Goal: Task Accomplishment & Management: Complete application form

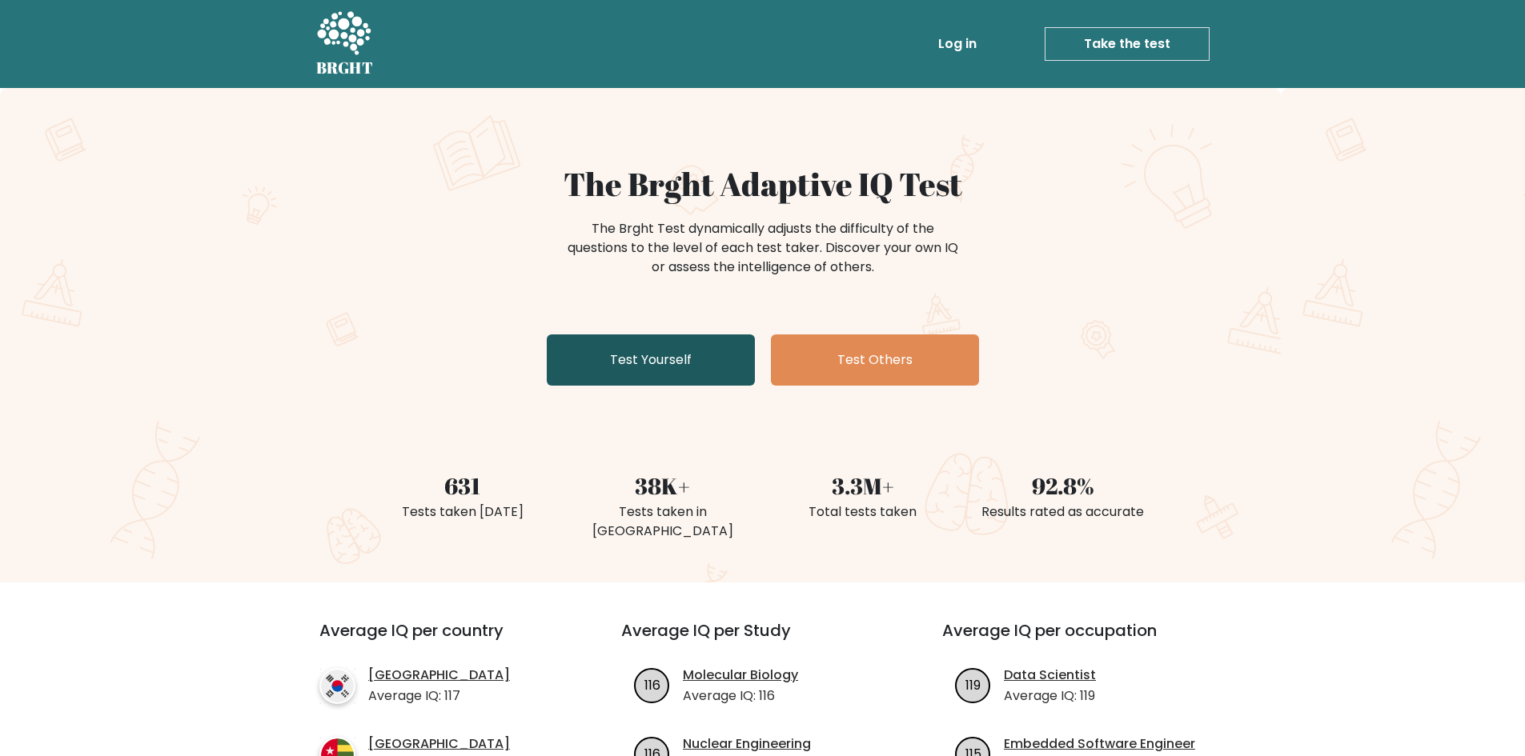
click at [705, 373] on link "Test Yourself" at bounding box center [651, 360] width 208 height 51
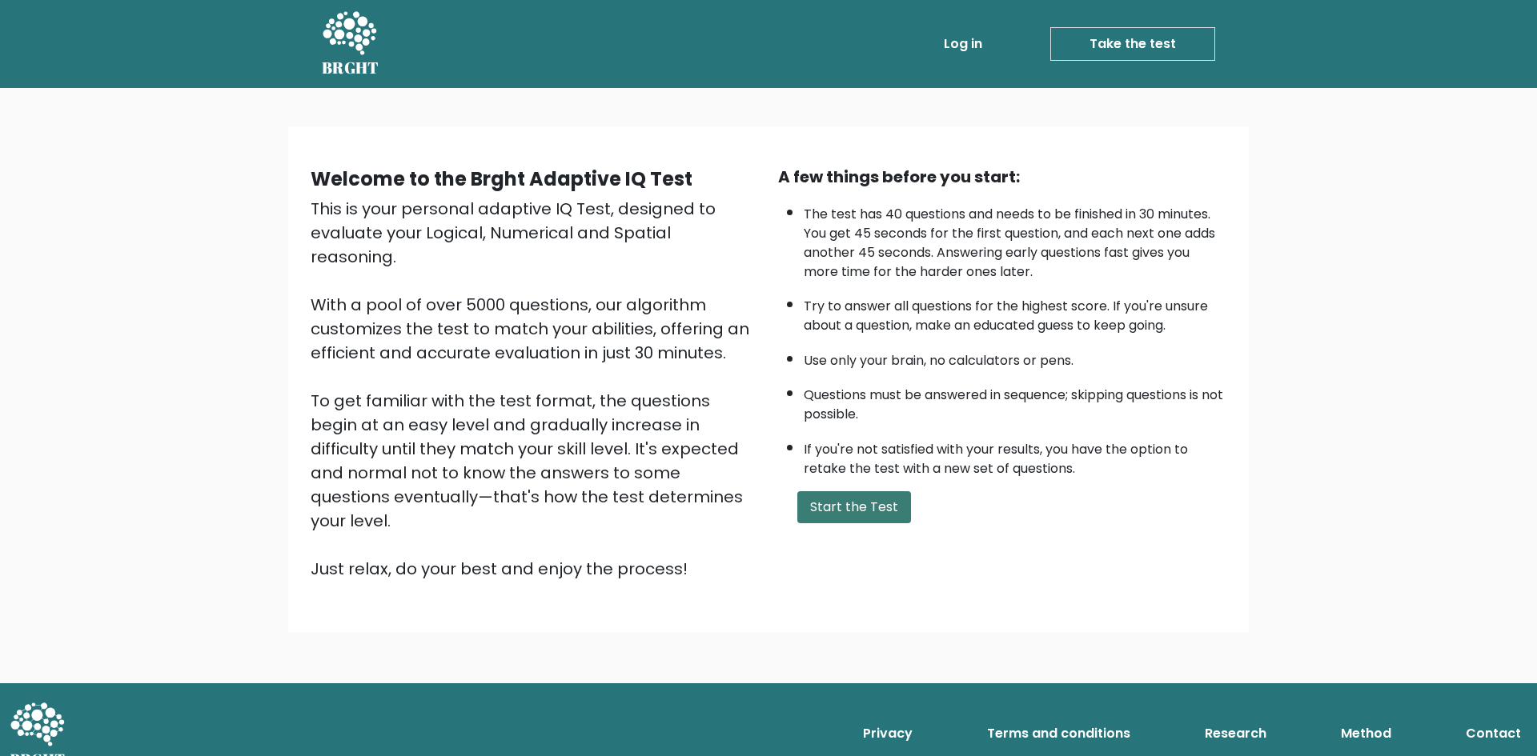
click at [851, 507] on button "Start the Test" at bounding box center [854, 507] width 114 height 32
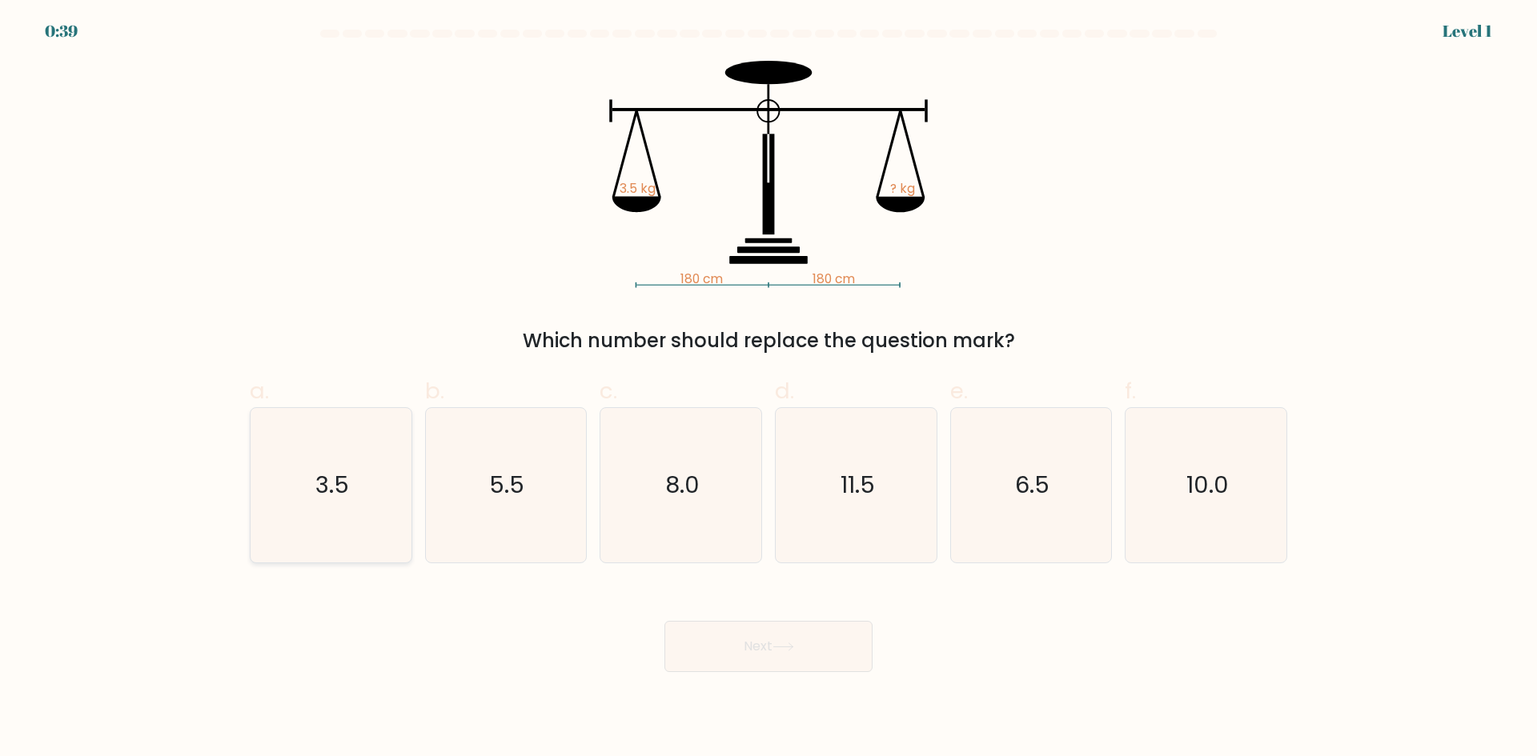
click at [338, 513] on icon "3.5" at bounding box center [331, 485] width 154 height 154
click at [768, 389] on input "a. 3.5" at bounding box center [768, 384] width 1 height 10
radio input "true"
click at [816, 656] on button "Next" at bounding box center [768, 646] width 208 height 51
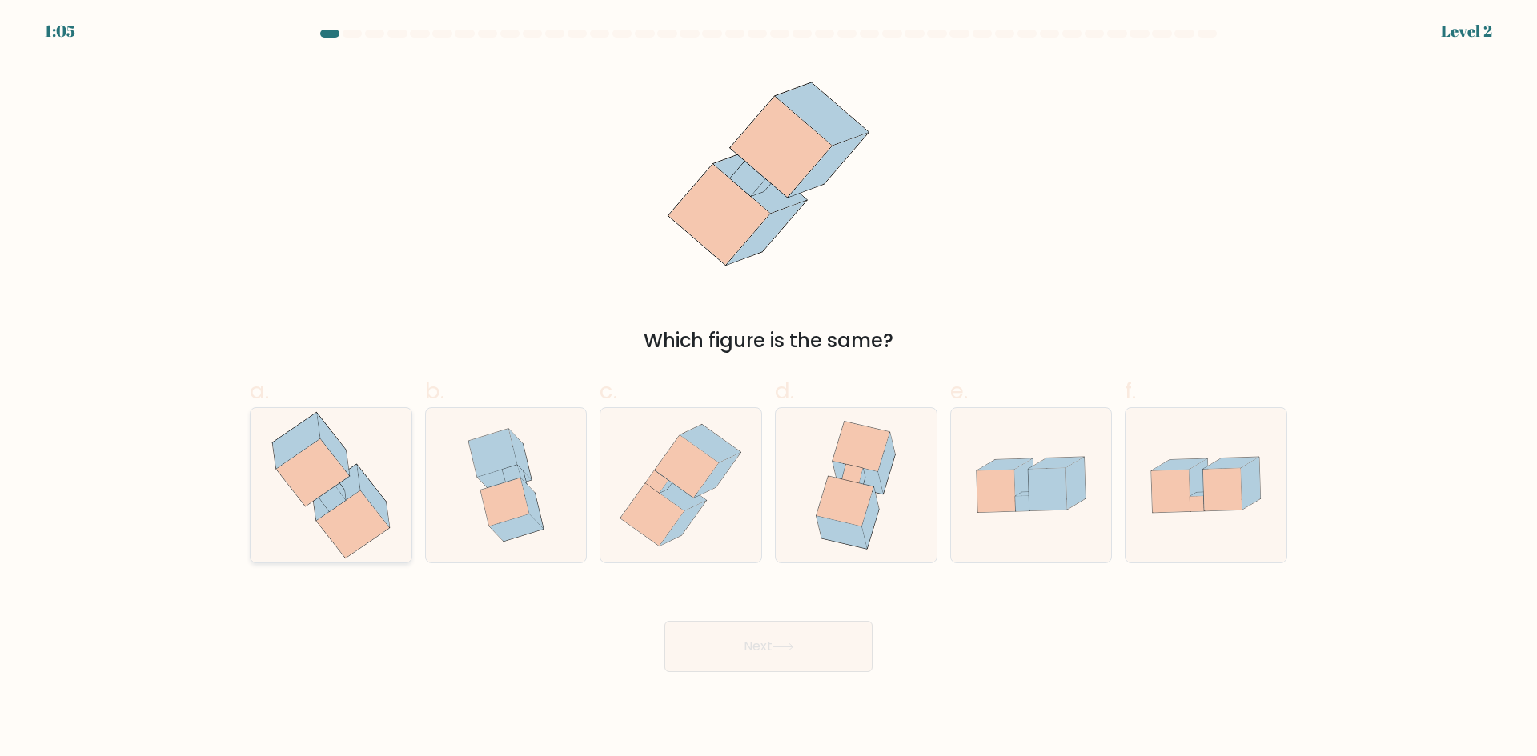
click at [341, 522] on icon at bounding box center [352, 524] width 73 height 67
click at [768, 389] on input "a." at bounding box center [768, 384] width 1 height 10
radio input "true"
click at [835, 651] on button "Next" at bounding box center [768, 646] width 208 height 51
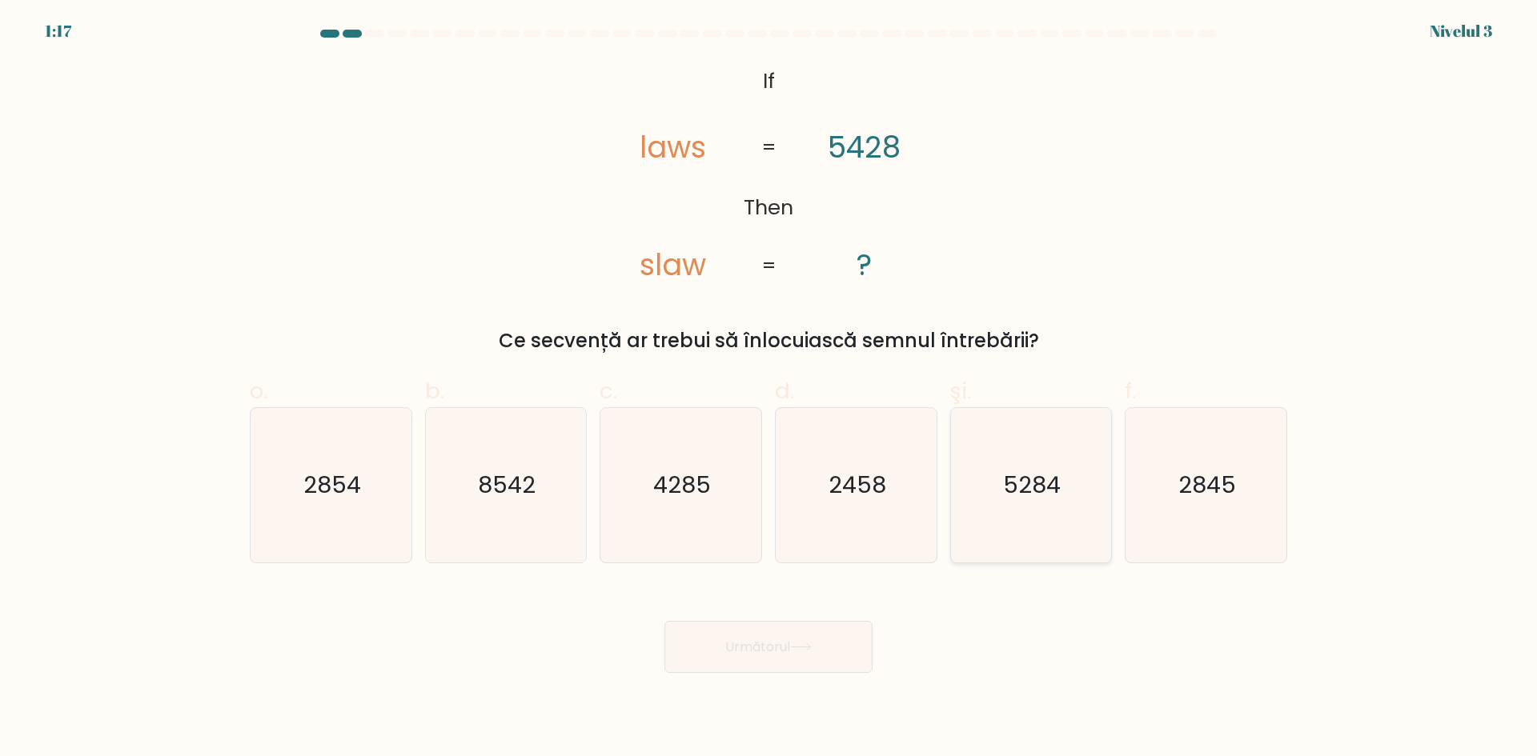
click at [1016, 515] on icon "5284" at bounding box center [1030, 485] width 154 height 154
click at [769, 389] on input "şi. 5284" at bounding box center [768, 384] width 1 height 10
radio input "true"
drag, startPoint x: 846, startPoint y: 608, endPoint x: 820, endPoint y: 636, distance: 38.0
click at [822, 635] on div "Următorul" at bounding box center [768, 628] width 1057 height 90
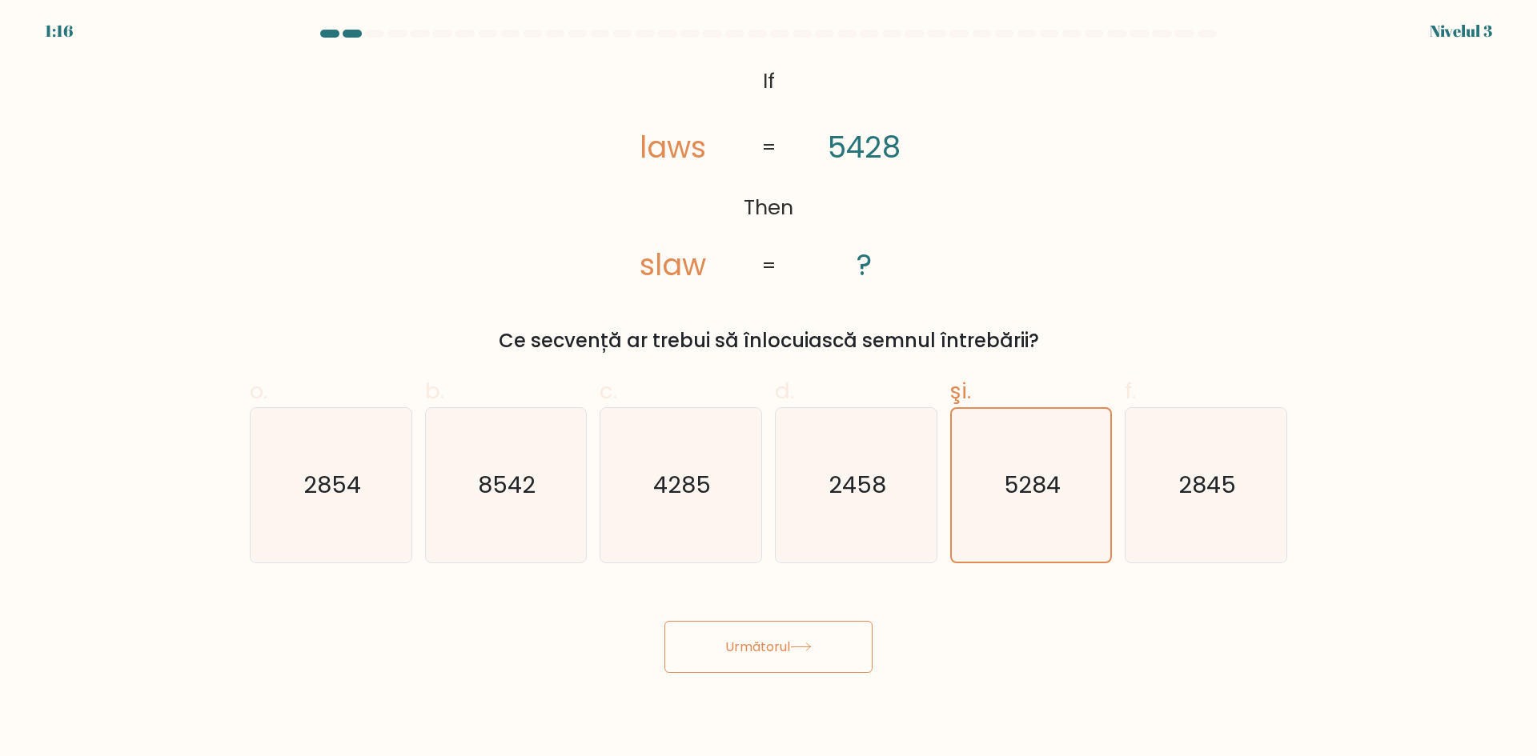
click at [820, 636] on button "Următorul" at bounding box center [768, 647] width 208 height 52
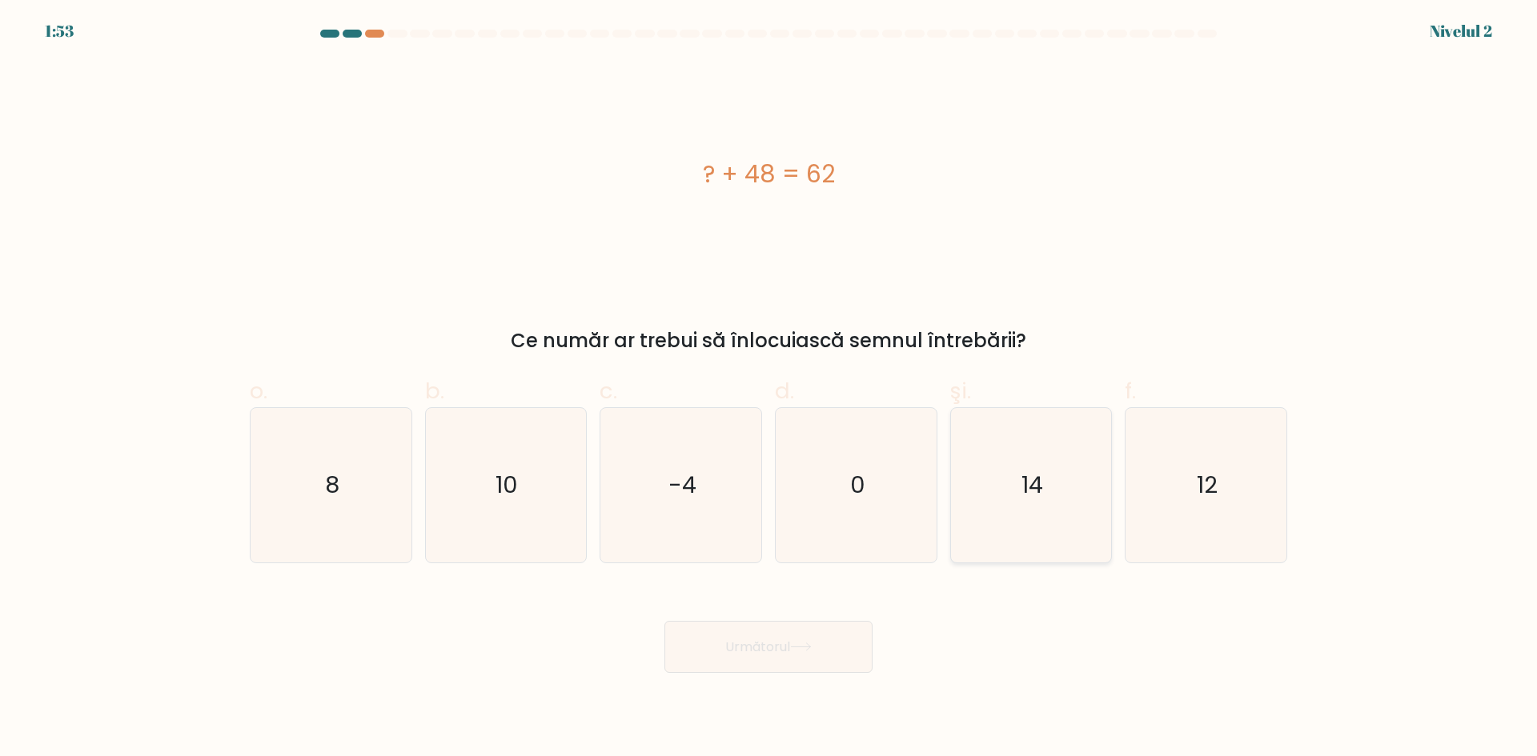
click at [1028, 494] on text "14" at bounding box center [1032, 485] width 22 height 32
click at [769, 389] on input "şi. 14" at bounding box center [768, 384] width 1 height 10
radio input "true"
click at [788, 662] on button "Următorul" at bounding box center [768, 647] width 208 height 52
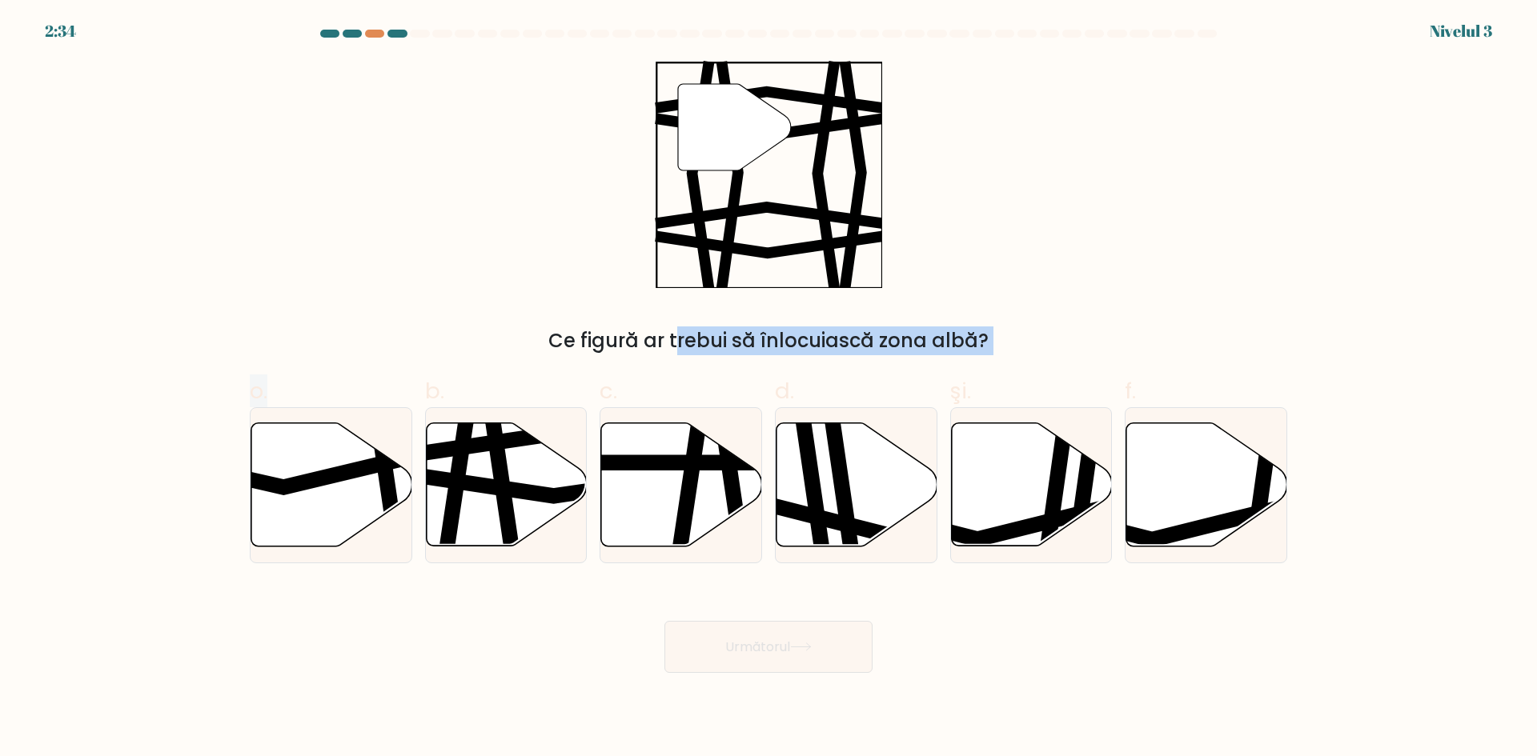
drag, startPoint x: 326, startPoint y: 476, endPoint x: 507, endPoint y: 317, distance: 241.0
click at [513, 316] on form at bounding box center [768, 352] width 1537 height 644
click at [507, 317] on div "" Ce figură ar trebui să înlocuiască zona albă?" at bounding box center [768, 208] width 1057 height 295
click at [523, 483] on icon at bounding box center [506, 484] width 161 height 123
click at [768, 389] on input "b." at bounding box center [768, 384] width 1 height 10
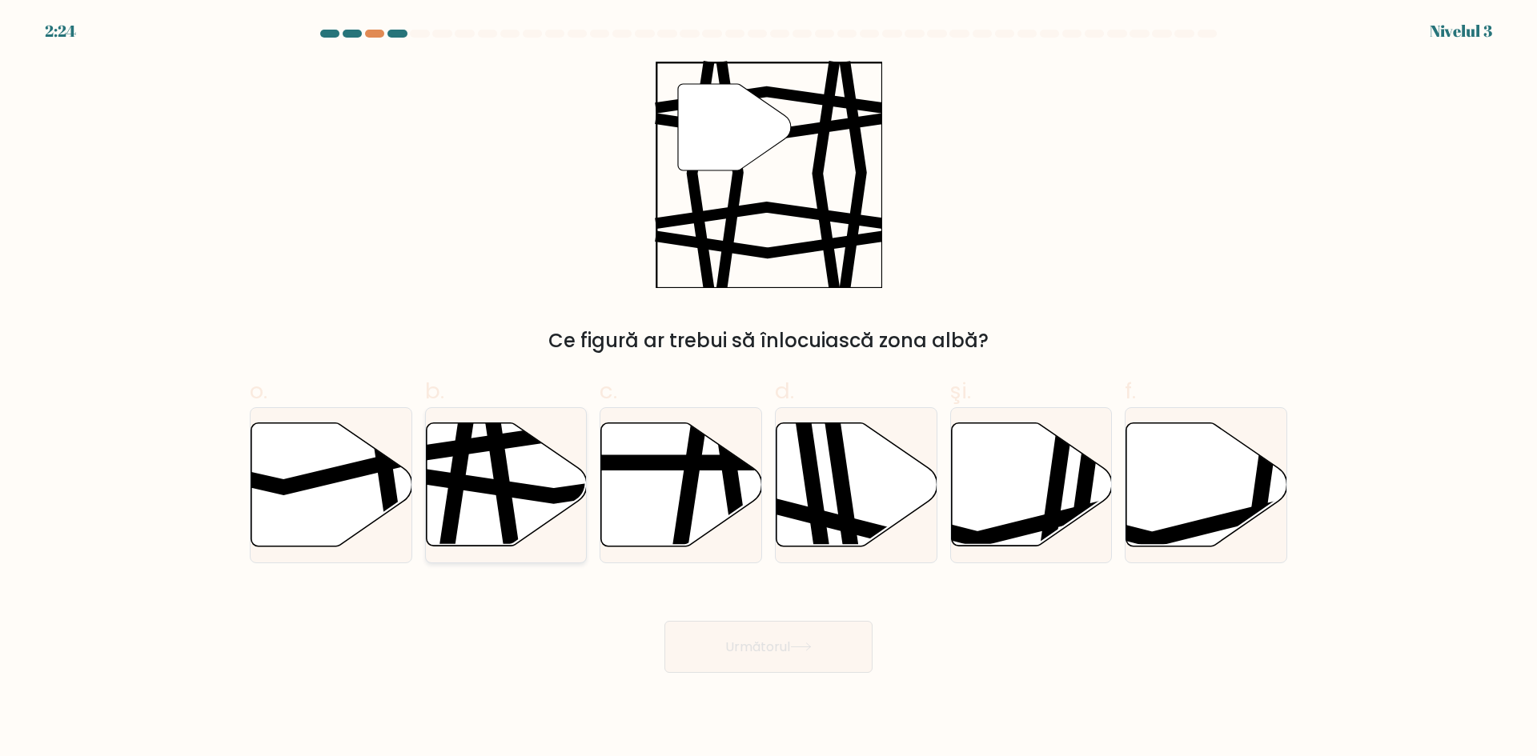
radio input "true"
click at [828, 665] on button "Următorul" at bounding box center [768, 647] width 208 height 52
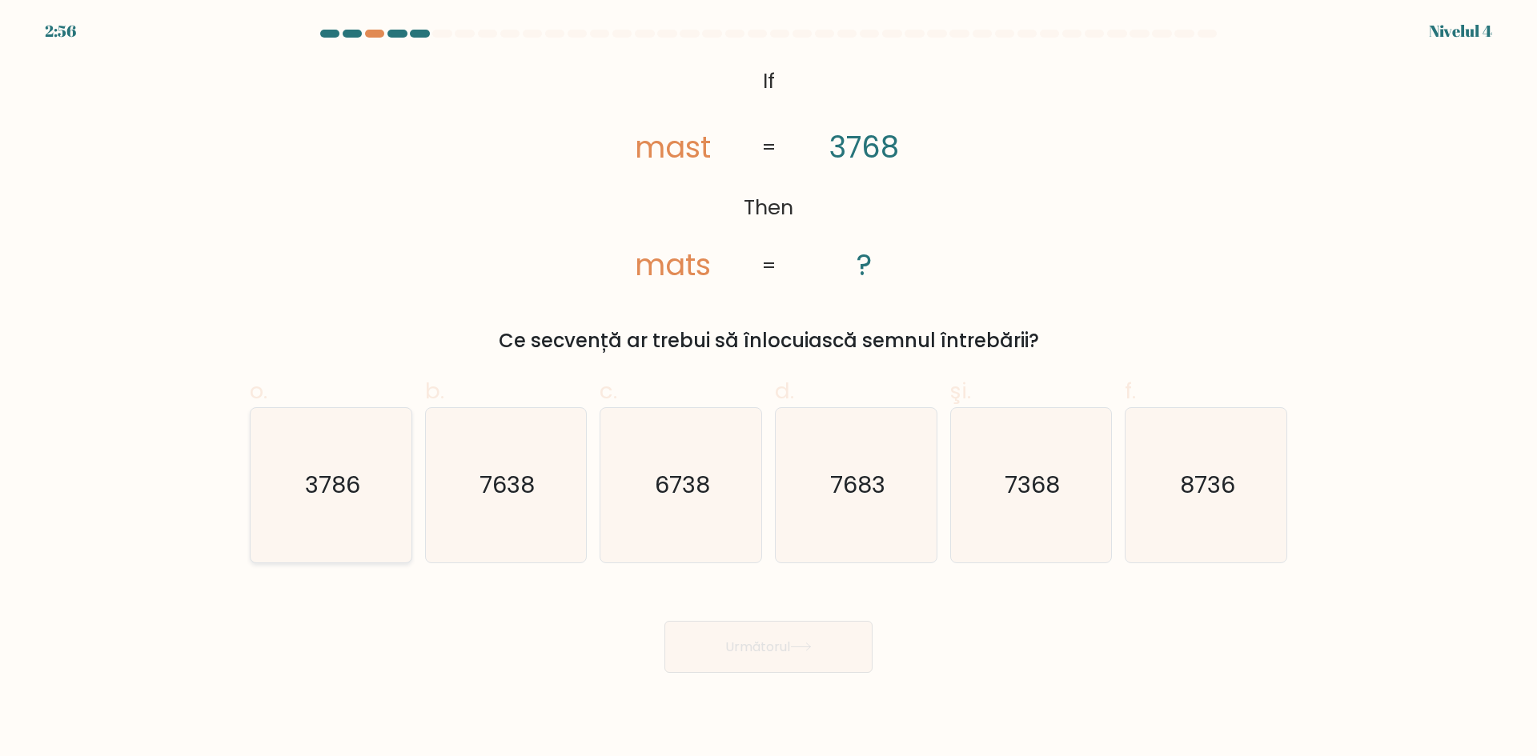
click at [367, 509] on icon "3786" at bounding box center [331, 485] width 154 height 154
click at [768, 389] on input "o. 3786" at bounding box center [768, 384] width 1 height 10
radio input "true"
click at [804, 655] on button "Următorul" at bounding box center [768, 647] width 208 height 52
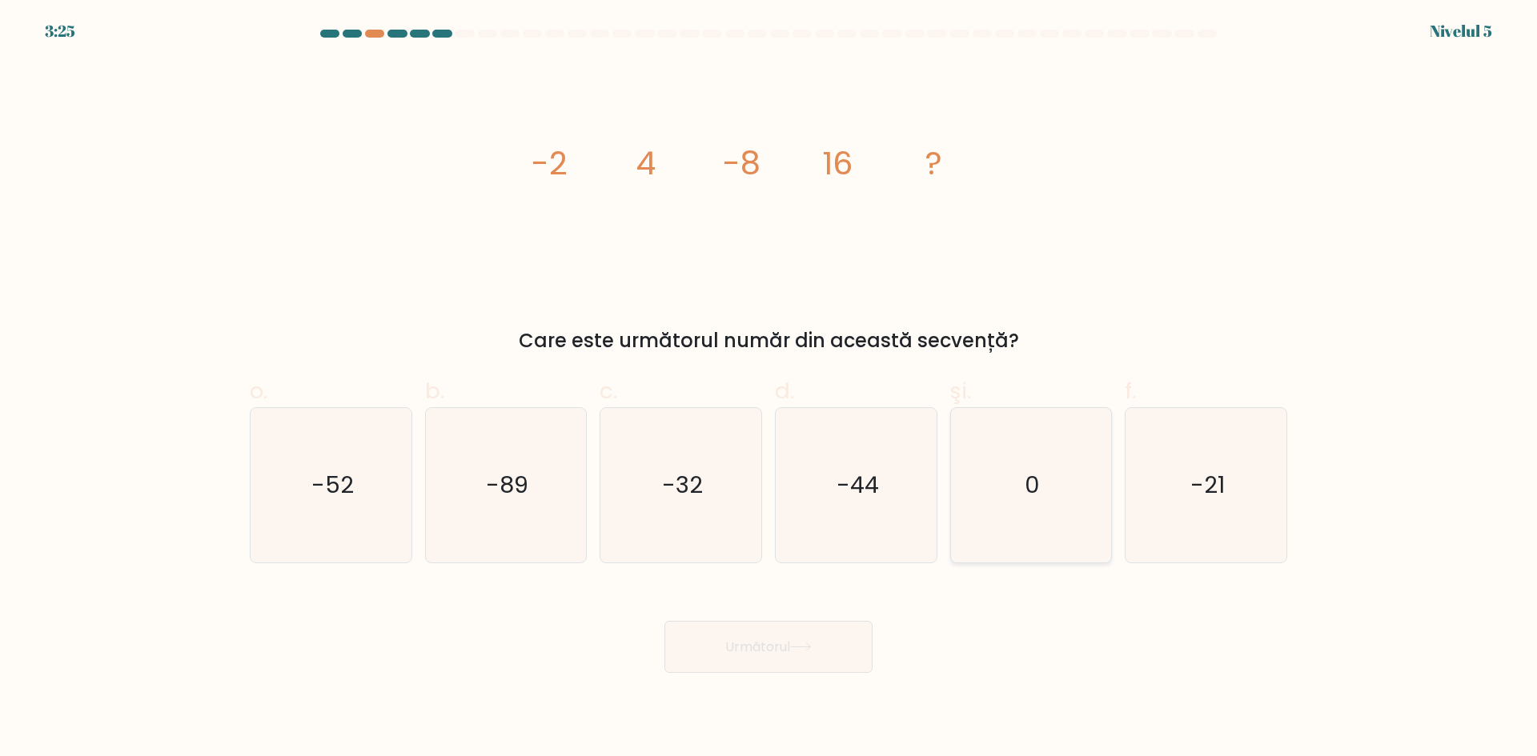
click at [1026, 502] on icon "0" at bounding box center [1030, 485] width 154 height 154
click at [769, 389] on input "şi. 0" at bounding box center [768, 384] width 1 height 10
radio input "true"
click at [732, 652] on font "Următorul" at bounding box center [757, 647] width 65 height 18
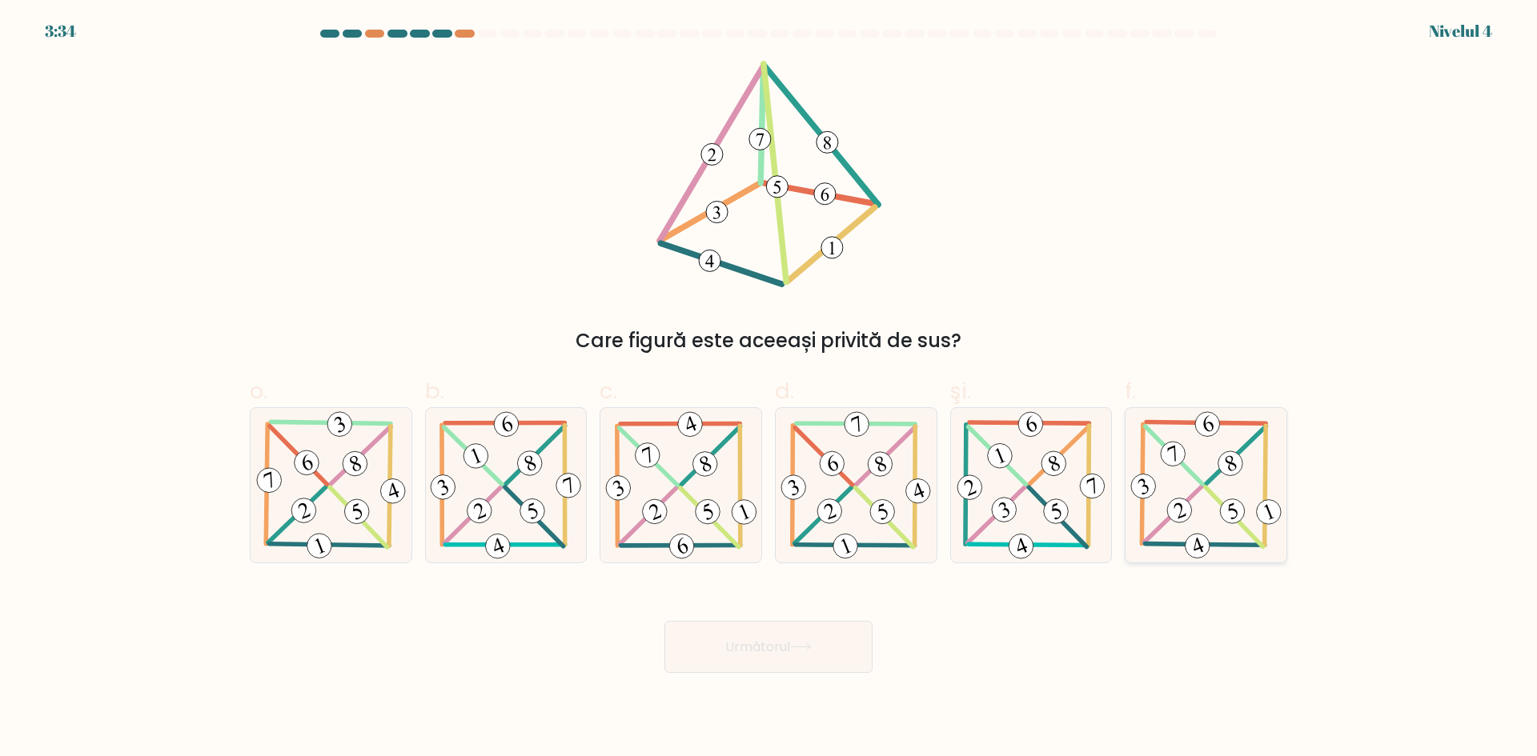
click at [1213, 507] on icon at bounding box center [1206, 485] width 158 height 154
click at [769, 389] on input "f." at bounding box center [768, 384] width 1 height 10
radio input "true"
click at [770, 664] on button "Următorul" at bounding box center [768, 647] width 208 height 52
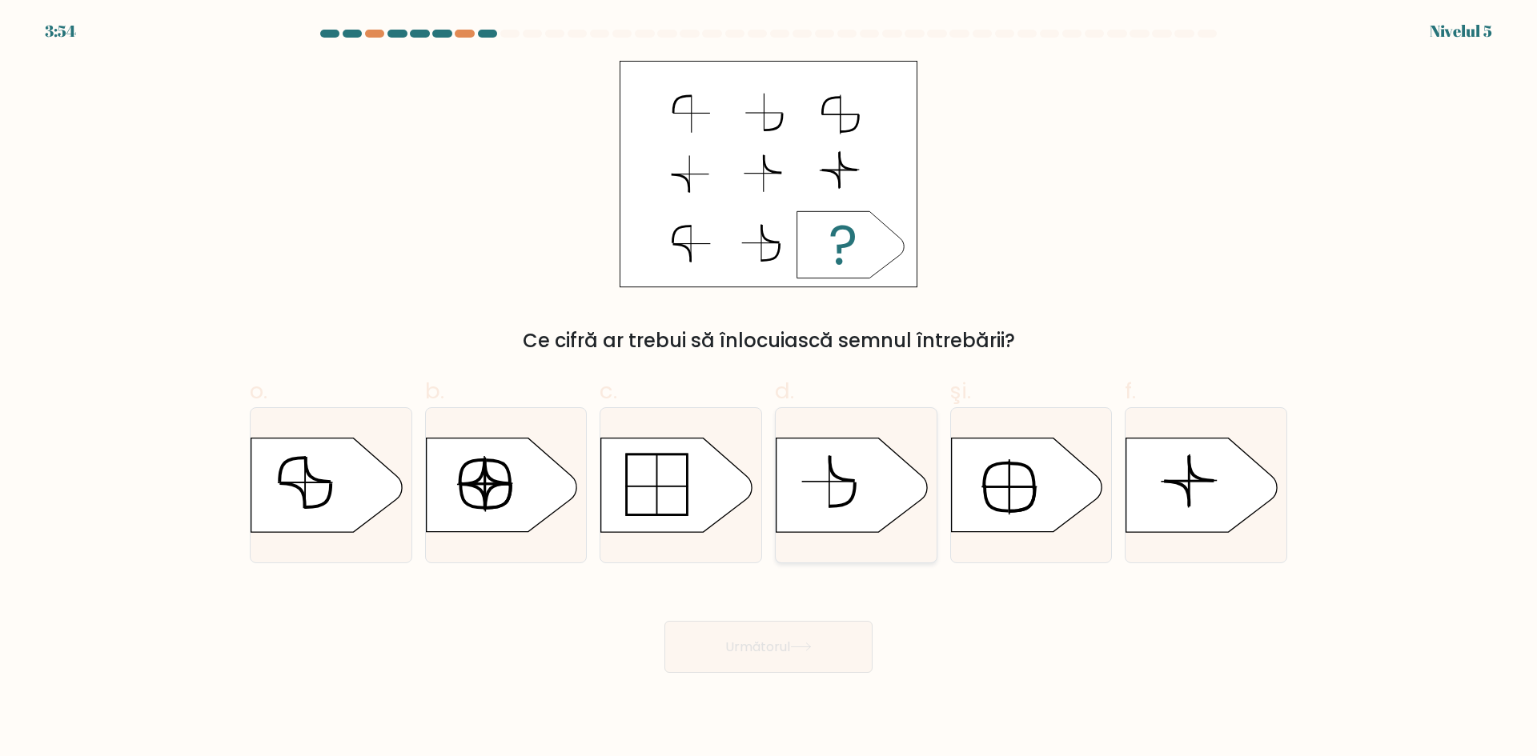
click at [862, 482] on icon at bounding box center [851, 486] width 150 height 94
click at [769, 389] on input "d." at bounding box center [768, 384] width 1 height 10
radio input "true"
click at [828, 641] on button "Următorul" at bounding box center [768, 647] width 208 height 52
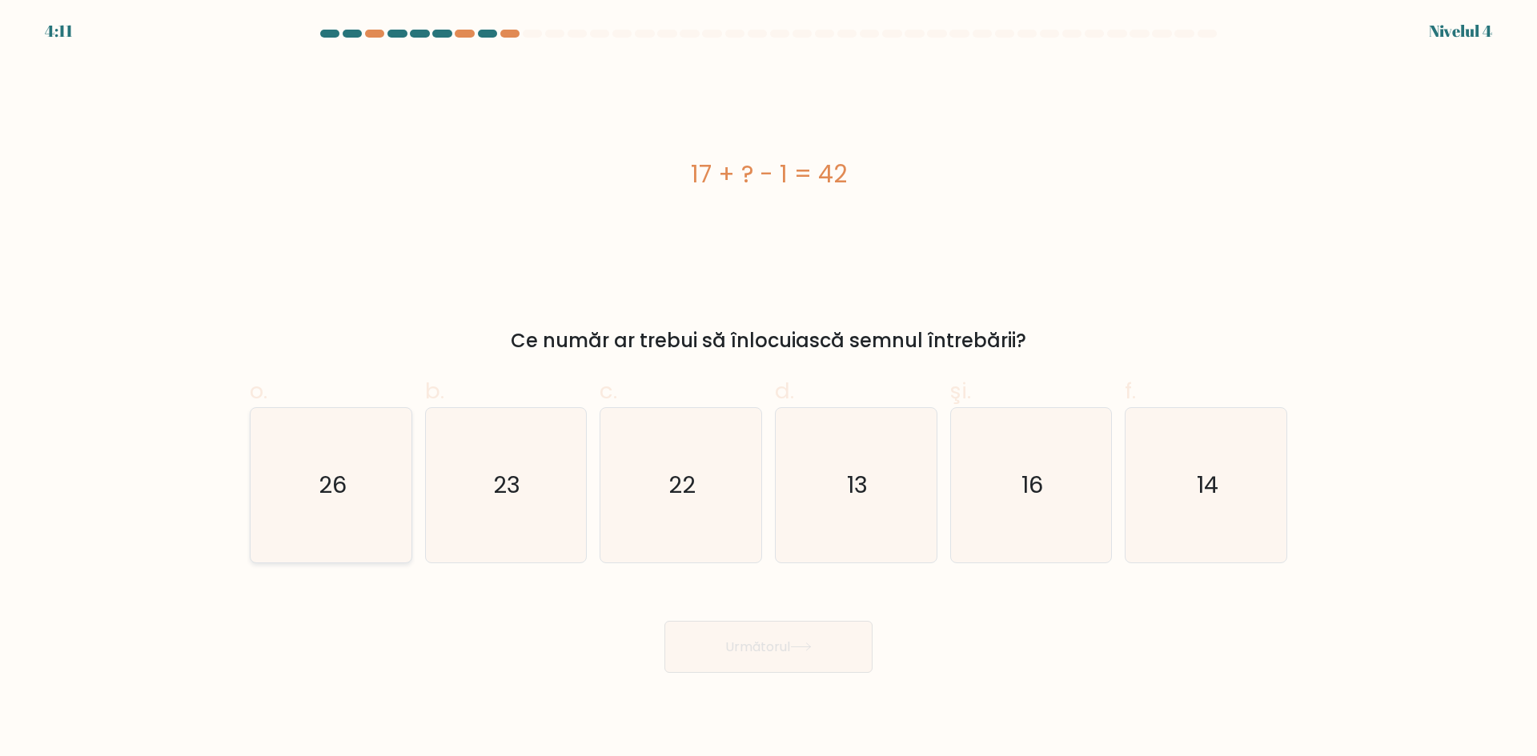
click at [315, 479] on icon "26" at bounding box center [331, 485] width 154 height 154
click at [768, 389] on input "o. 26" at bounding box center [768, 384] width 1 height 10
radio input "true"
click at [836, 641] on button "Următorul" at bounding box center [768, 647] width 208 height 52
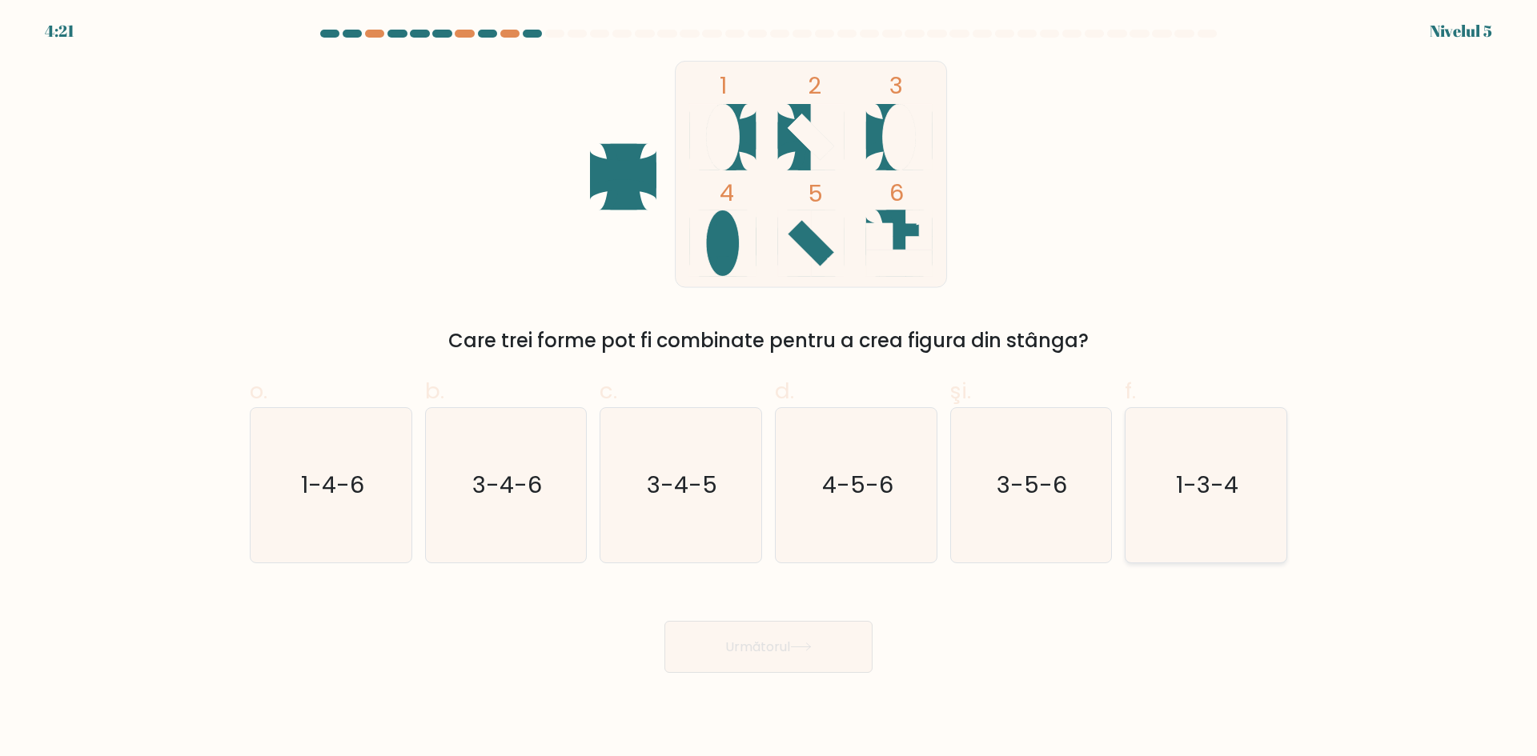
click at [1192, 500] on text "1-3-4" at bounding box center [1208, 485] width 62 height 32
click at [769, 389] on input "f. 1-3-4" at bounding box center [768, 384] width 1 height 10
radio input "true"
click at [855, 623] on div "Următorul" at bounding box center [768, 628] width 1057 height 90
click at [812, 645] on icon at bounding box center [801, 647] width 22 height 9
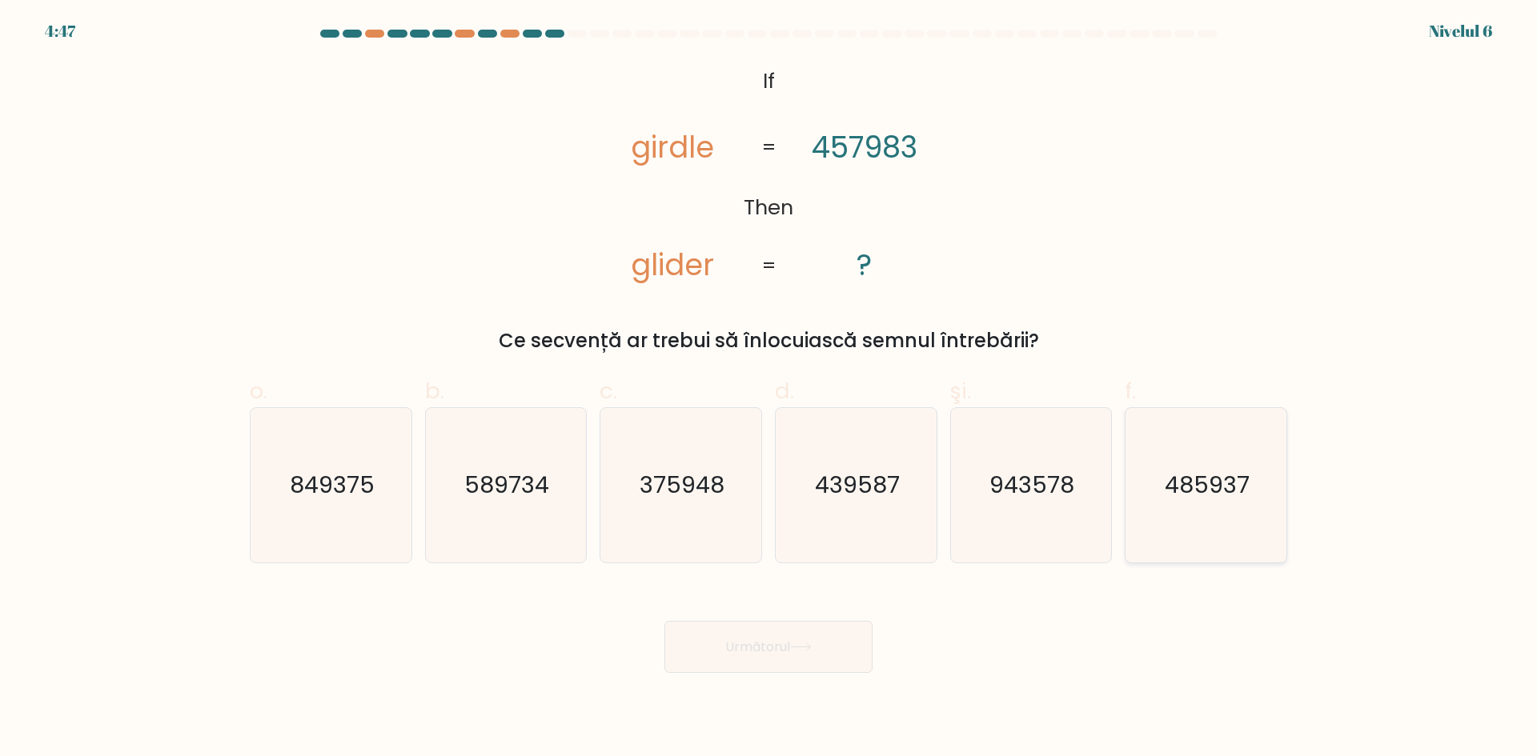
click at [1198, 493] on text "485937" at bounding box center [1207, 485] width 85 height 32
click at [769, 389] on input "f. 485937" at bounding box center [768, 384] width 1 height 10
radio input "true"
click at [797, 644] on icon at bounding box center [801, 647] width 22 height 9
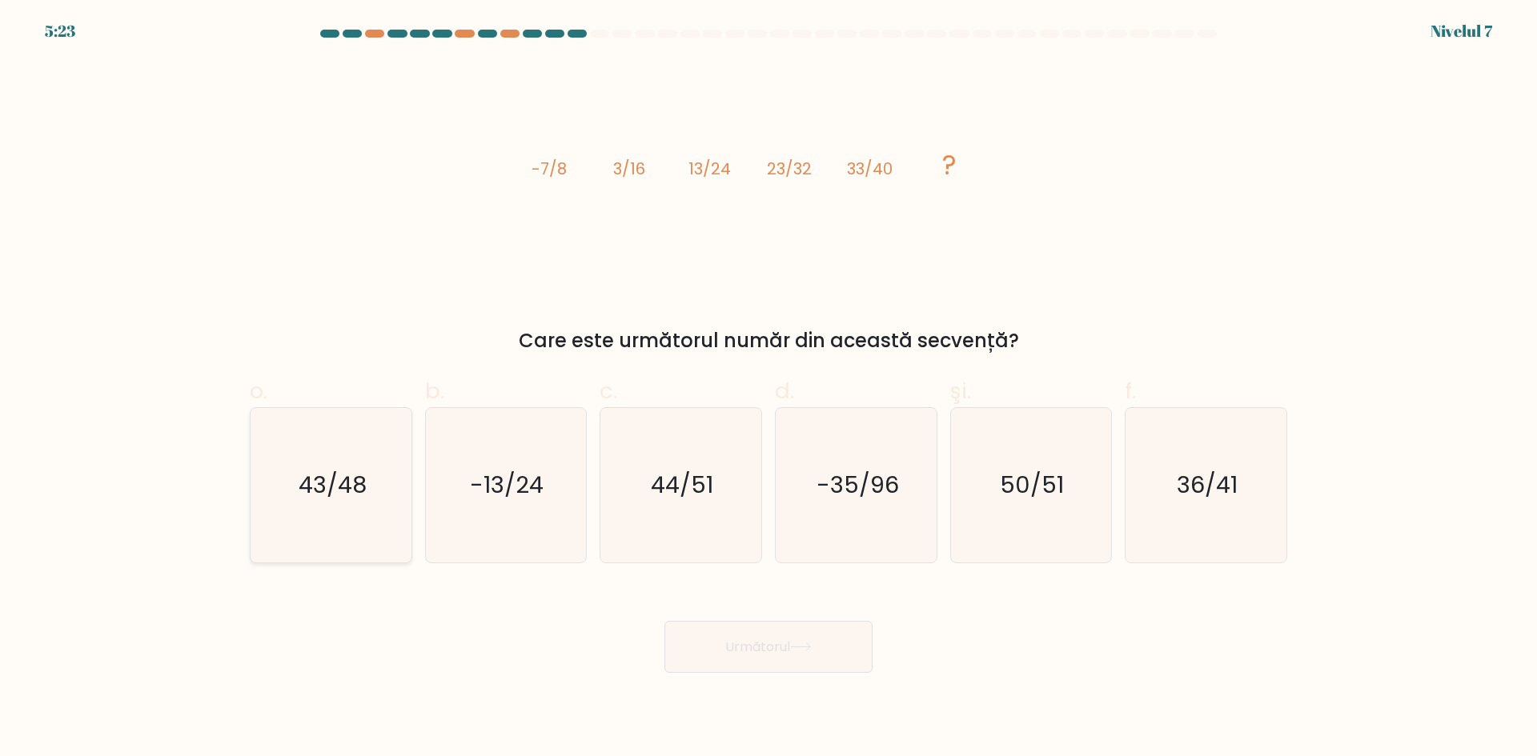
click at [352, 493] on text "43/48" at bounding box center [333, 485] width 68 height 32
click at [768, 389] on input "o. 43/48" at bounding box center [768, 384] width 1 height 10
radio input "true"
click at [725, 650] on font "Următorul" at bounding box center [757, 647] width 65 height 18
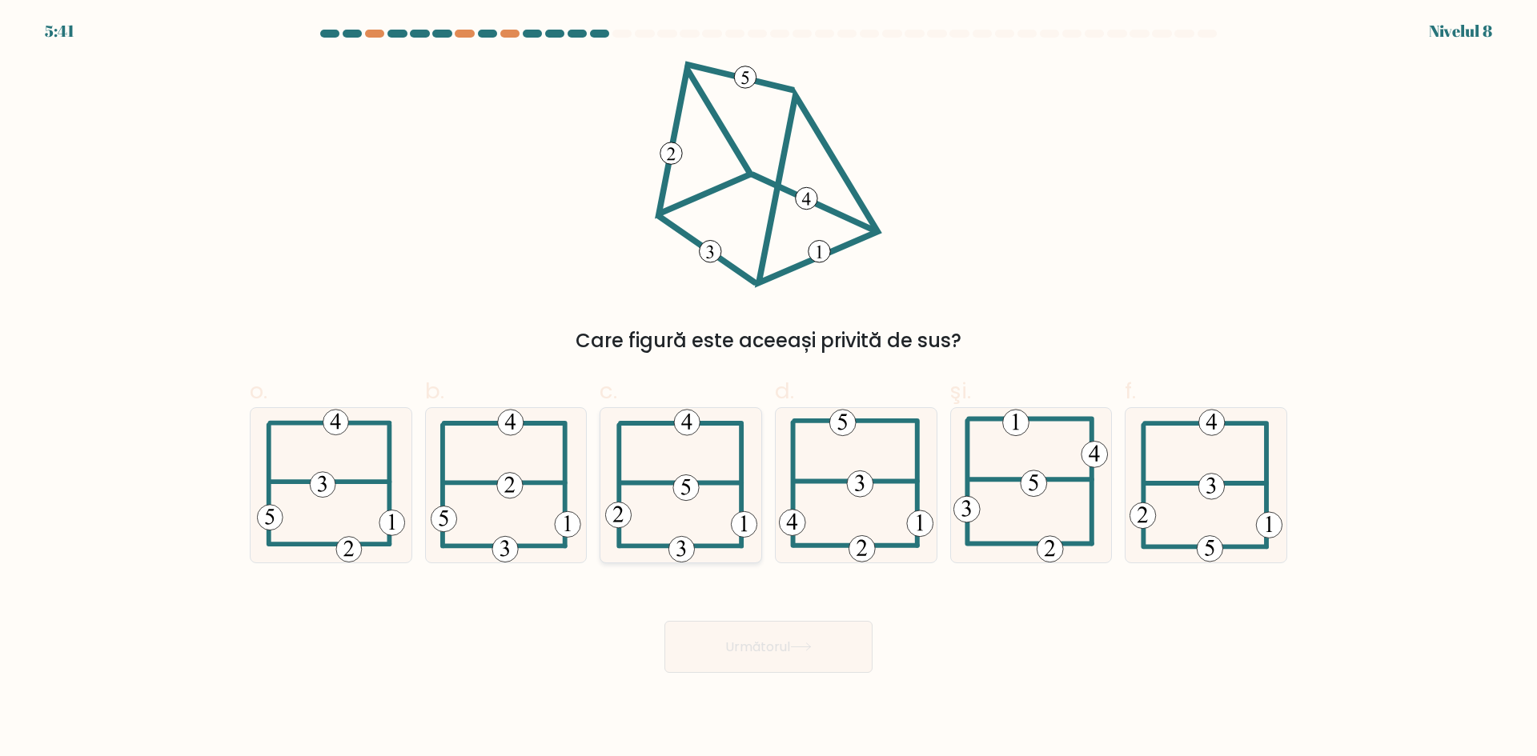
click at [683, 495] on icon at bounding box center [685, 487] width 9 height 16
click at [768, 389] on input "c." at bounding box center [768, 384] width 1 height 10
radio input "true"
click at [782, 650] on font "Următorul" at bounding box center [757, 647] width 65 height 18
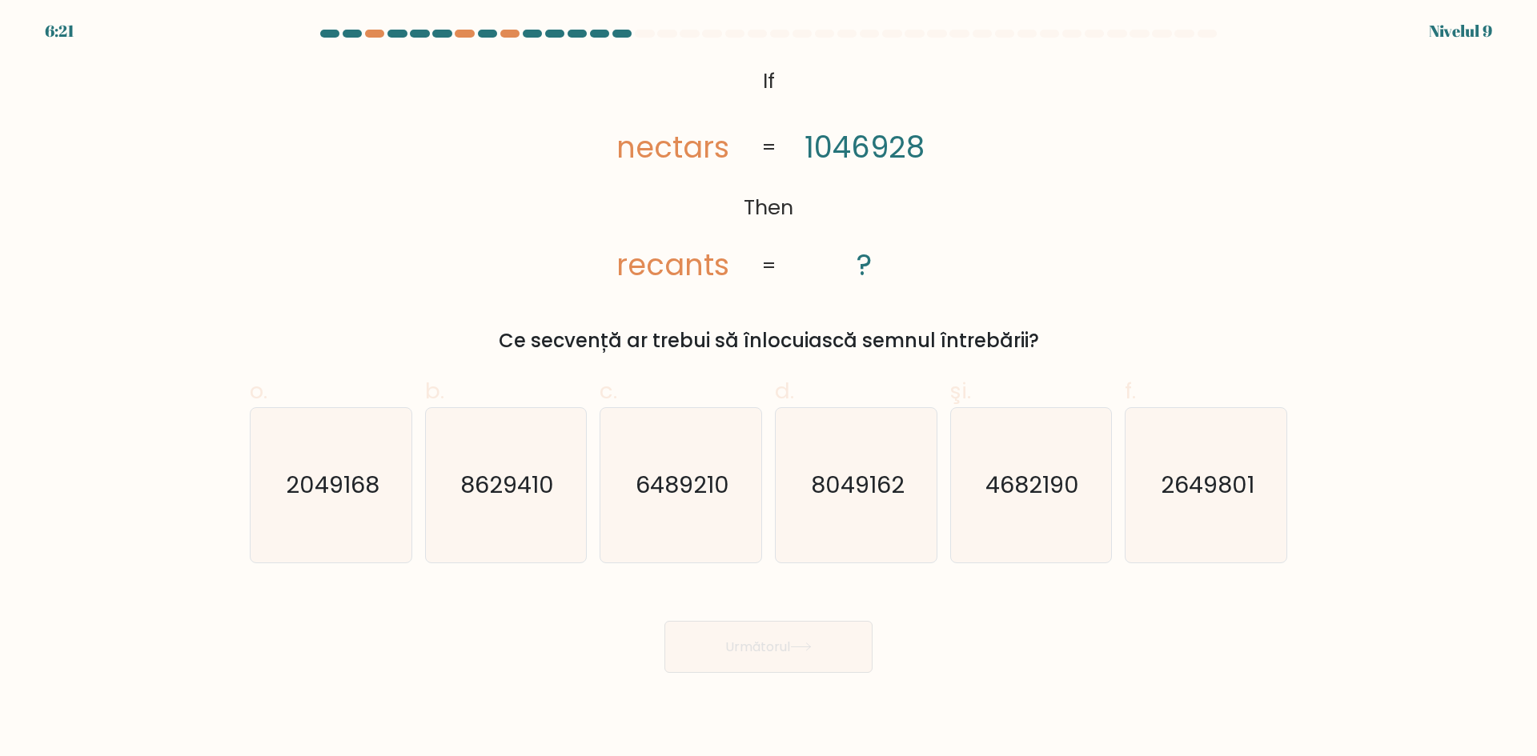
click at [708, 146] on tspan "nectars" at bounding box center [672, 147] width 113 height 42
click at [707, 146] on tspan "nectars" at bounding box center [672, 147] width 113 height 42
drag, startPoint x: 702, startPoint y: 147, endPoint x: 710, endPoint y: 149, distance: 8.2
click at [710, 149] on tspan "nectars" at bounding box center [672, 147] width 113 height 42
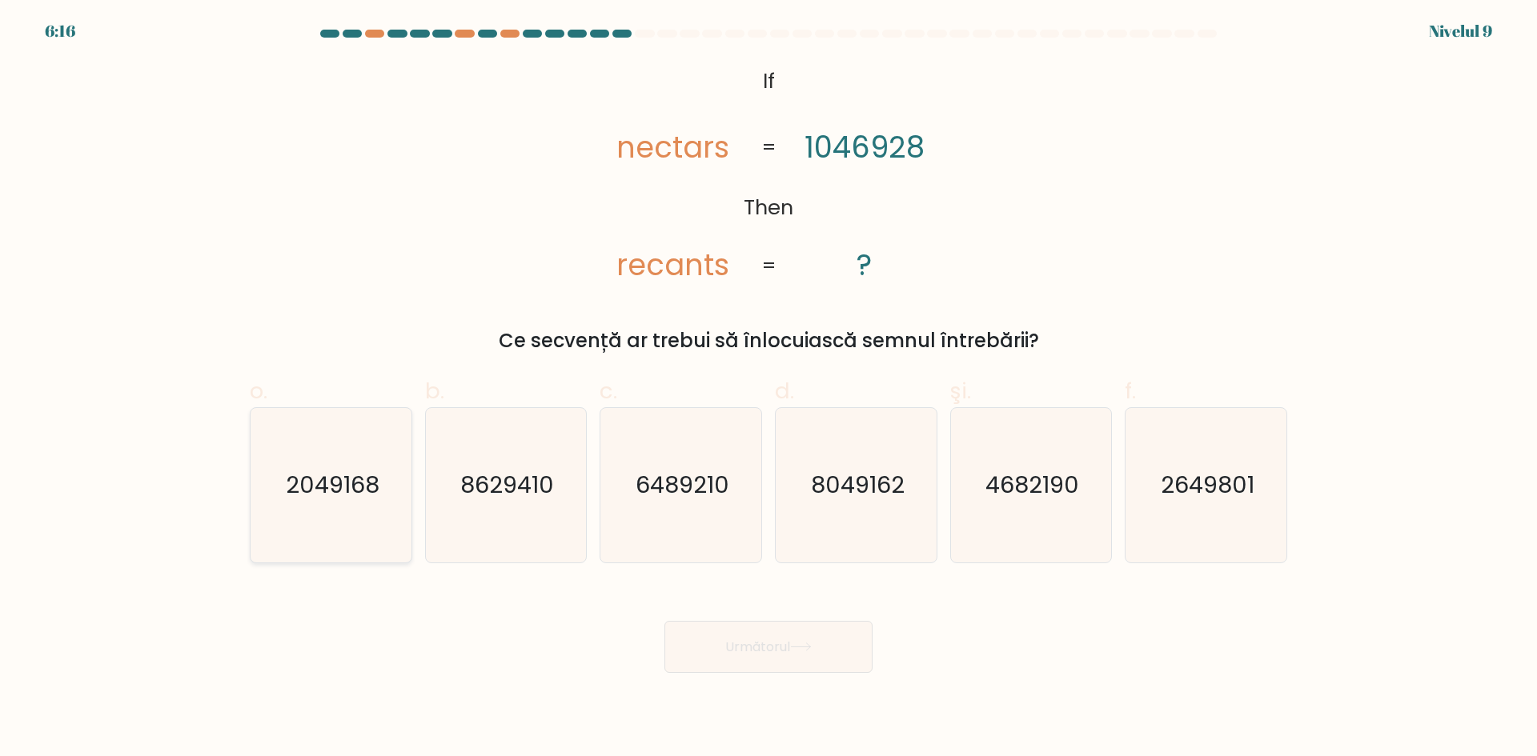
click at [338, 487] on text "2049168" at bounding box center [333, 485] width 94 height 32
click at [768, 389] on input "o. 2049168" at bounding box center [768, 384] width 1 height 10
radio input "true"
click at [808, 643] on icon at bounding box center [801, 647] width 22 height 9
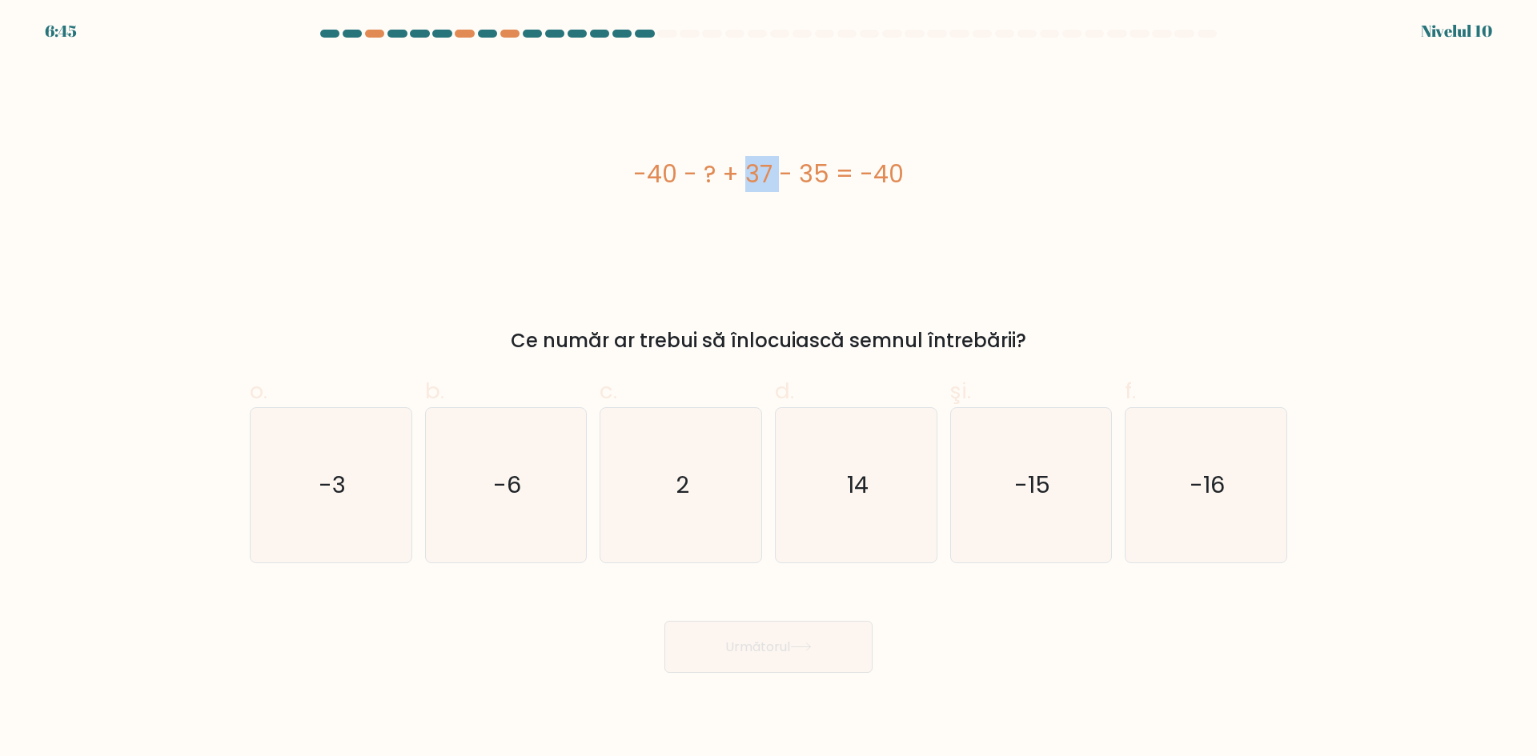
drag, startPoint x: 651, startPoint y: 169, endPoint x: 685, endPoint y: 189, distance: 39.8
click at [685, 189] on font "-40 - ? + 37 - 35 = -40" at bounding box center [768, 174] width 271 height 34
click at [707, 177] on font "-40 - ? + 37 - 35 = -40" at bounding box center [768, 174] width 271 height 34
click at [715, 182] on font "-40 - ? + 37 - 35 = -40" at bounding box center [768, 174] width 271 height 34
click at [755, 184] on font "-40 - ? + 37 - 35 = -40" at bounding box center [768, 174] width 271 height 34
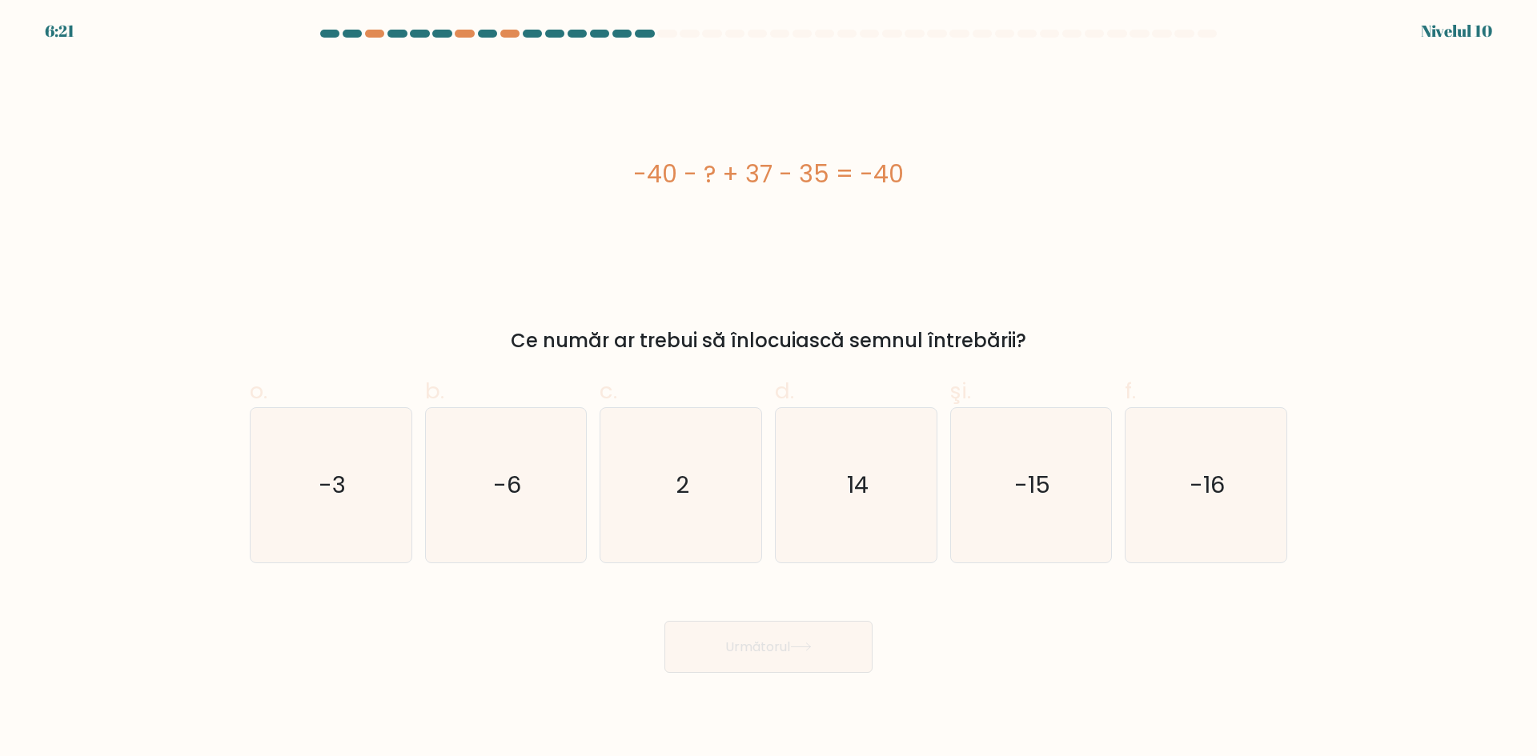
drag, startPoint x: 915, startPoint y: 172, endPoint x: 864, endPoint y: 179, distance: 51.7
click at [864, 179] on div "-40 - ? + 37 - 35 = -40" at bounding box center [768, 174] width 1037 height 36
click at [845, 180] on font "-40 - ? + 37 - 35 = -40" at bounding box center [768, 174] width 271 height 34
drag, startPoint x: 857, startPoint y: 166, endPoint x: 900, endPoint y: 176, distance: 43.7
click at [900, 176] on font "-40 - ? + 37 - 35 = -40" at bounding box center [768, 174] width 271 height 34
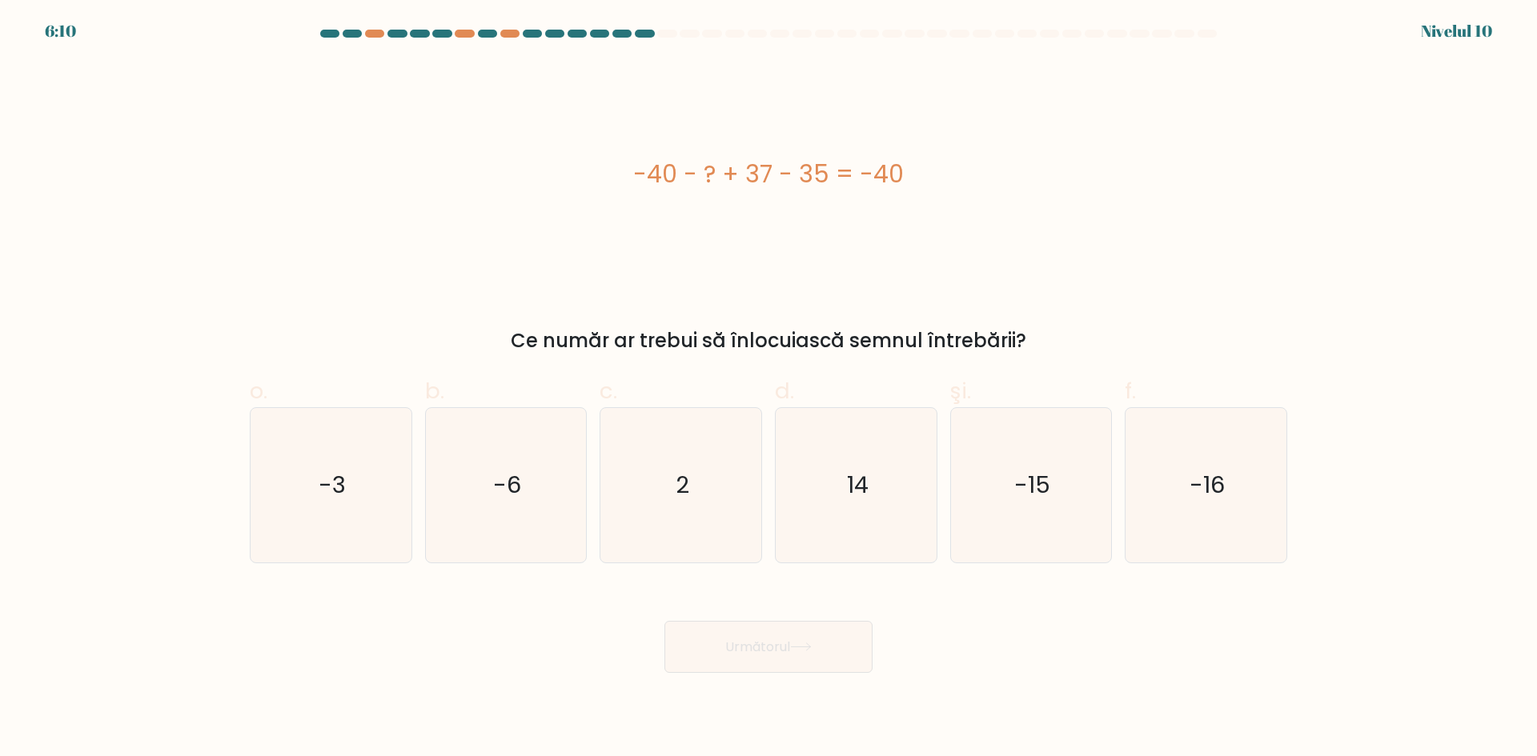
drag, startPoint x: 636, startPoint y: 174, endPoint x: 924, endPoint y: 210, distance: 290.4
click at [924, 210] on div "-40 - ? + 37 - 35 = -40" at bounding box center [768, 174] width 1037 height 227
click at [667, 192] on div "-40 - ? + 37 - 35 = -40" at bounding box center [768, 174] width 1037 height 36
drag, startPoint x: 637, startPoint y: 173, endPoint x: 676, endPoint y: 179, distance: 38.9
click at [676, 179] on font "-40 - ? + 37 - 35 = -40" at bounding box center [768, 174] width 271 height 34
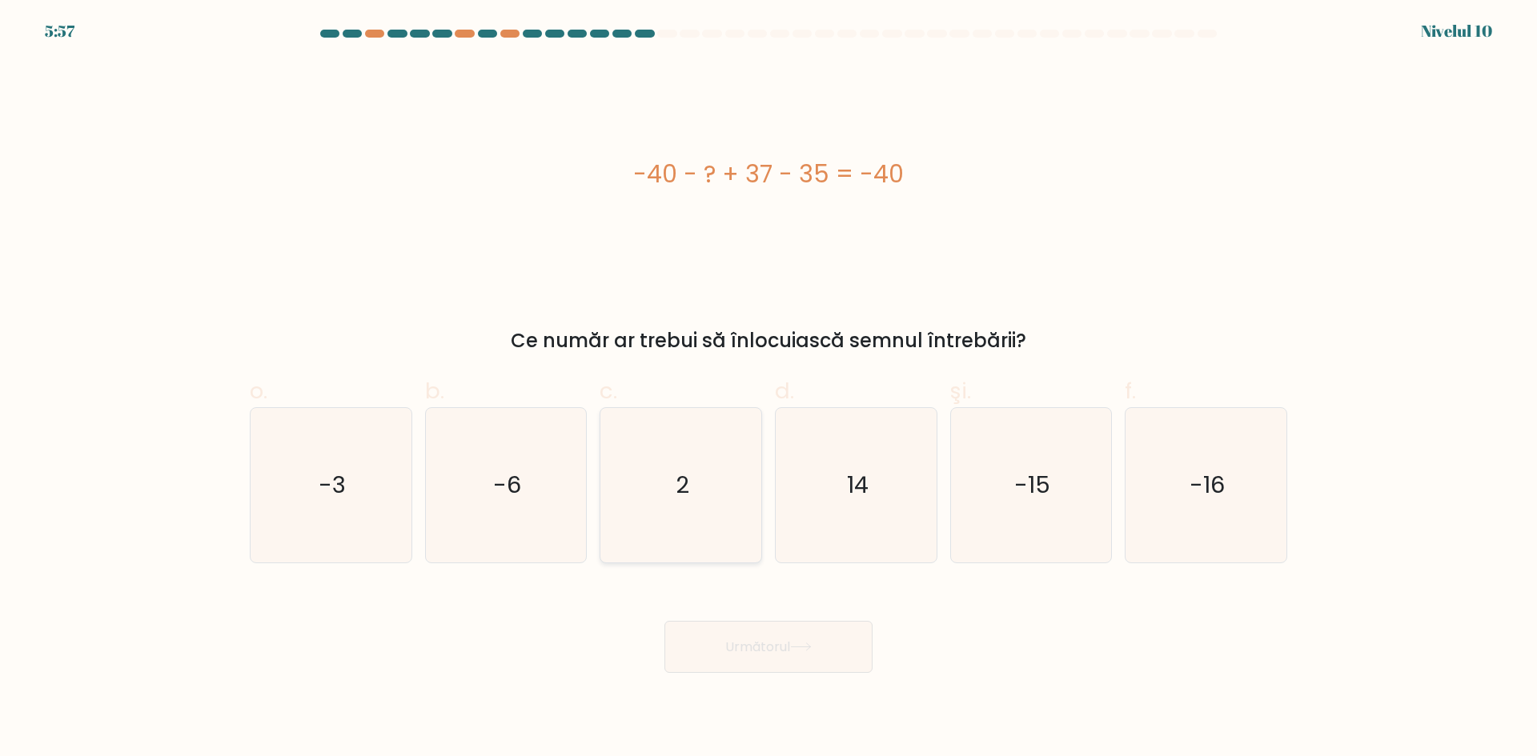
click at [716, 493] on icon "2" at bounding box center [680, 485] width 154 height 154
click at [768, 389] on input "c. 2" at bounding box center [768, 384] width 1 height 10
radio input "true"
click at [385, 499] on icon "-3" at bounding box center [331, 485] width 154 height 154
click at [768, 389] on input "o. -3" at bounding box center [768, 384] width 1 height 10
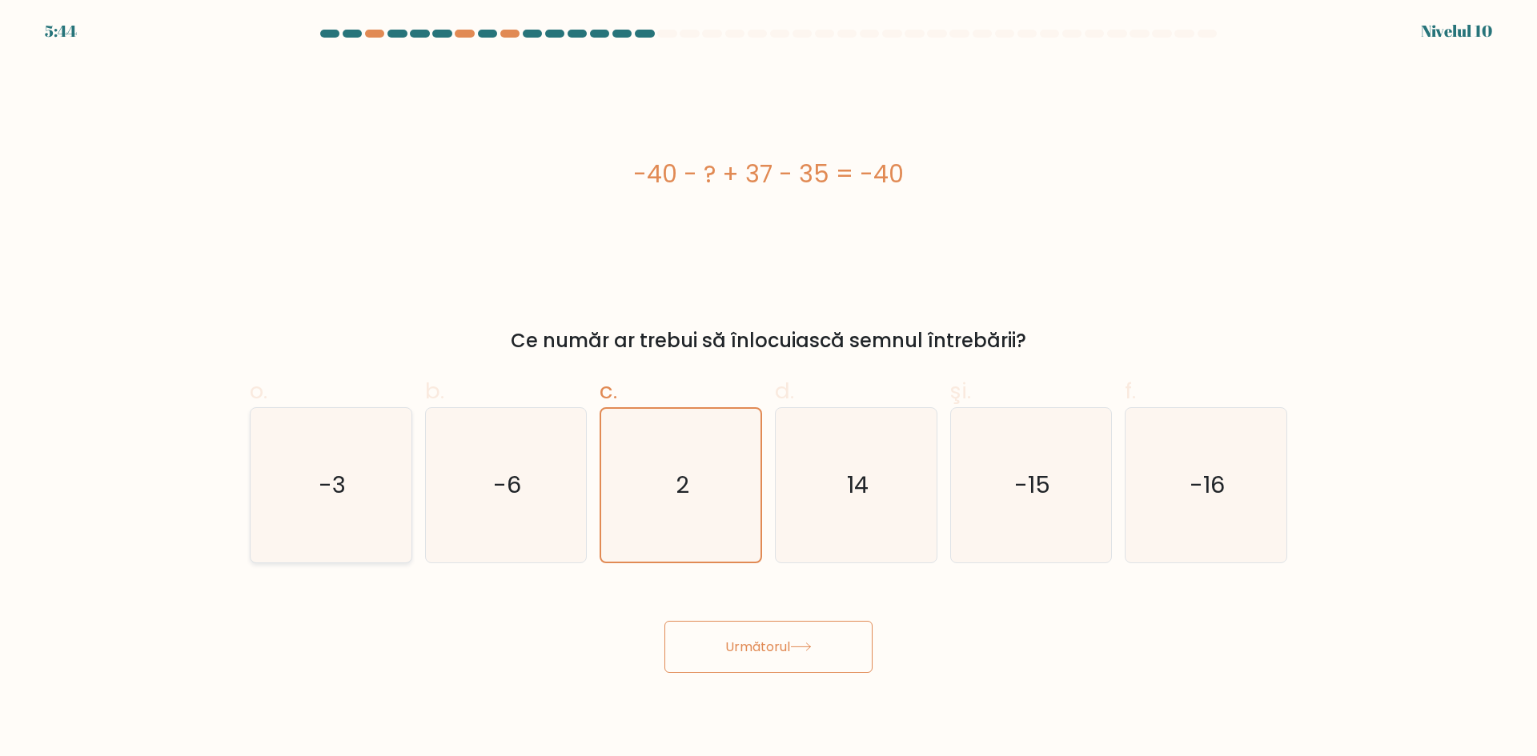
radio input "true"
click at [653, 491] on icon "2" at bounding box center [680, 485] width 154 height 154
click at [768, 389] on input "c. 2" at bounding box center [768, 384] width 1 height 10
radio input "true"
click at [829, 647] on button "Următorul" at bounding box center [768, 647] width 208 height 52
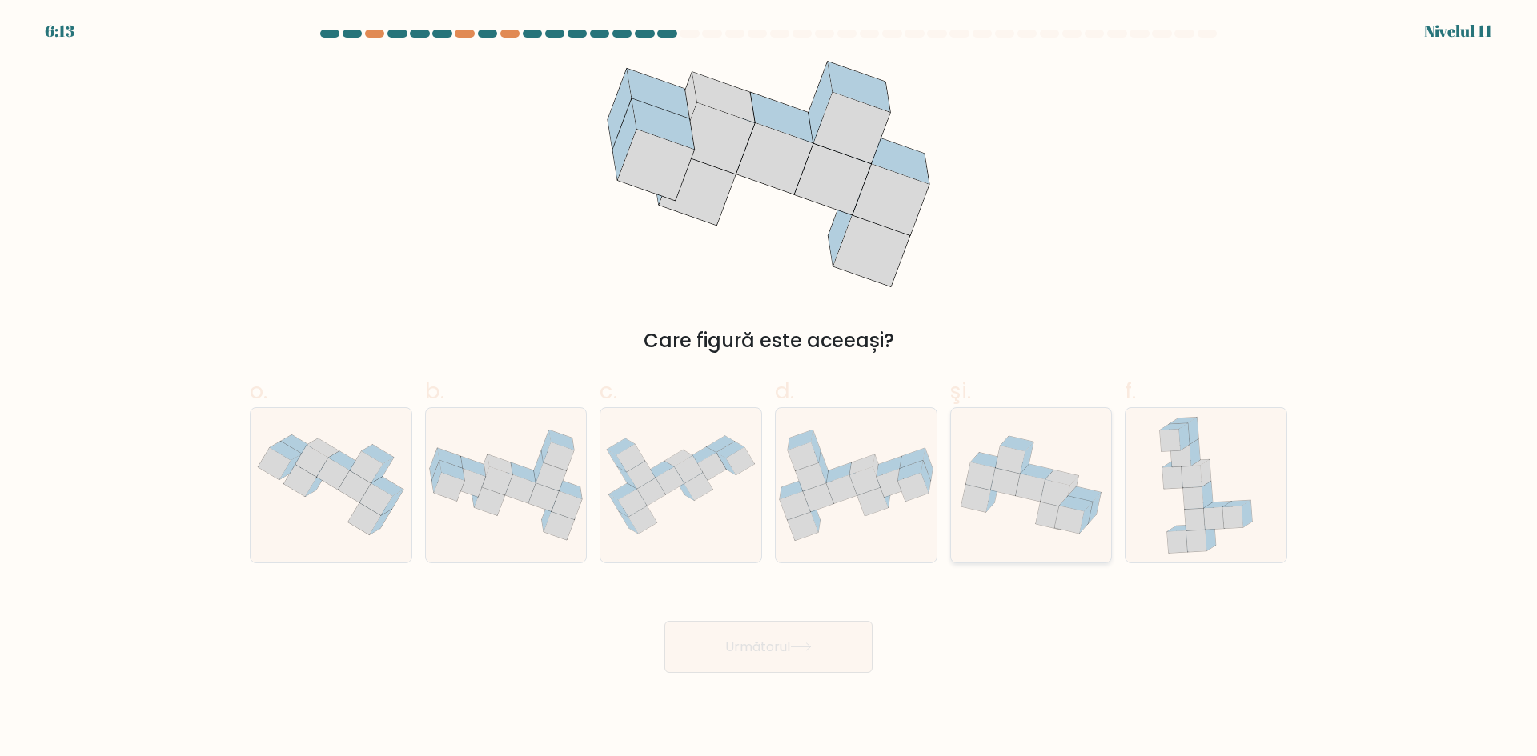
click at [1020, 477] on icon at bounding box center [1031, 489] width 30 height 28
click at [769, 389] on input "şi." at bounding box center [768, 384] width 1 height 10
radio input "true"
click at [787, 662] on button "Următorul" at bounding box center [768, 647] width 208 height 52
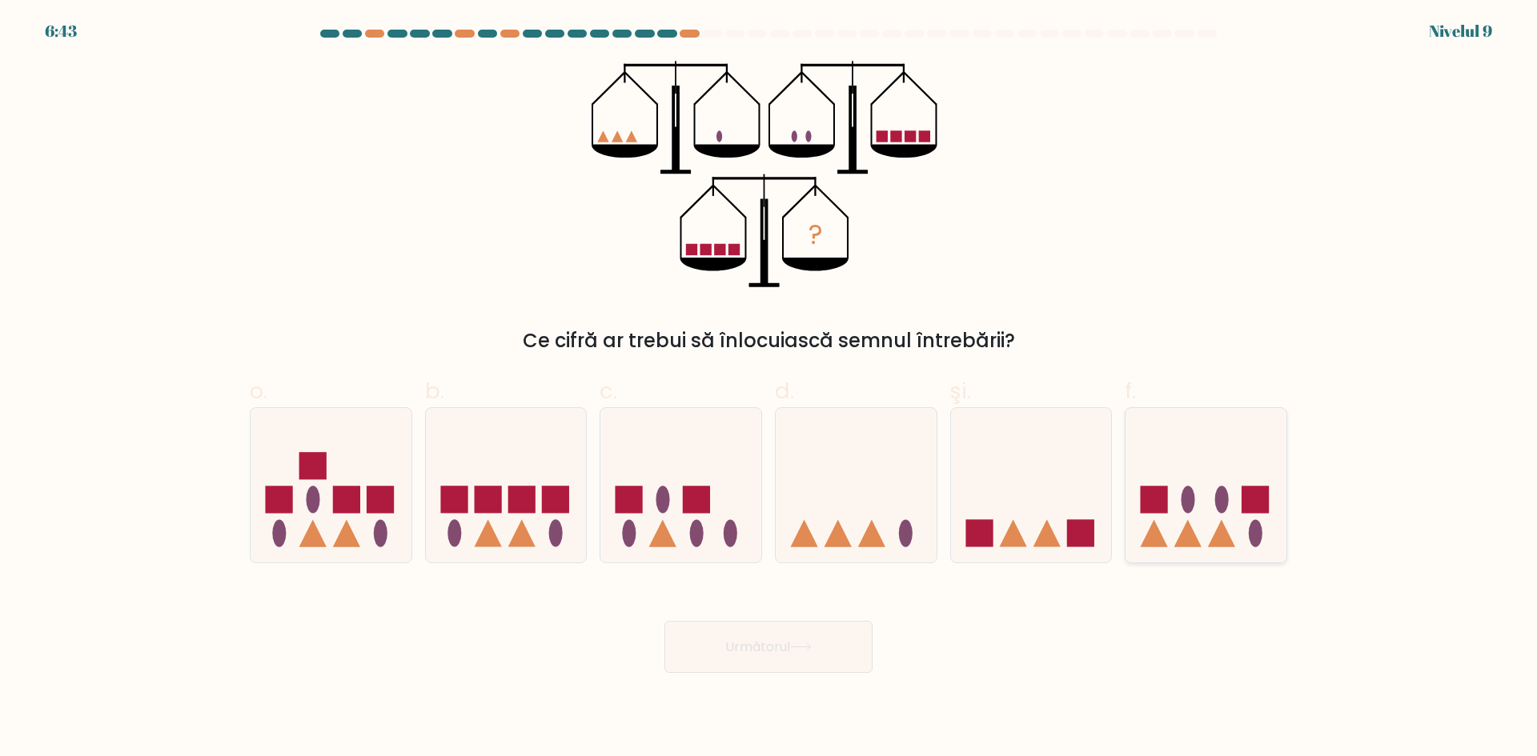
click at [1199, 489] on icon at bounding box center [1205, 485] width 161 height 133
click at [769, 389] on input "f." at bounding box center [768, 384] width 1 height 10
radio input "true"
click at [808, 640] on button "Următorul" at bounding box center [768, 647] width 208 height 52
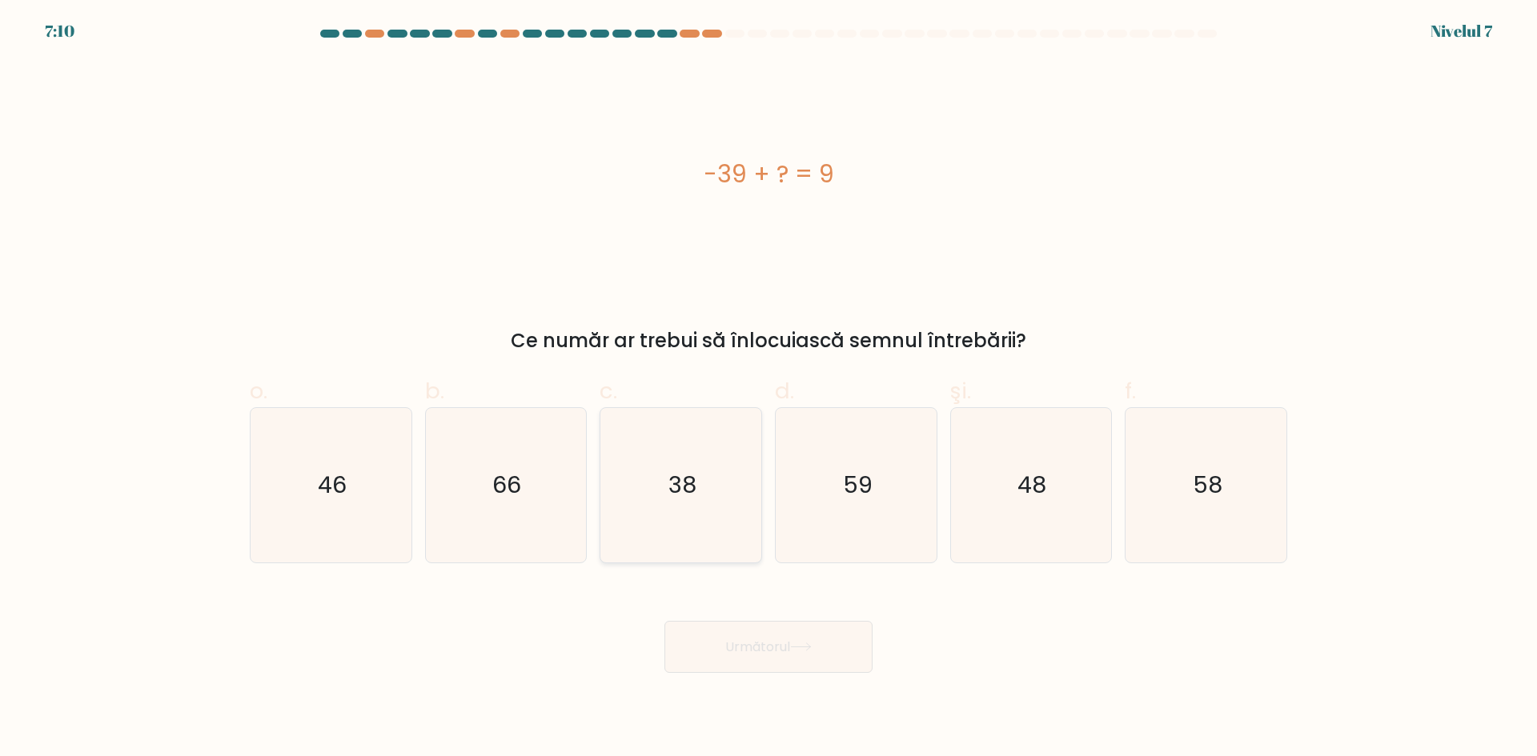
click at [722, 442] on icon "38" at bounding box center [680, 485] width 154 height 154
click at [768, 389] on input "c. 38" at bounding box center [768, 384] width 1 height 10
radio input "true"
click at [715, 443] on icon "38" at bounding box center [680, 485] width 153 height 153
click at [768, 389] on input "c. 38" at bounding box center [768, 384] width 1 height 10
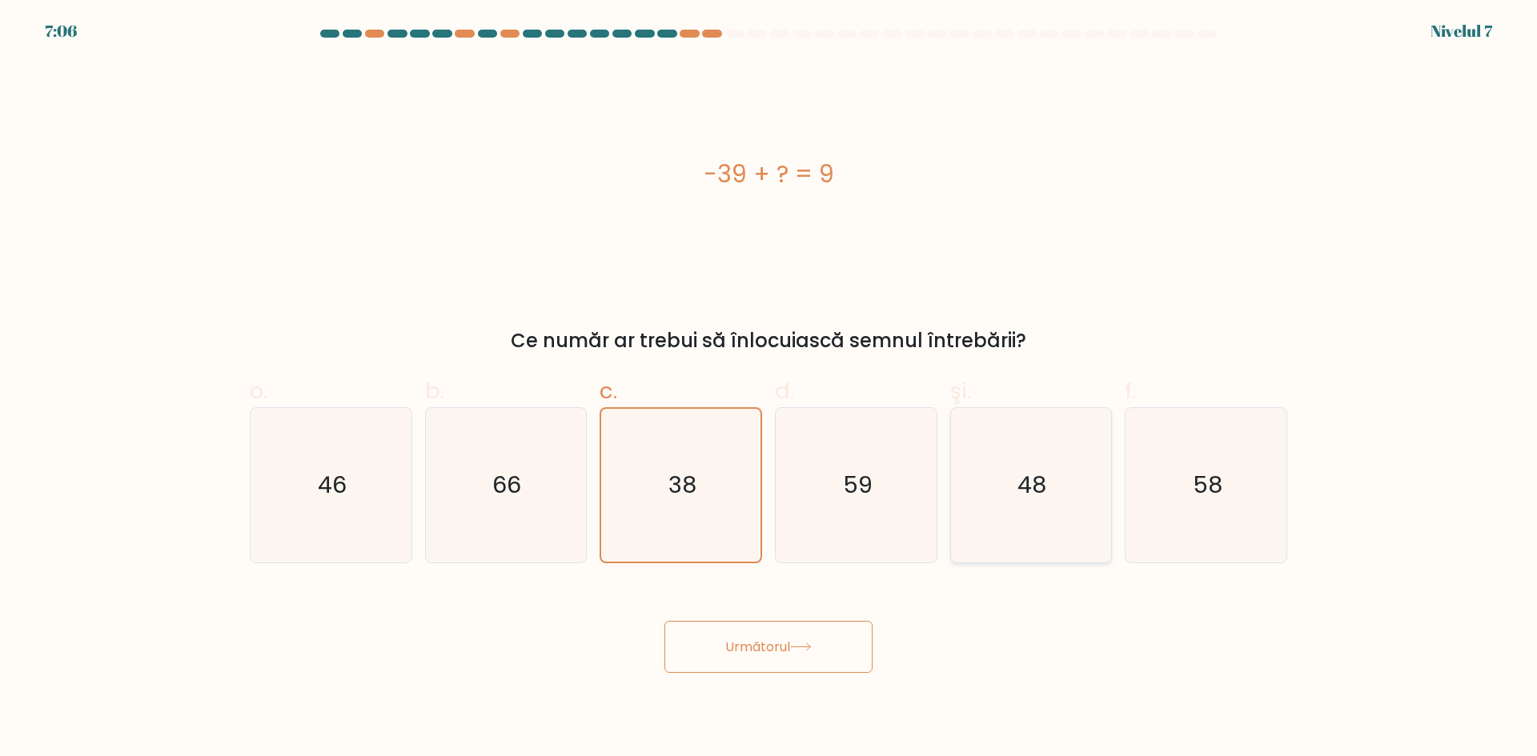
click at [1025, 475] on text "48" at bounding box center [1032, 485] width 29 height 32
click at [769, 389] on input "şi. 48" at bounding box center [768, 384] width 1 height 10
radio input "true"
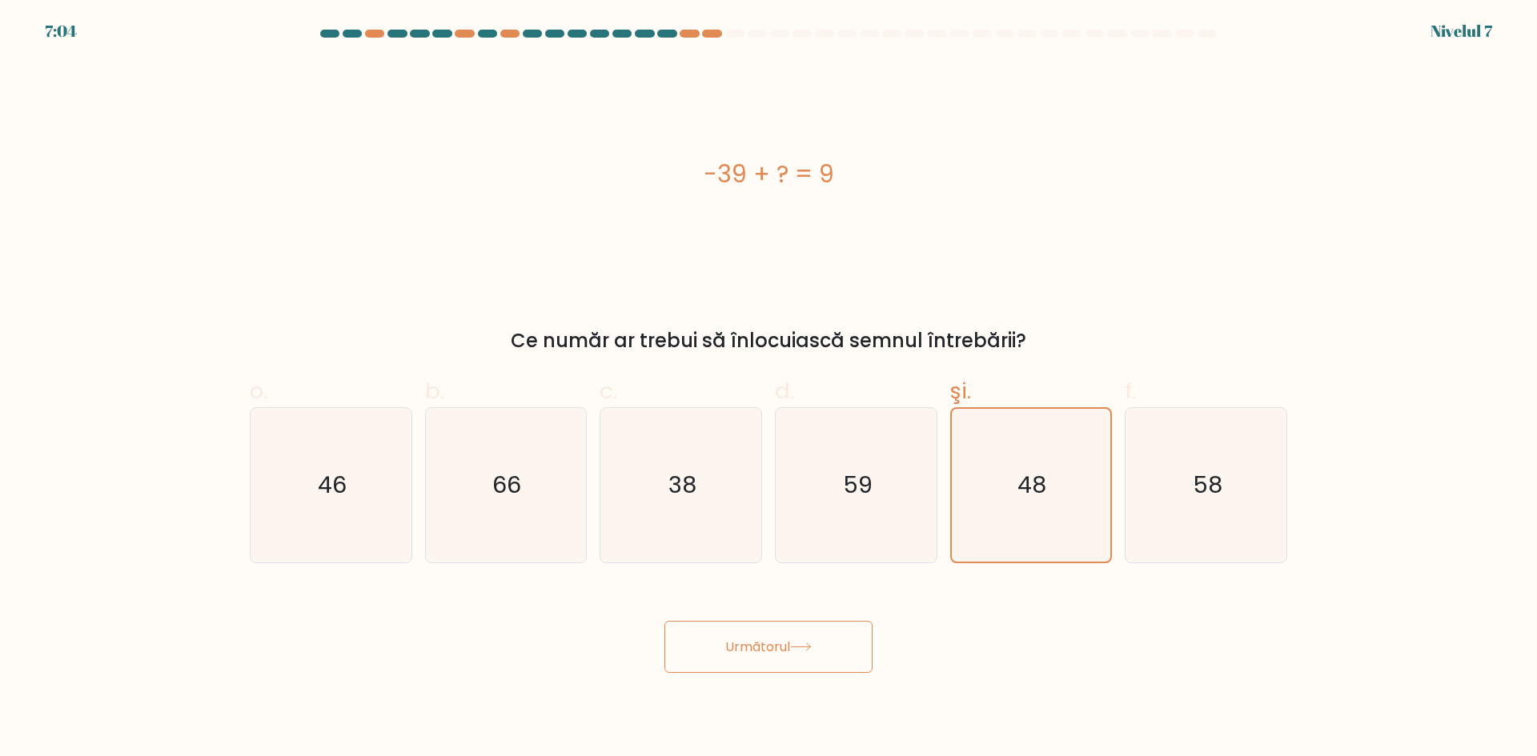
click at [790, 648] on font "Următorul" at bounding box center [757, 647] width 65 height 18
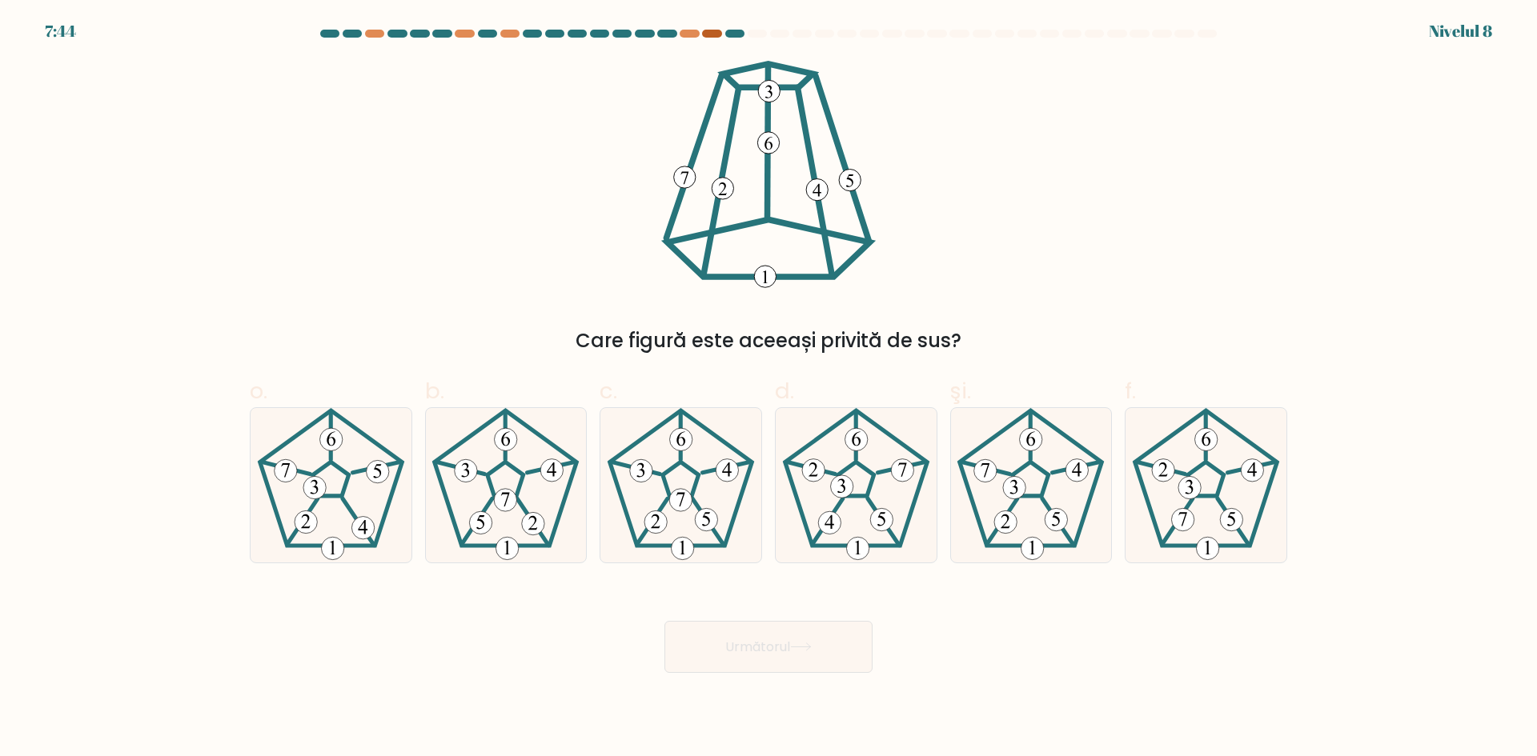
click at [705, 32] on div at bounding box center [711, 34] width 19 height 8
click at [848, 491] on 779 at bounding box center [841, 486] width 22 height 22
click at [769, 389] on input "d." at bounding box center [768, 384] width 1 height 10
radio input "true"
click at [780, 656] on font "Următorul" at bounding box center [757, 647] width 65 height 18
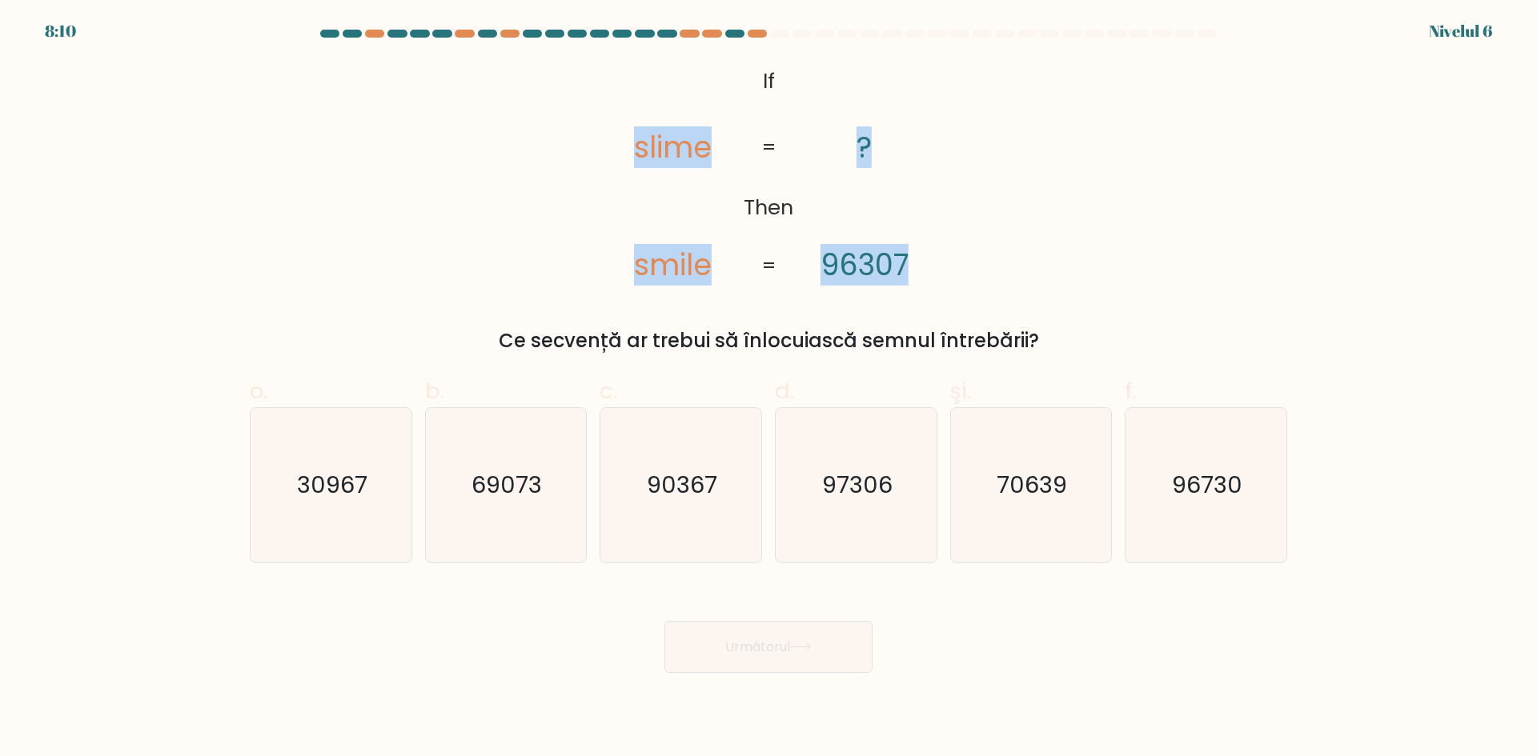
drag, startPoint x: 639, startPoint y: 153, endPoint x: 743, endPoint y: 155, distance: 104.1
click at [743, 155] on icon "@import url('https://fonts.googleapis.com/css?family=Abril+Fatface:400,100,100i…" at bounding box center [768, 174] width 368 height 227
click at [648, 145] on tspan "slime" at bounding box center [673, 147] width 78 height 42
click at [654, 151] on tspan "slime" at bounding box center [673, 147] width 78 height 42
click at [693, 275] on tspan "smile" at bounding box center [673, 265] width 78 height 42
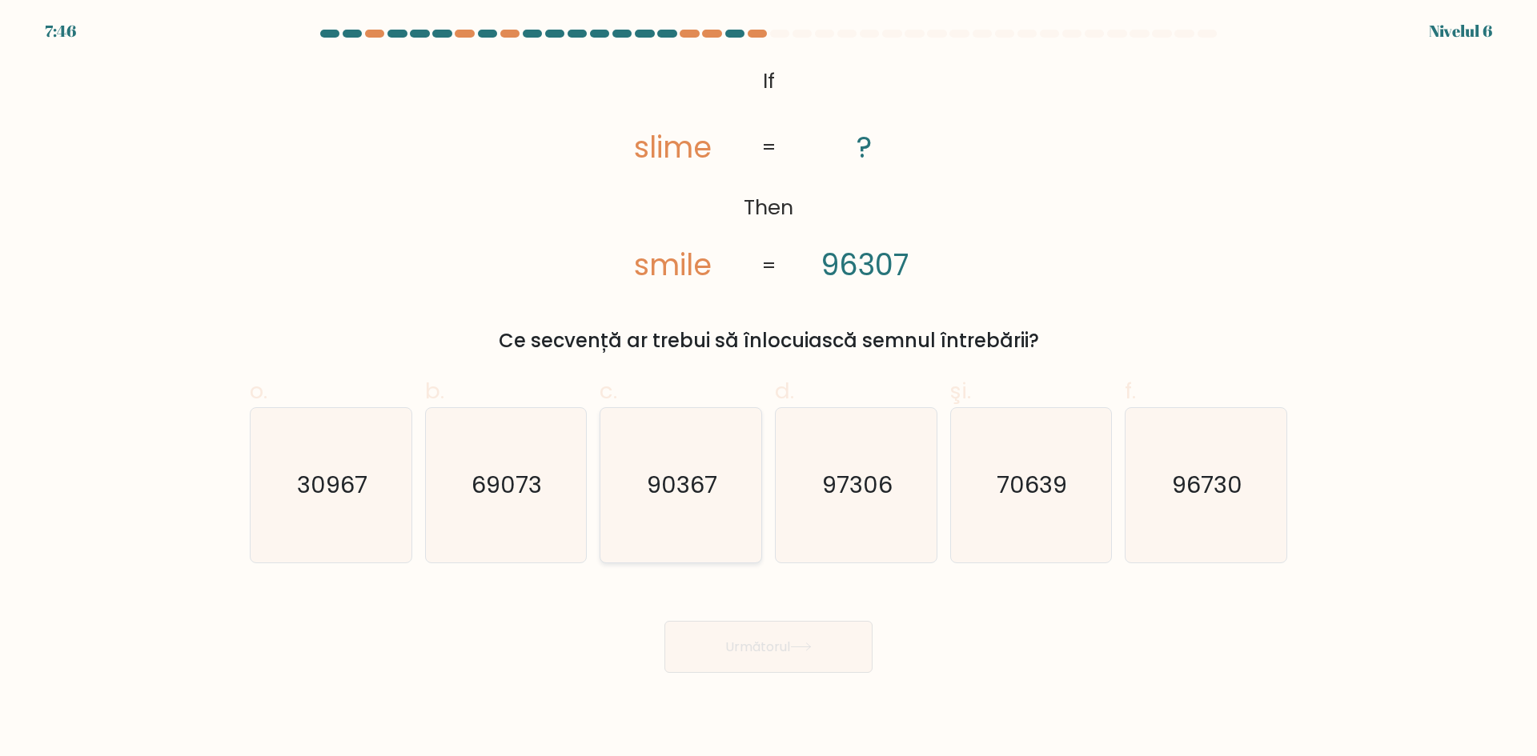
click at [664, 475] on text "90367" at bounding box center [683, 485] width 70 height 32
click at [768, 389] on input "c. 90367" at bounding box center [768, 384] width 1 height 10
radio input "true"
click at [640, 266] on tspan "smile" at bounding box center [673, 265] width 78 height 42
click at [640, 267] on tspan "smile" at bounding box center [673, 265] width 78 height 42
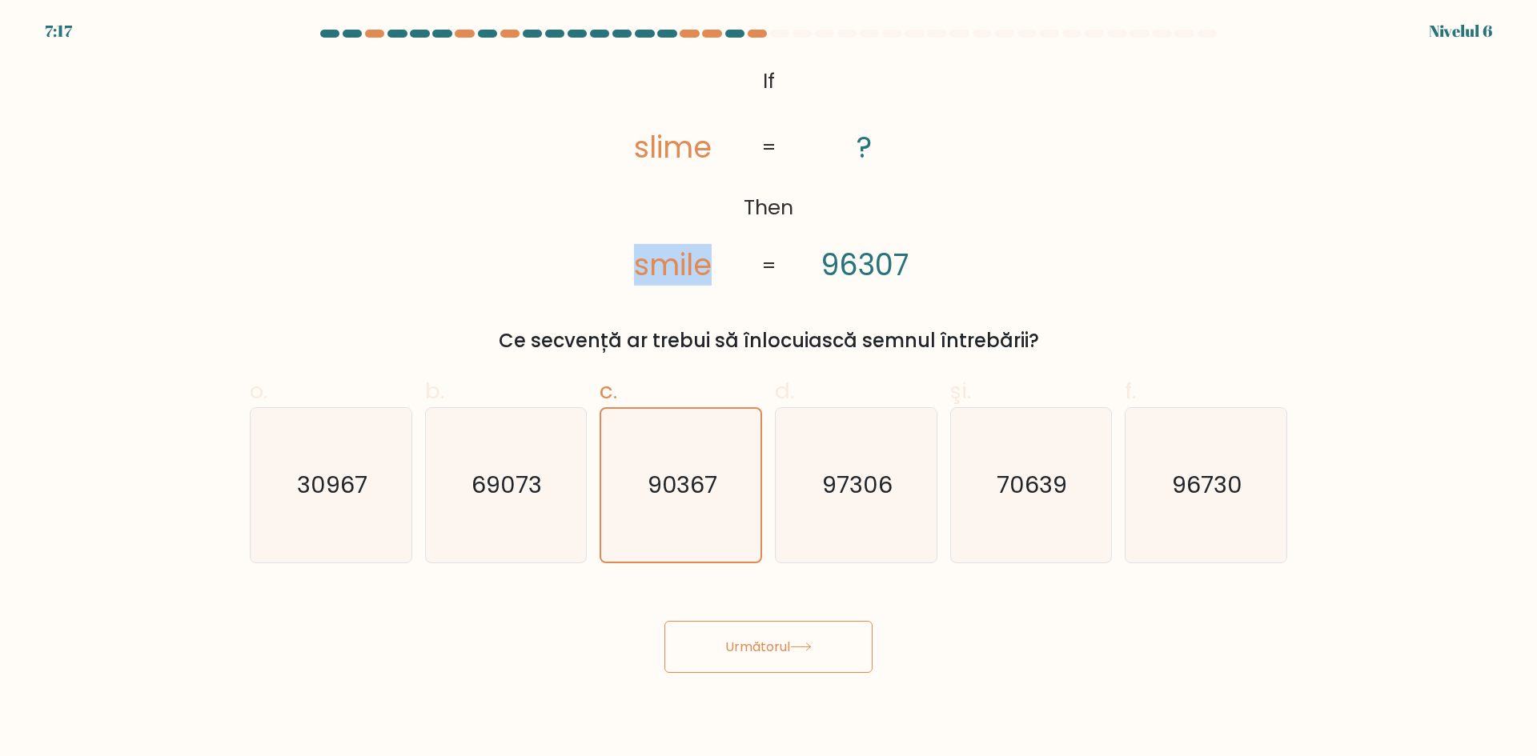
click at [650, 259] on tspan "smile" at bounding box center [673, 265] width 78 height 42
click at [831, 266] on icon "@import url('https://fonts.googleapis.com/css?family=Abril+Fatface:400,100,100i…" at bounding box center [768, 174] width 368 height 227
drag, startPoint x: 877, startPoint y: 267, endPoint x: 889, endPoint y: 269, distance: 12.1
click at [889, 269] on tspan "96307" at bounding box center [864, 265] width 88 height 42
click at [762, 638] on font "Următorul" at bounding box center [757, 647] width 65 height 18
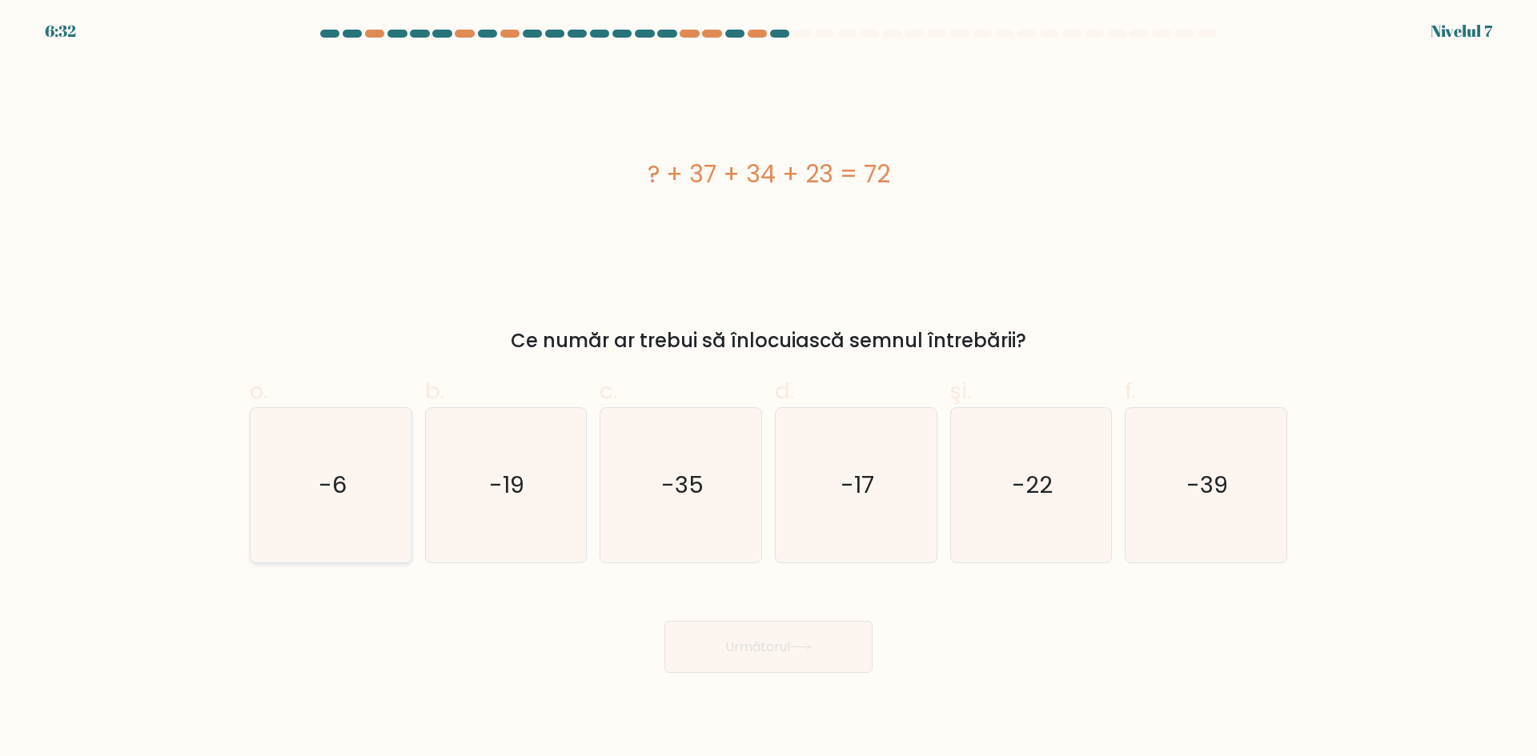
click at [383, 501] on icon "-6" at bounding box center [331, 485] width 154 height 154
click at [768, 389] on input "o. -6" at bounding box center [768, 384] width 1 height 10
radio input "true"
click at [787, 627] on button "Următorul" at bounding box center [768, 647] width 208 height 52
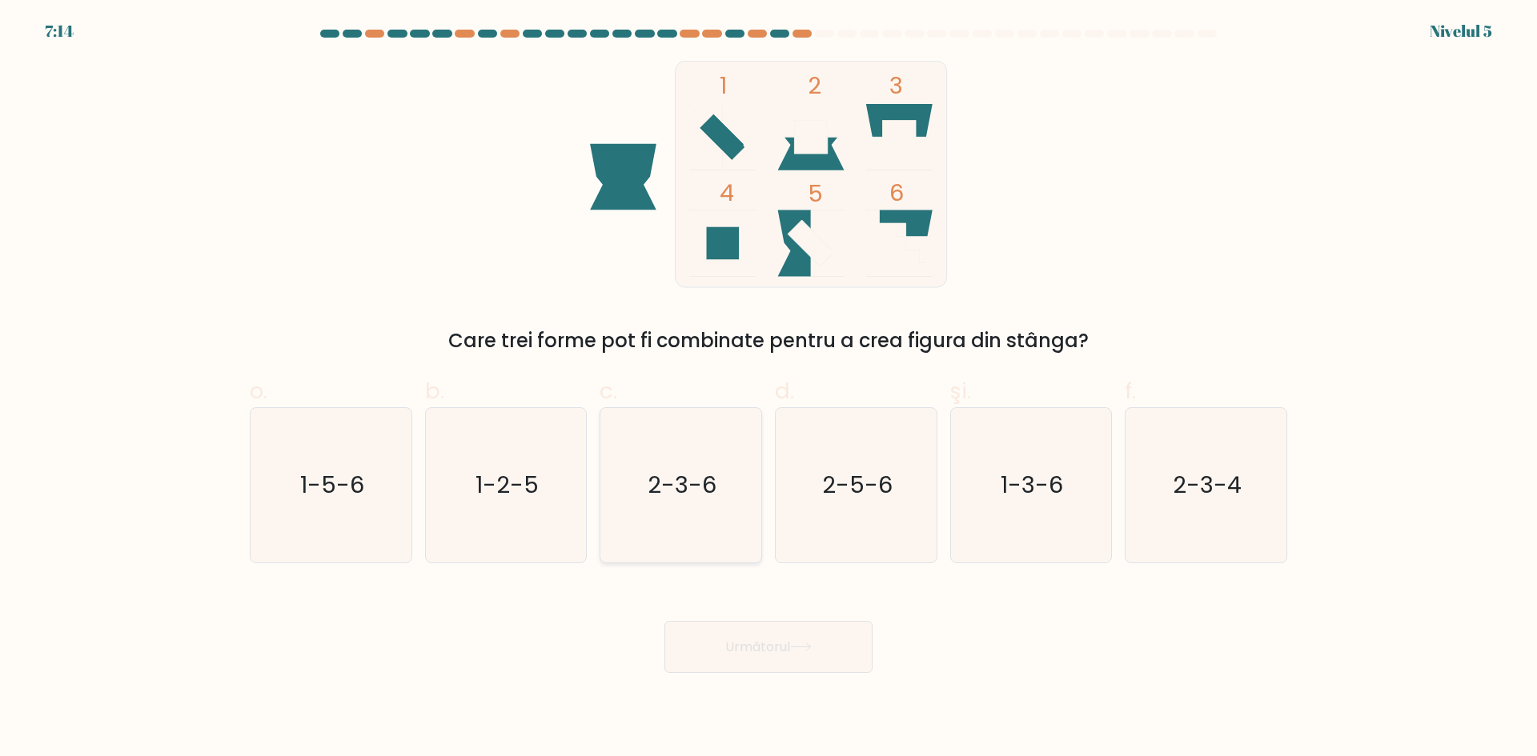
drag, startPoint x: 733, startPoint y: 469, endPoint x: 779, endPoint y: 654, distance: 190.4
click at [733, 470] on icon "2-3-6" at bounding box center [680, 485] width 154 height 154
click at [768, 389] on input "c. 2-3-6" at bounding box center [768, 384] width 1 height 10
radio input "true"
click at [801, 733] on body "7:13 Nivelul 5" at bounding box center [768, 378] width 1537 height 756
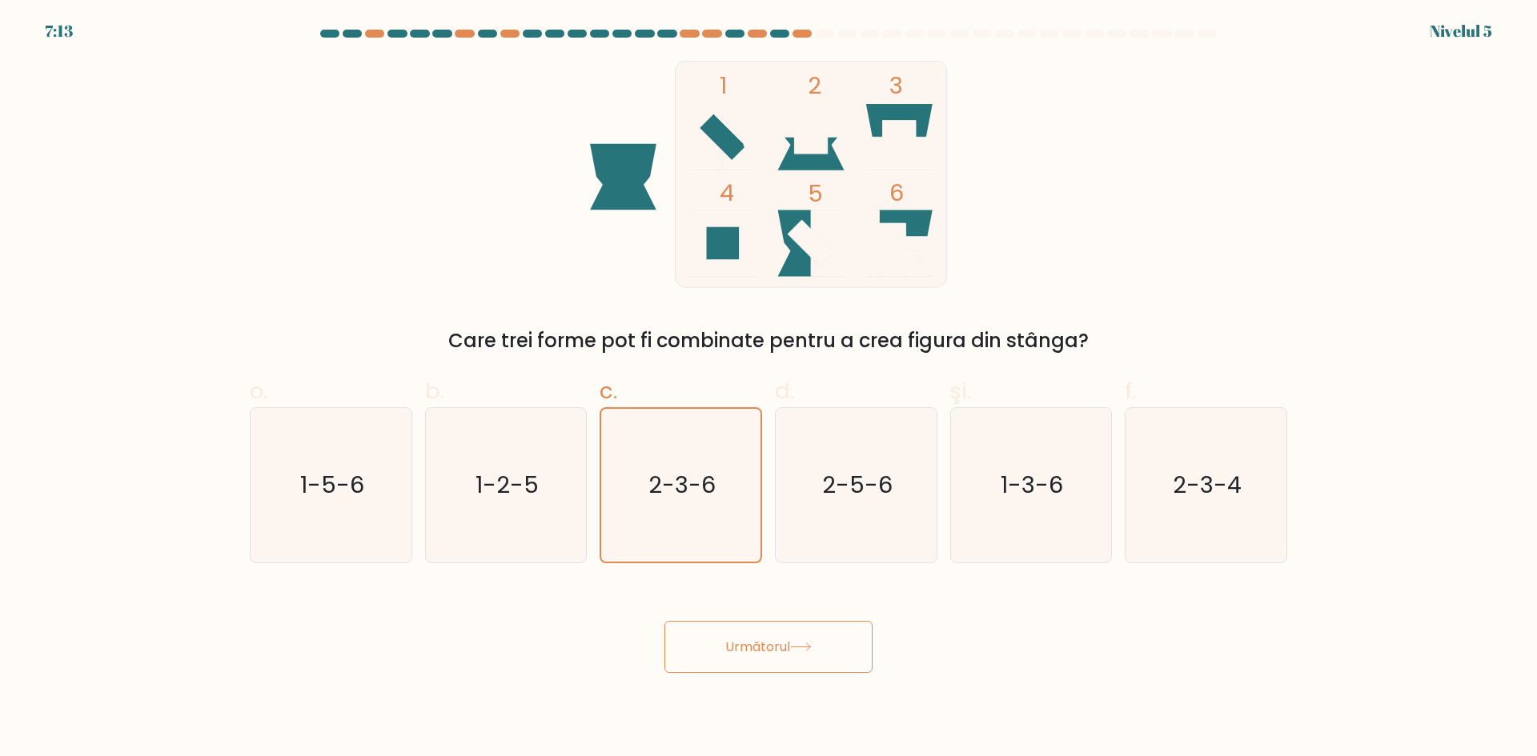
click at [775, 640] on font "Următorul" at bounding box center [757, 647] width 65 height 18
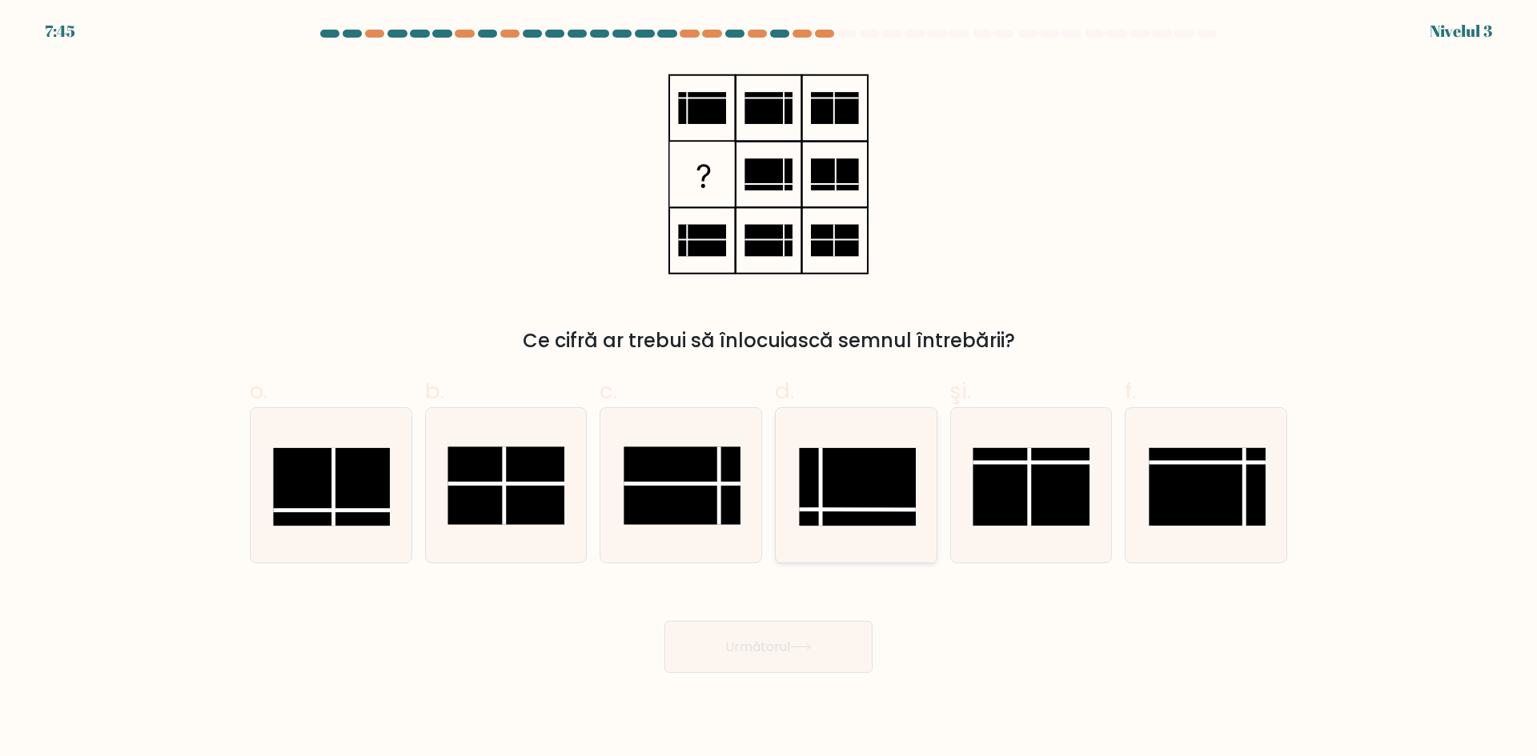
click at [841, 476] on rect at bounding box center [857, 487] width 117 height 78
click at [769, 389] on input "d." at bounding box center [768, 384] width 1 height 10
radio input "true"
click at [838, 636] on button "Următorul" at bounding box center [768, 647] width 208 height 52
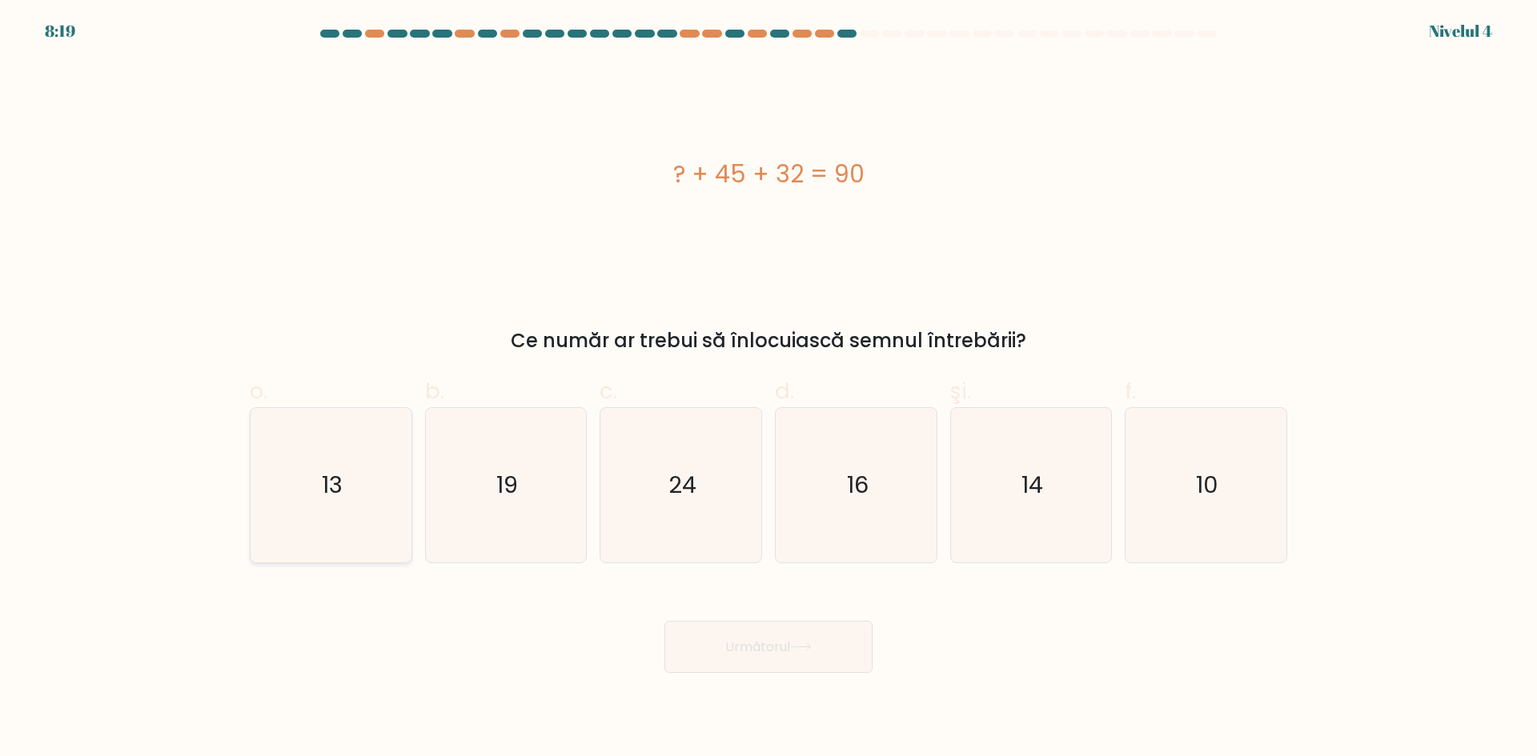
click at [352, 478] on icon "13" at bounding box center [331, 485] width 154 height 154
click at [768, 389] on input "o. 13" at bounding box center [768, 384] width 1 height 10
radio input "true"
click at [811, 650] on icon at bounding box center [801, 647] width 22 height 9
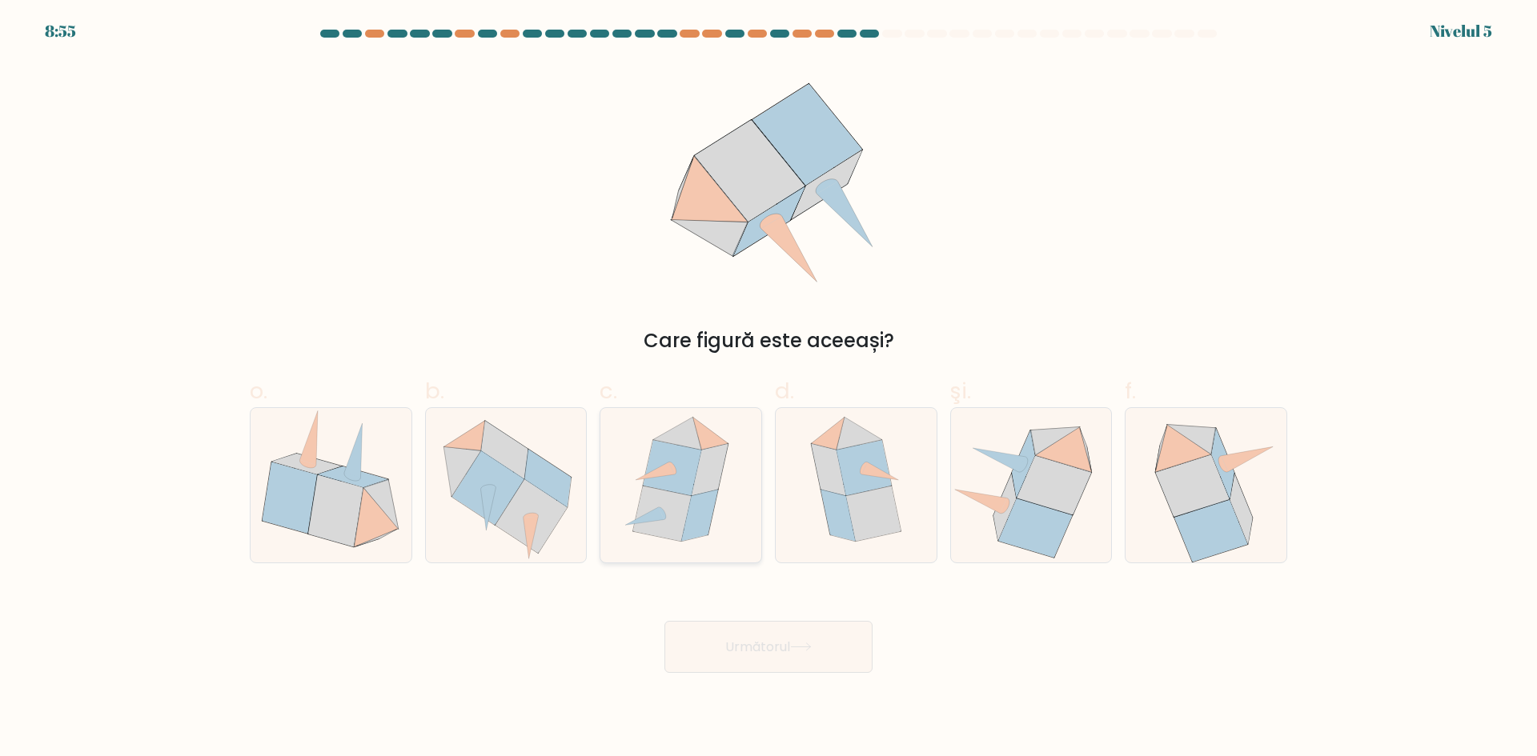
click at [664, 504] on icon at bounding box center [662, 513] width 58 height 55
click at [768, 389] on input "c." at bounding box center [768, 384] width 1 height 10
radio input "true"
click at [796, 647] on icon at bounding box center [800, 647] width 19 height 7
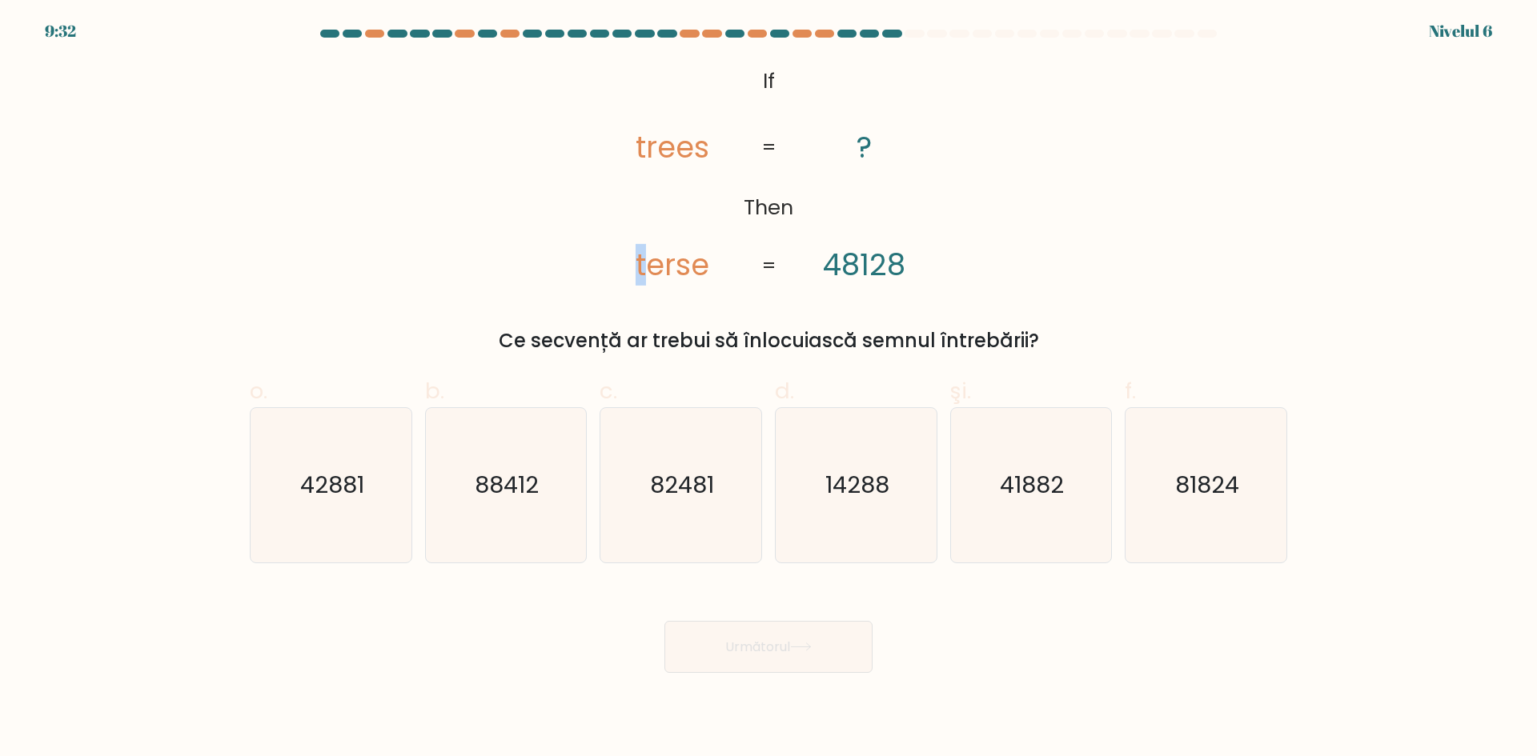
drag, startPoint x: 636, startPoint y: 264, endPoint x: 648, endPoint y: 270, distance: 13.2
click at [648, 270] on tspan "terse" at bounding box center [673, 265] width 74 height 42
click at [391, 490] on icon "42881" at bounding box center [331, 485] width 154 height 154
click at [768, 389] on input "o. 42881" at bounding box center [768, 384] width 1 height 10
radio input "true"
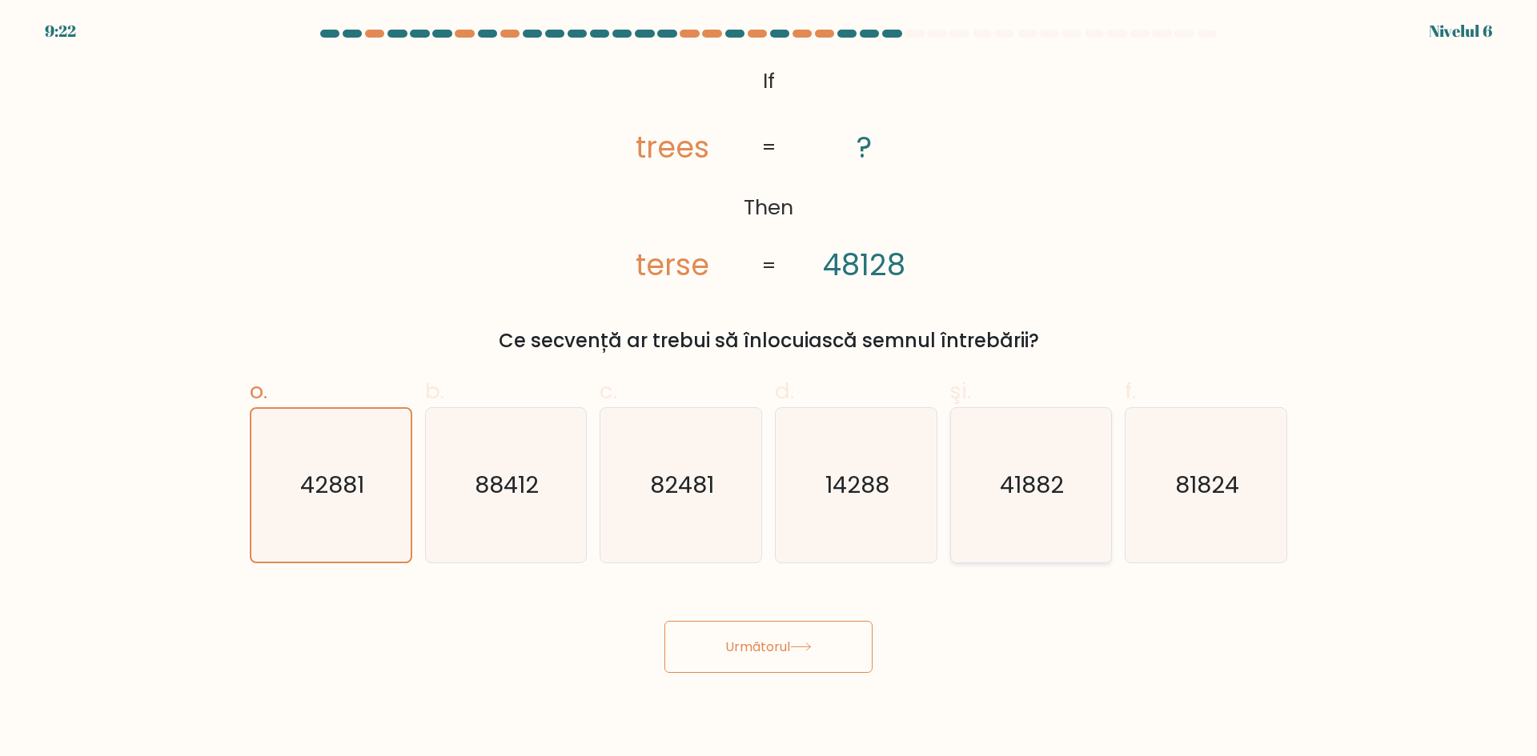
click at [1041, 498] on text "41882" at bounding box center [1032, 485] width 64 height 32
click at [769, 389] on input "şi. 41882" at bounding box center [768, 384] width 1 height 10
radio input "true"
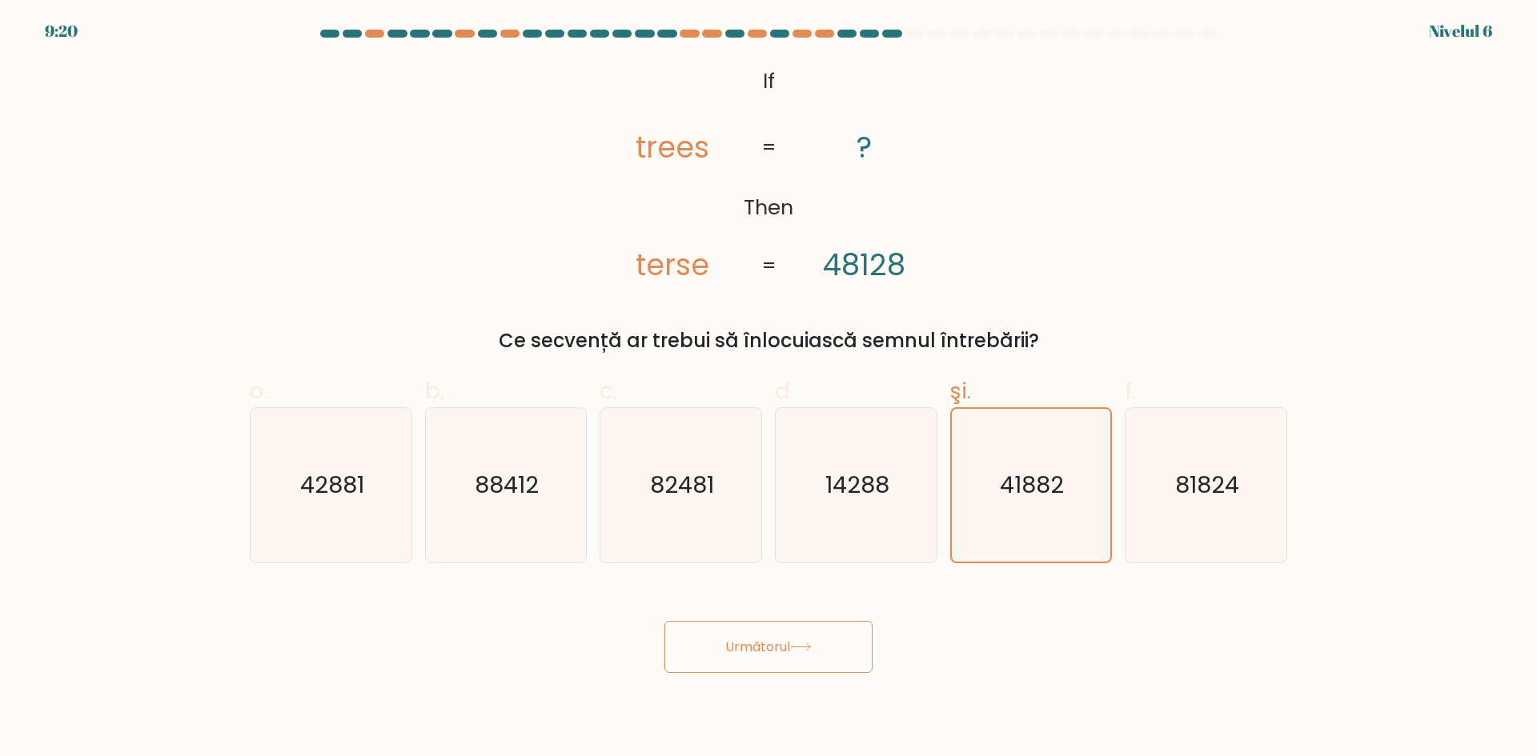
click at [744, 648] on font "Următorul" at bounding box center [757, 647] width 65 height 18
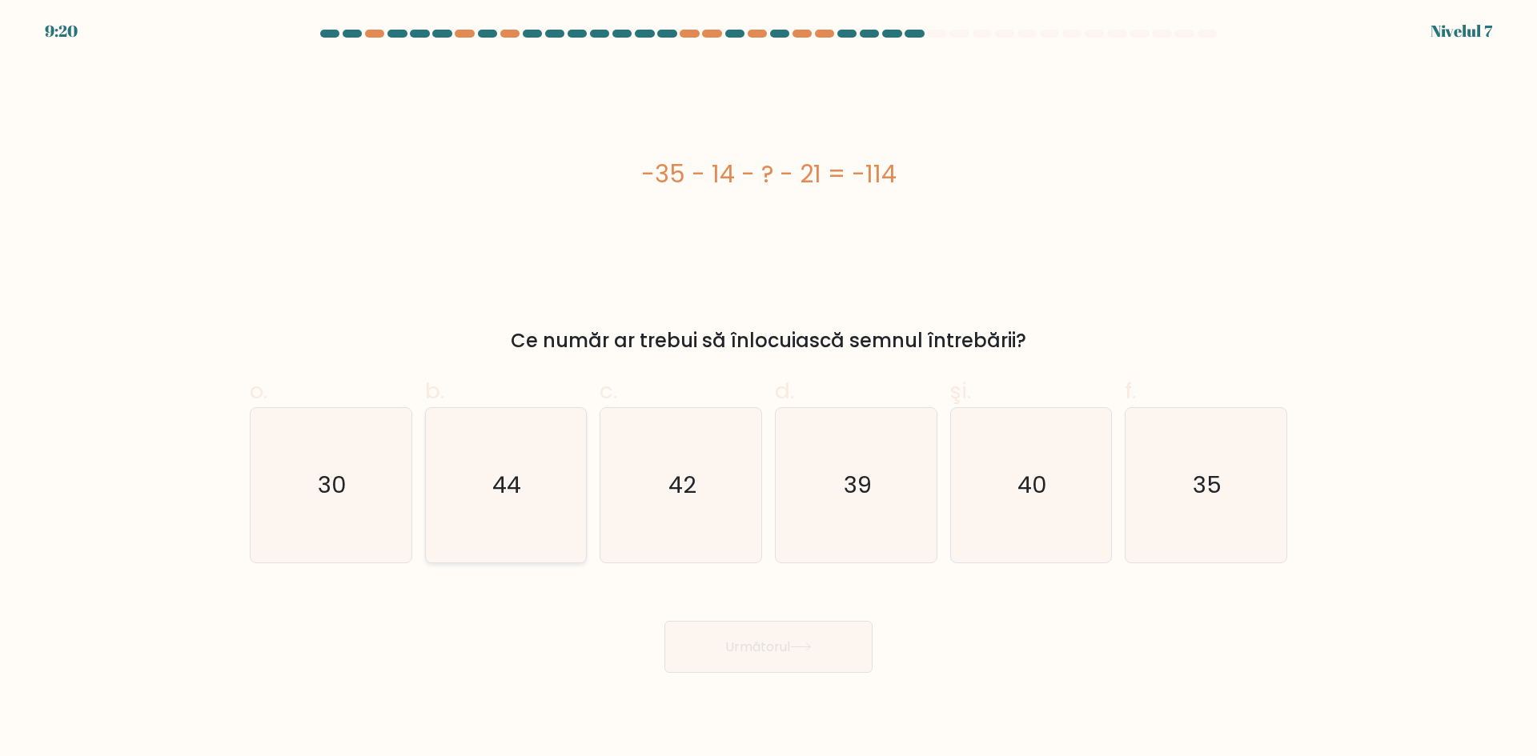
click at [569, 459] on icon "44" at bounding box center [505, 485] width 154 height 154
click at [768, 389] on input "b. 44" at bounding box center [768, 384] width 1 height 10
radio input "true"
click at [793, 660] on button "Următorul" at bounding box center [768, 647] width 208 height 52
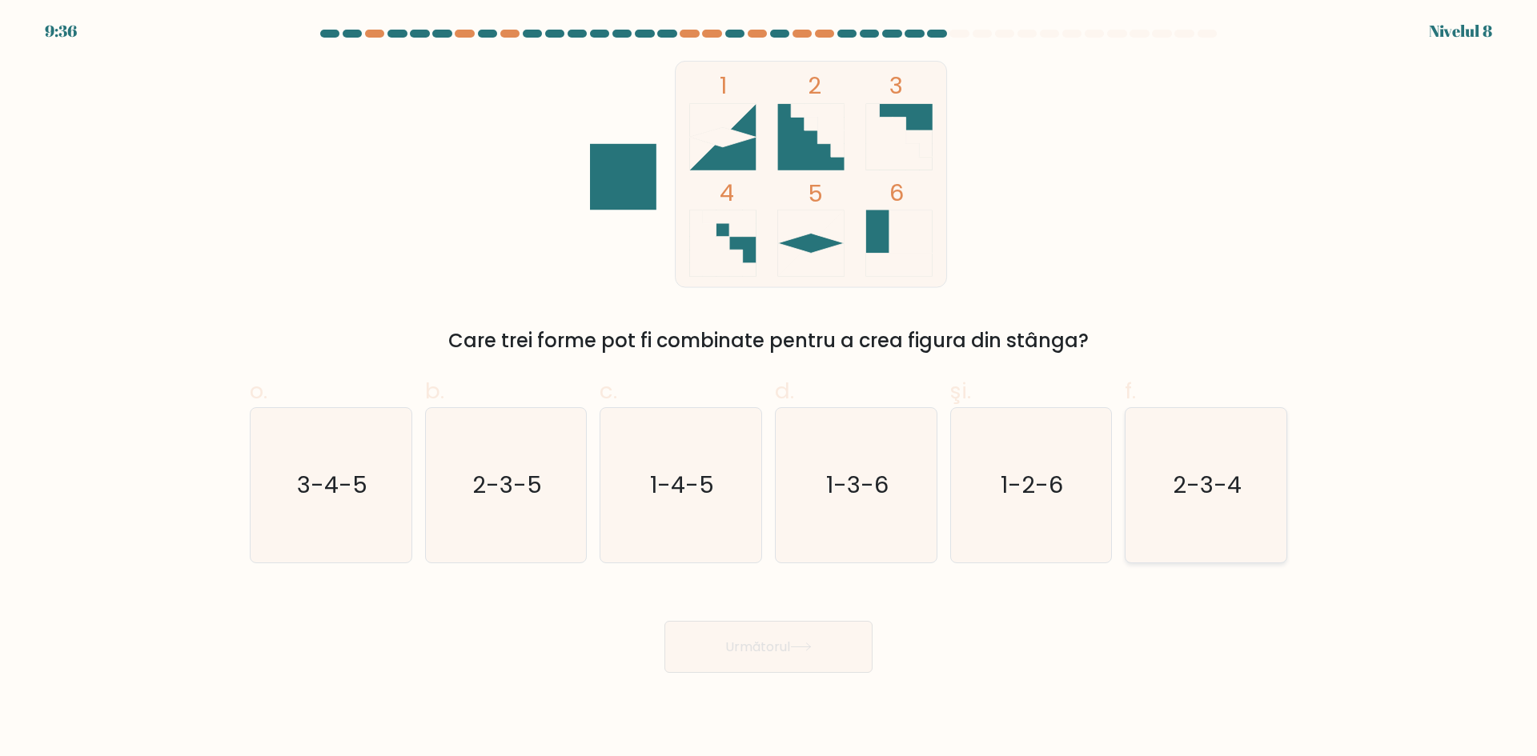
click at [1167, 476] on icon "2-3-4" at bounding box center [1206, 485] width 154 height 154
click at [769, 389] on input "f. 2-3-4" at bounding box center [768, 384] width 1 height 10
radio input "true"
click at [824, 667] on button "Următorul" at bounding box center [768, 647] width 208 height 52
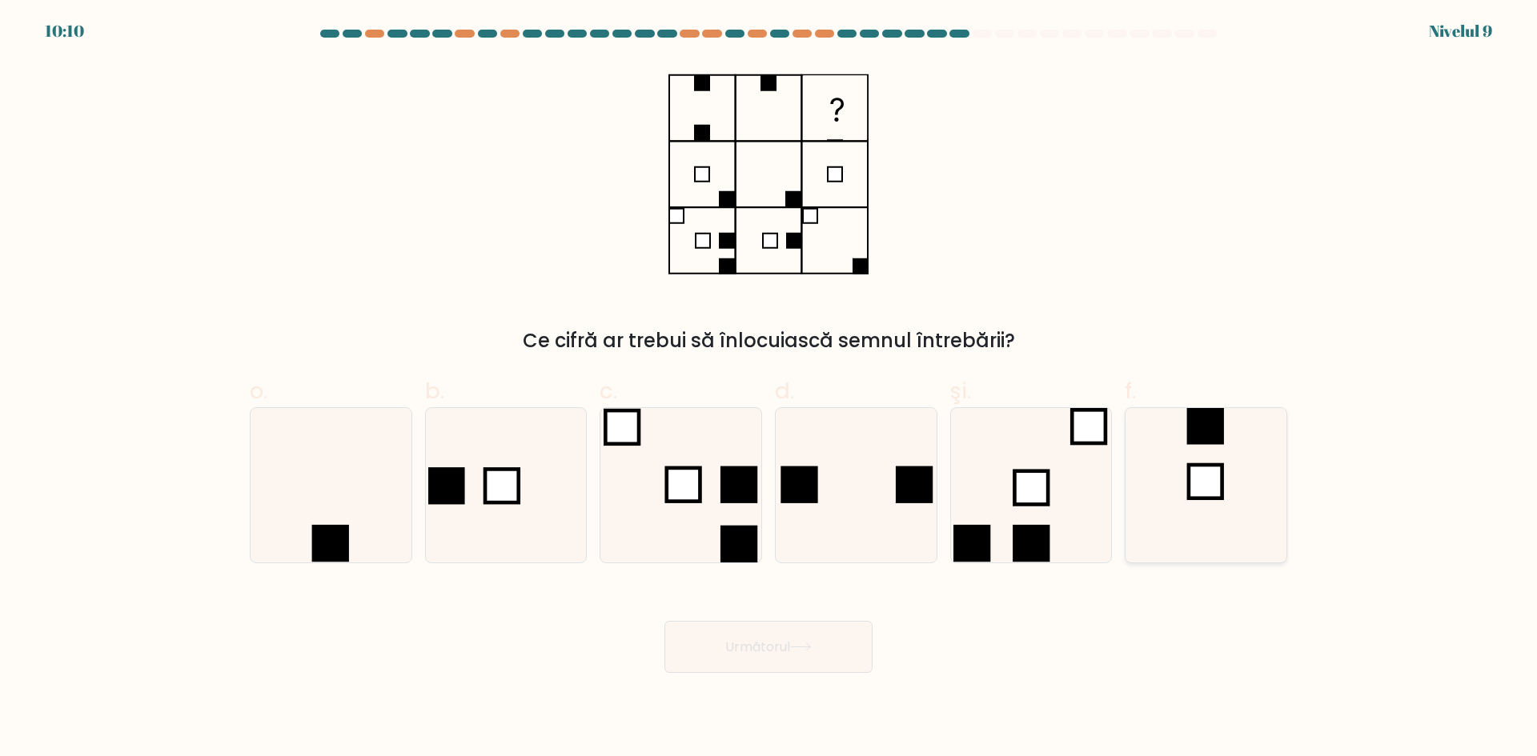
click at [1188, 454] on icon at bounding box center [1206, 485] width 154 height 154
click at [769, 389] on input "f." at bounding box center [768, 384] width 1 height 10
radio input "true"
click at [877, 502] on icon at bounding box center [856, 485] width 154 height 154
click at [769, 389] on input "d." at bounding box center [768, 384] width 1 height 10
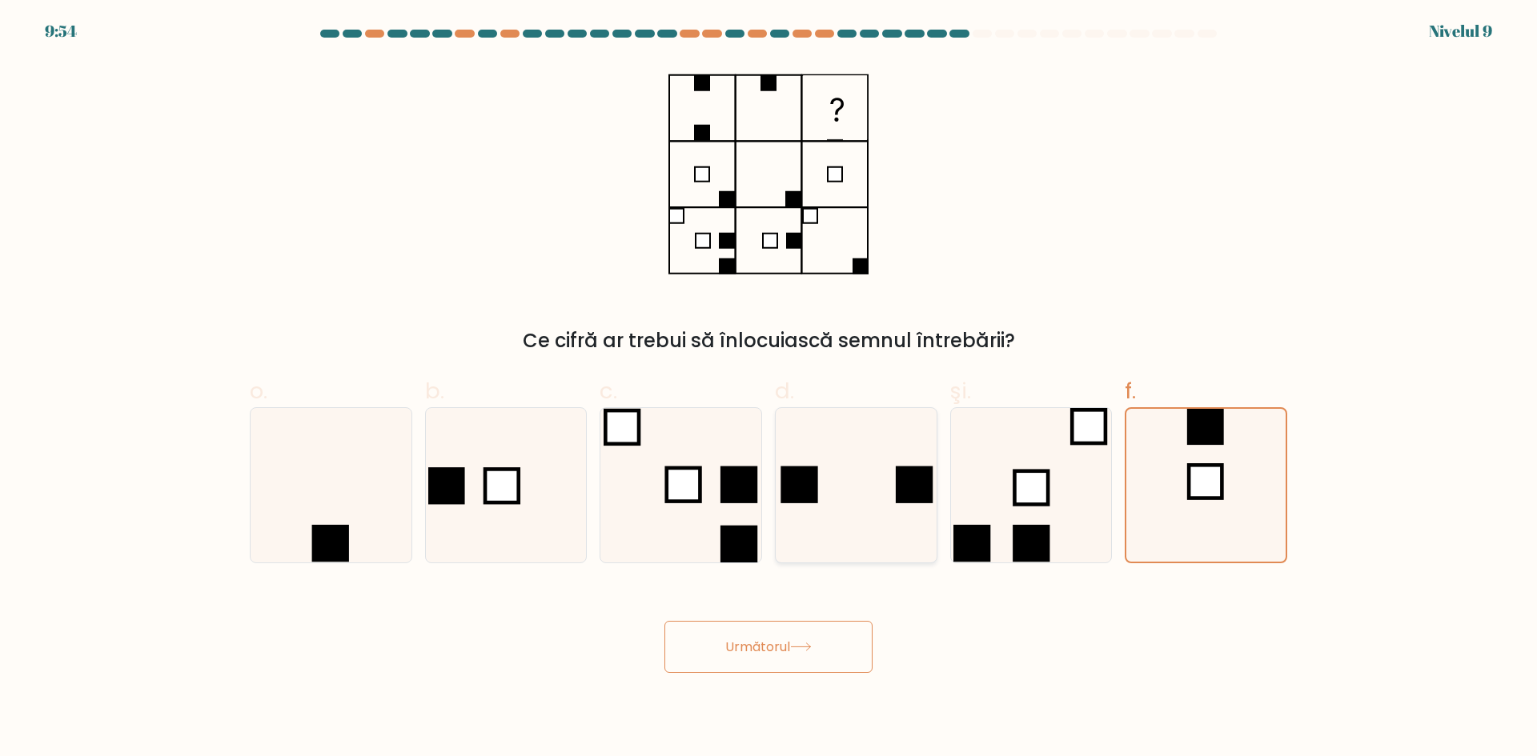
radio input "true"
click at [787, 667] on button "Următorul" at bounding box center [768, 647] width 208 height 52
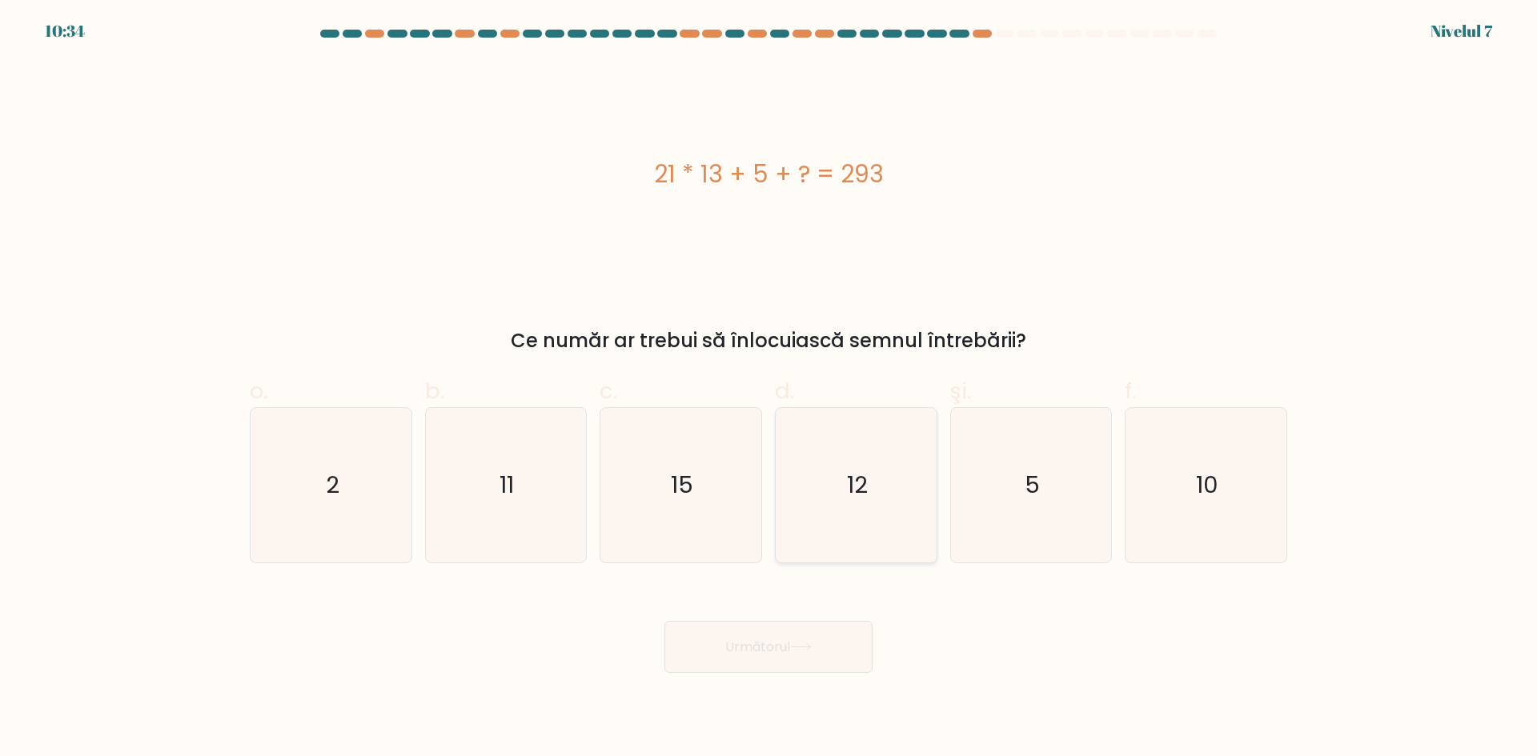
click at [868, 510] on icon "12" at bounding box center [856, 485] width 154 height 154
click at [769, 389] on input "d. 12" at bounding box center [768, 384] width 1 height 10
radio input "true"
click at [790, 645] on font "Următorul" at bounding box center [757, 647] width 65 height 18
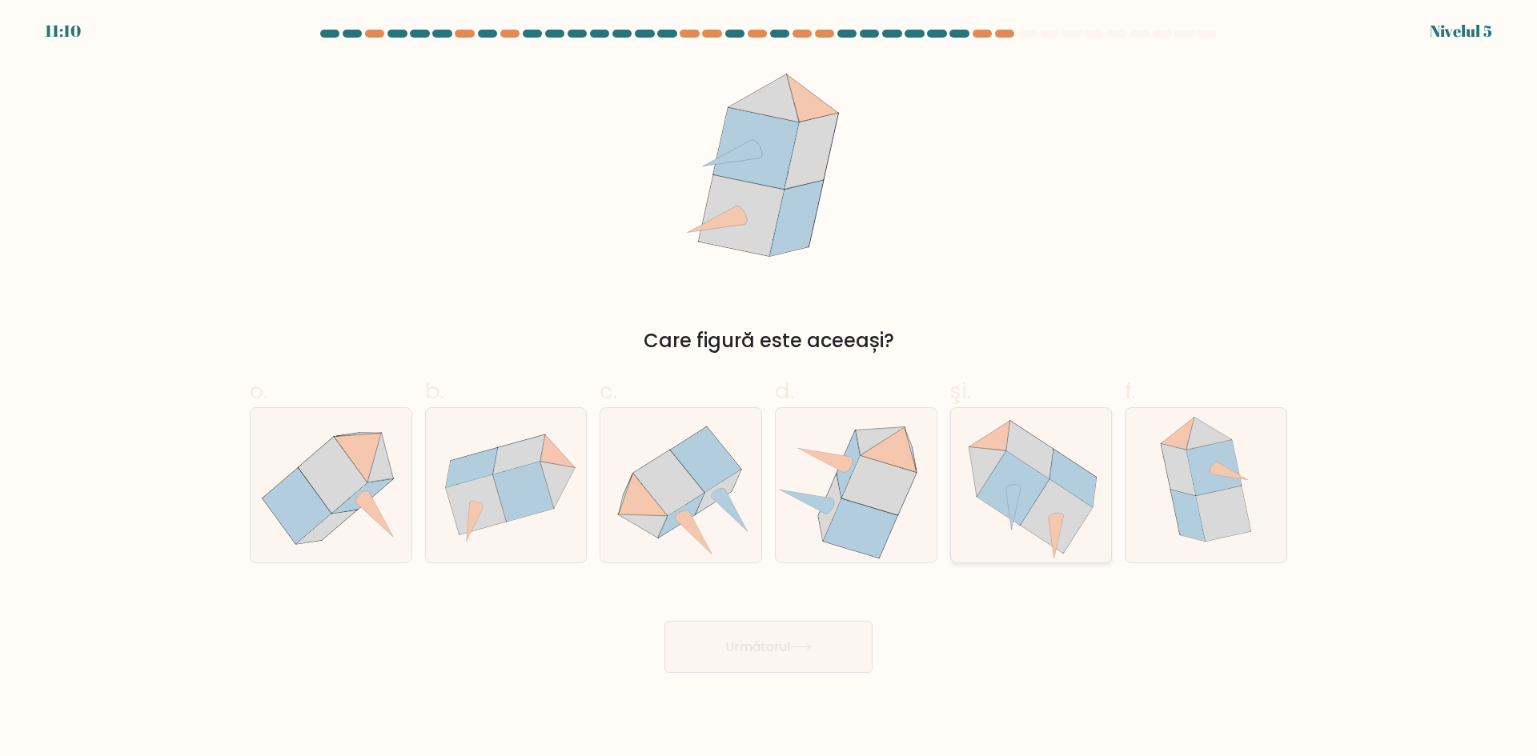
click at [1023, 482] on icon at bounding box center [1012, 488] width 72 height 74
click at [769, 389] on input "şi." at bounding box center [768, 384] width 1 height 10
radio input "true"
click at [730, 664] on button "Următorul" at bounding box center [768, 647] width 208 height 52
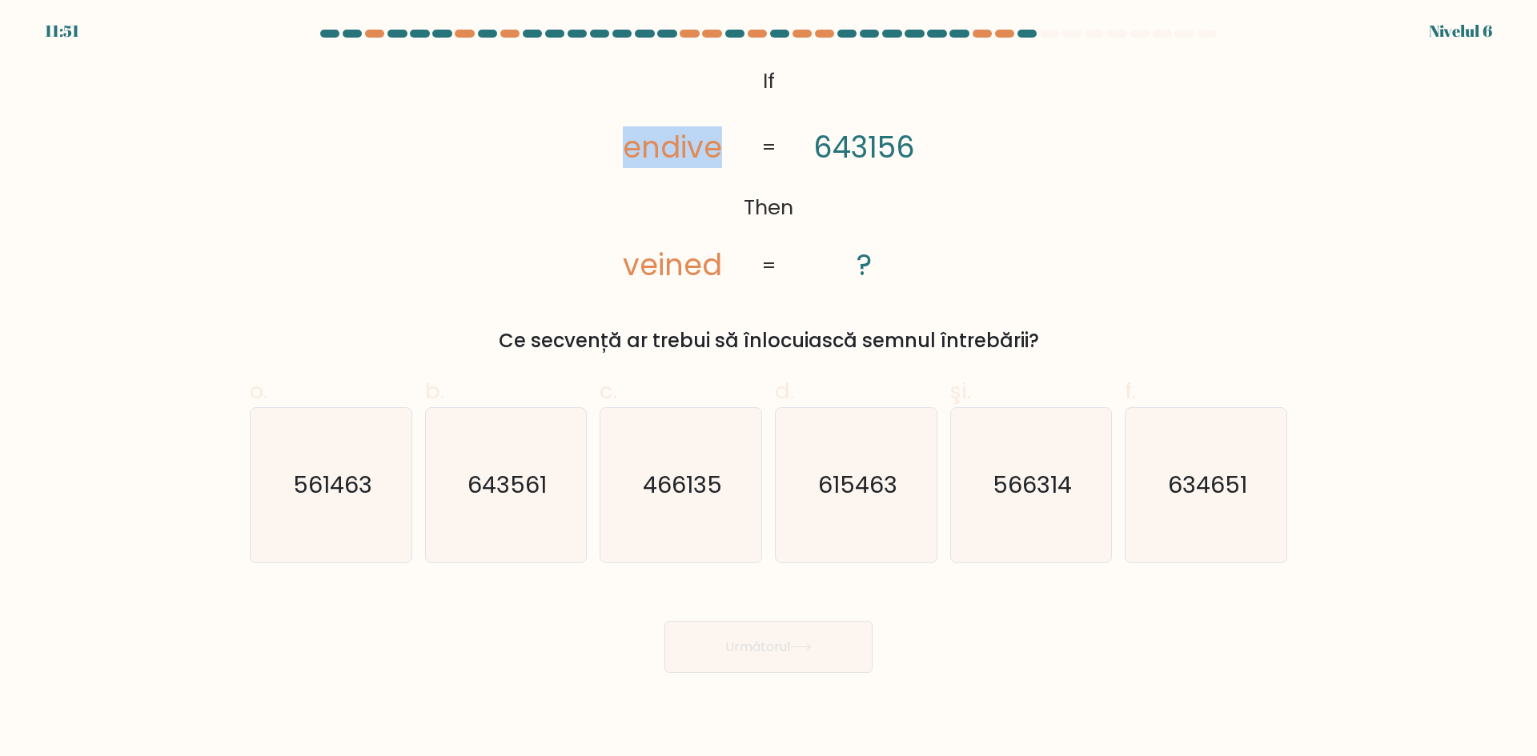
drag, startPoint x: 626, startPoint y: 149, endPoint x: 721, endPoint y: 149, distance: 95.2
click at [721, 149] on tspan "endive" at bounding box center [672, 147] width 99 height 42
click at [705, 150] on tspan "endive" at bounding box center [672, 147] width 99 height 42
drag, startPoint x: 689, startPoint y: 150, endPoint x: 700, endPoint y: 153, distance: 11.7
click at [700, 153] on tspan "endive" at bounding box center [672, 147] width 99 height 42
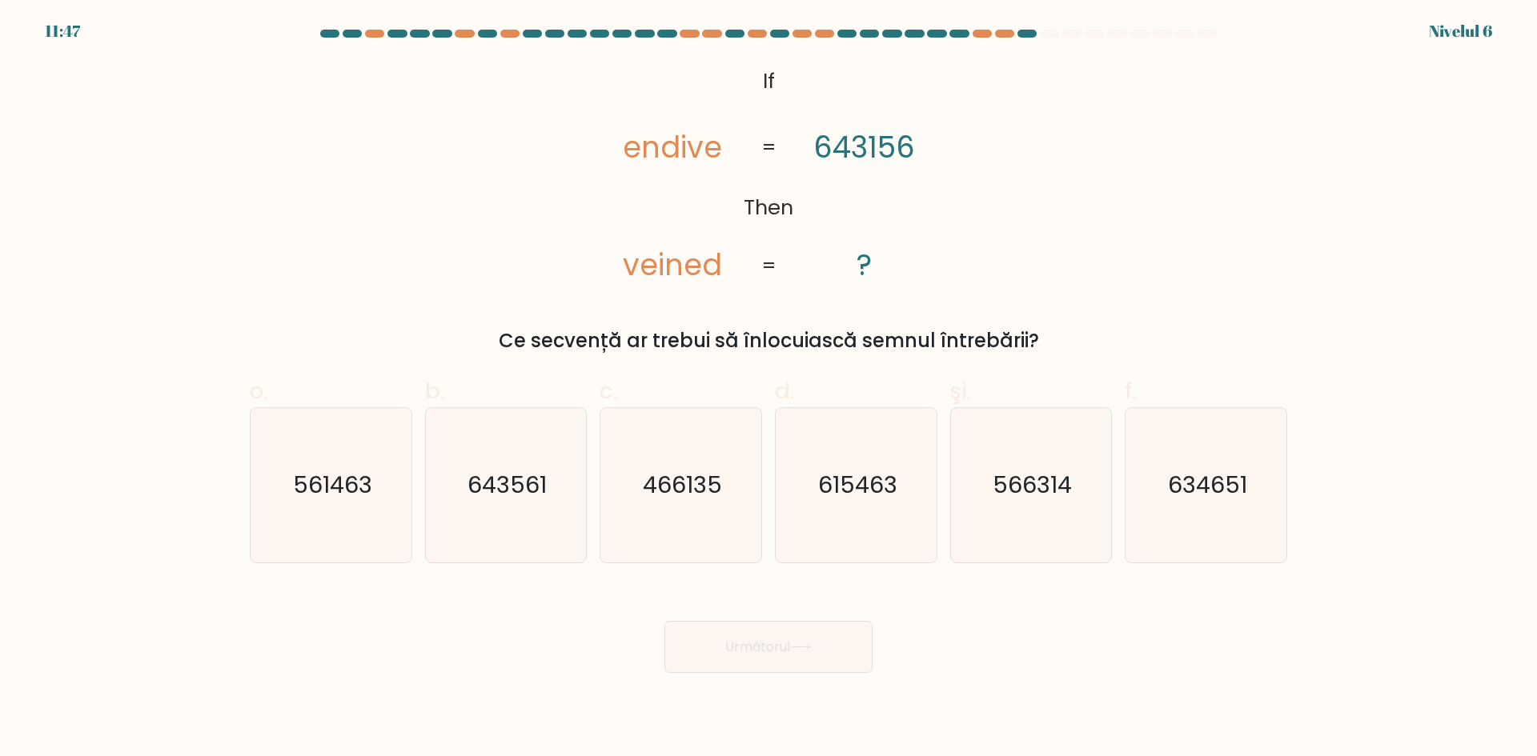
click at [884, 147] on tspan "643156" at bounding box center [864, 147] width 102 height 42
click at [337, 493] on text "561463" at bounding box center [332, 485] width 79 height 32
click at [768, 389] on input "o. 561463" at bounding box center [768, 384] width 1 height 10
radio input "true"
click at [1028, 484] on text "566314" at bounding box center [1031, 485] width 79 height 32
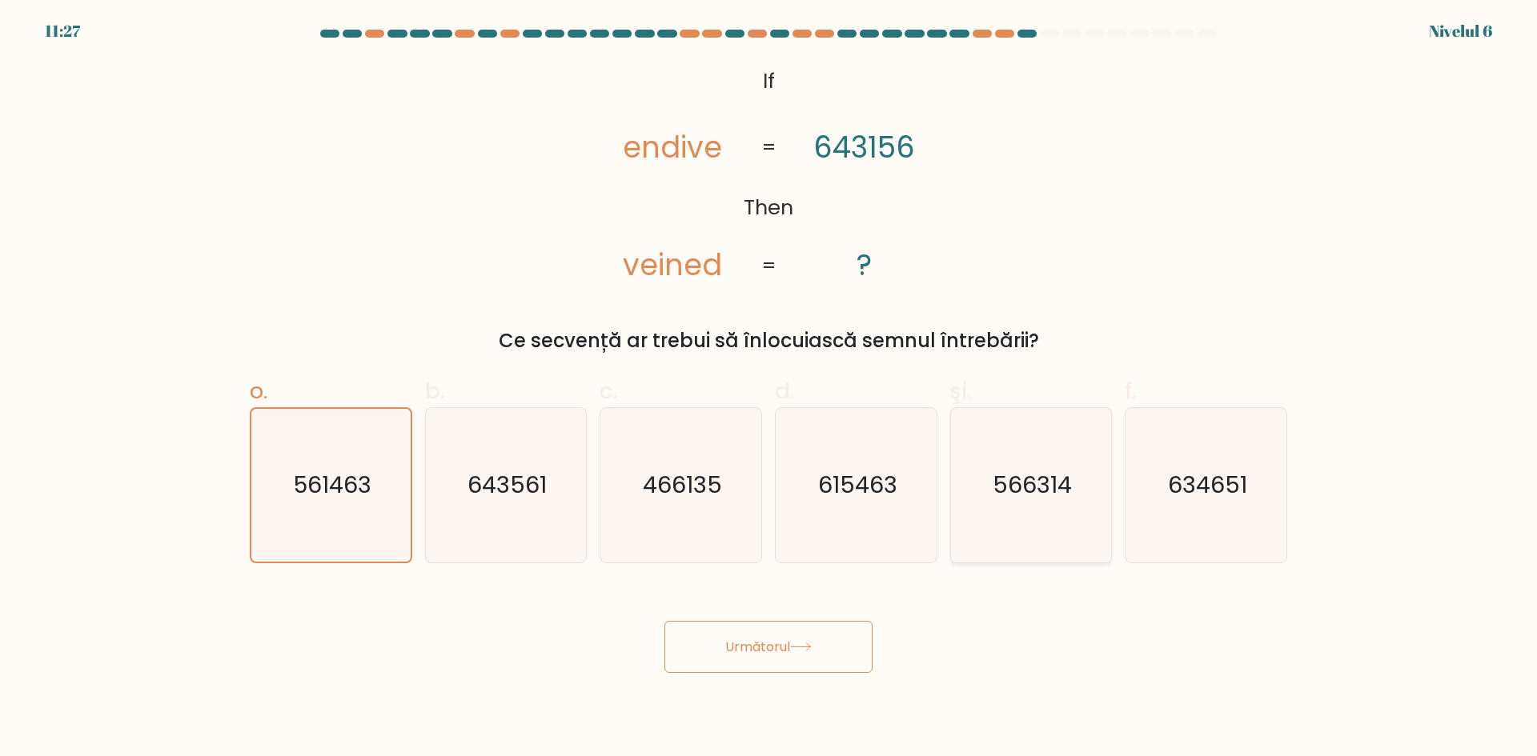
click at [769, 389] on input "şi. 566314" at bounding box center [768, 384] width 1 height 10
radio input "true"
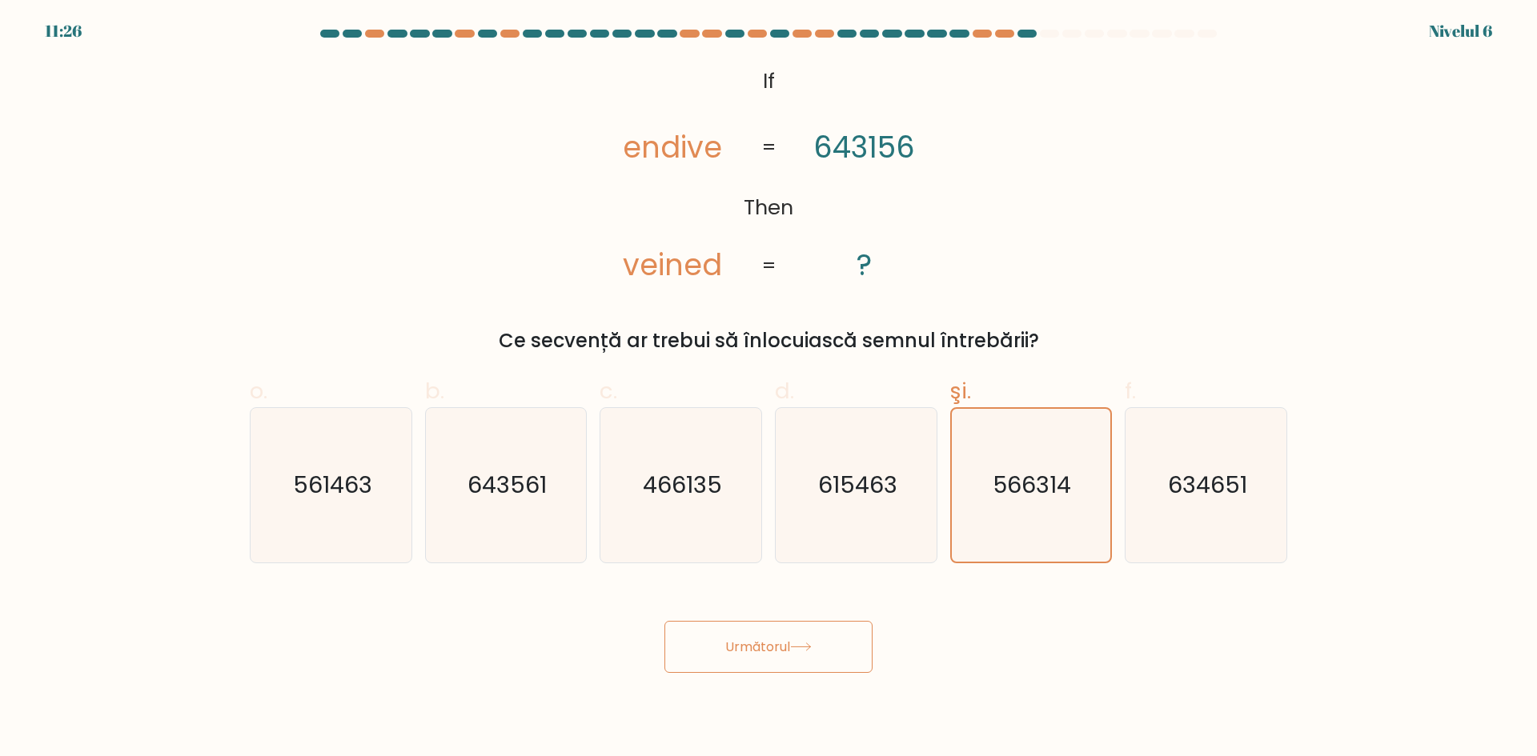
click at [746, 644] on font "Următorul" at bounding box center [757, 647] width 65 height 18
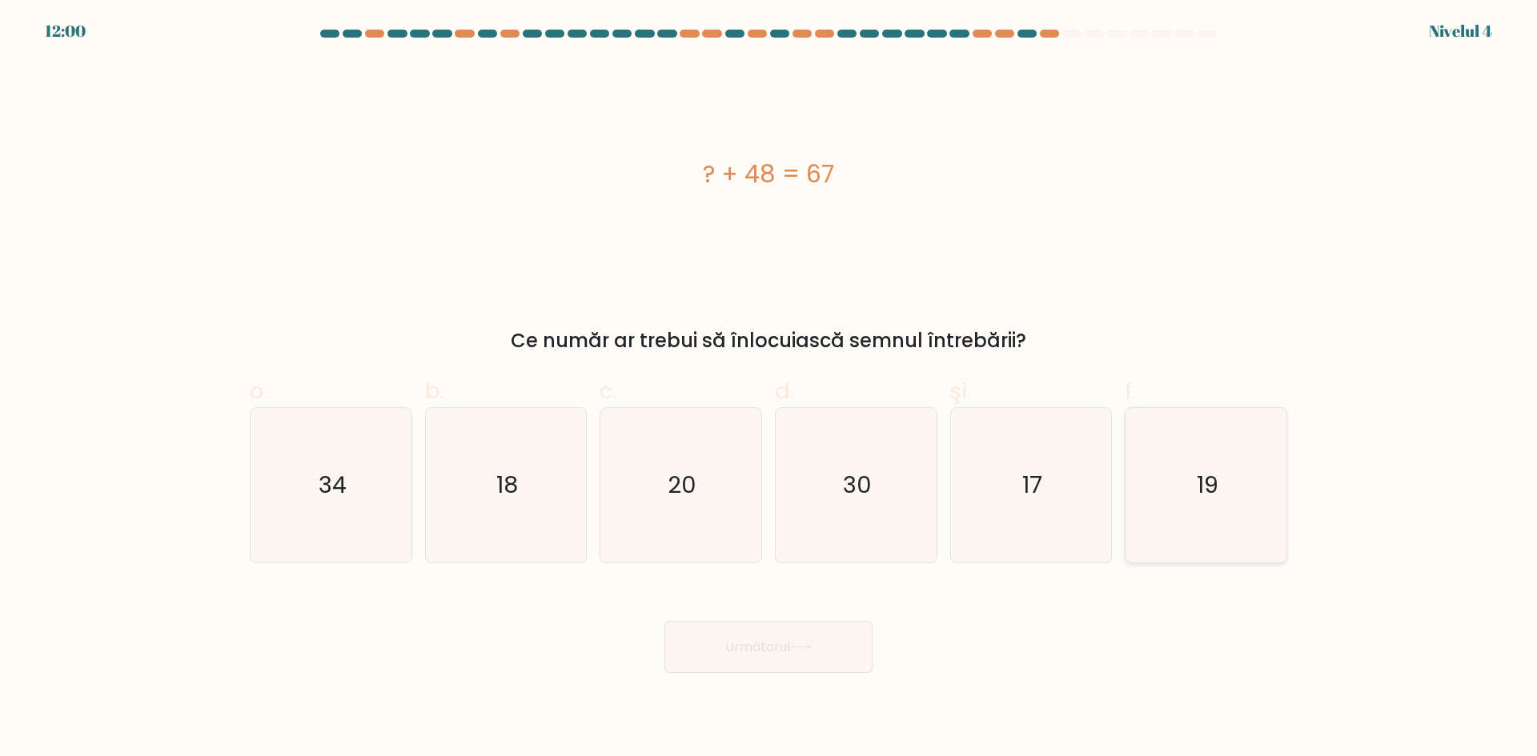
click at [1191, 451] on icon "19" at bounding box center [1206, 485] width 154 height 154
click at [769, 389] on input "f. 19" at bounding box center [768, 384] width 1 height 10
radio input "true"
click at [812, 648] on icon at bounding box center [801, 647] width 22 height 9
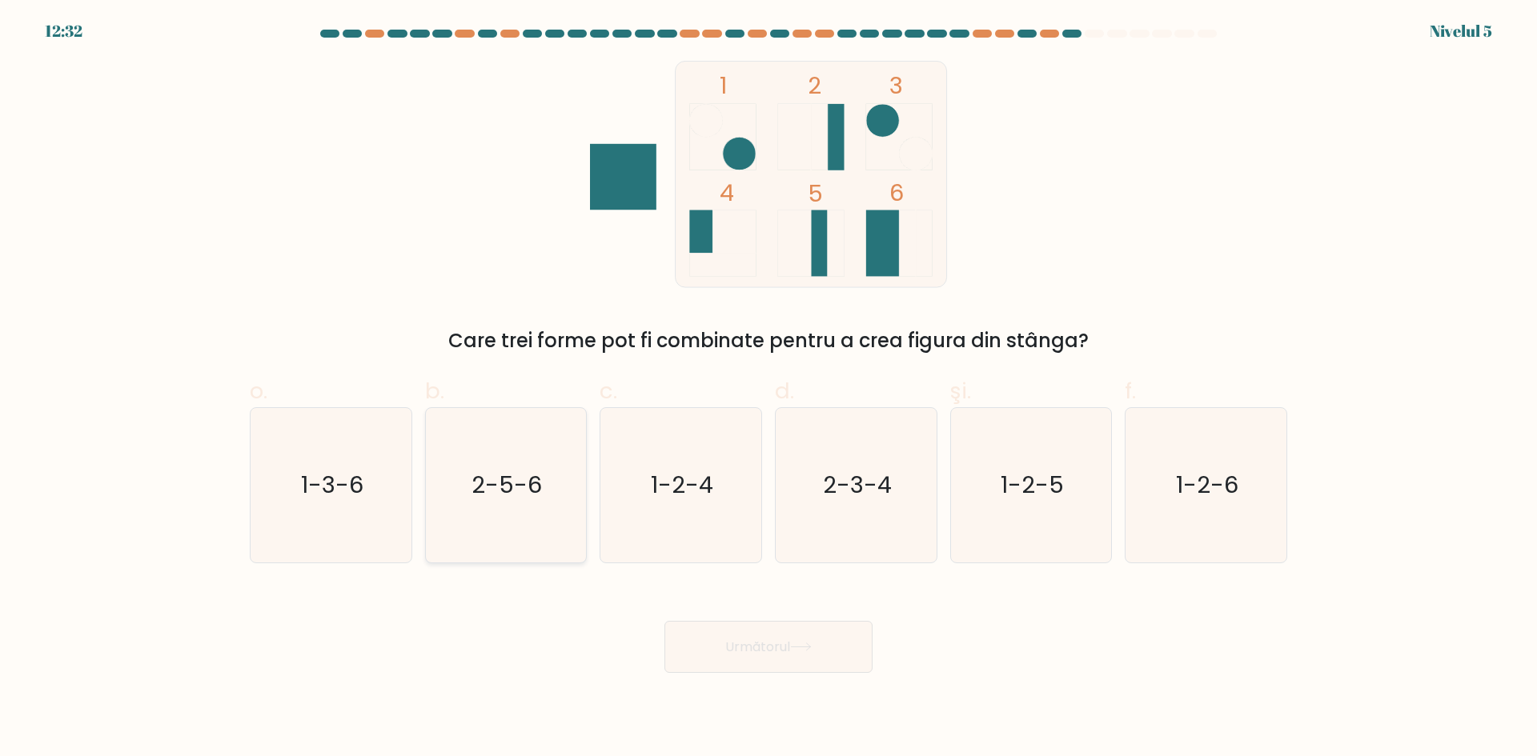
click at [527, 499] on text "2-5-6" at bounding box center [507, 485] width 70 height 32
click at [768, 389] on input "b. 2-5-6" at bounding box center [768, 384] width 1 height 10
radio input "true"
click at [854, 669] on button "Următorul" at bounding box center [768, 647] width 208 height 52
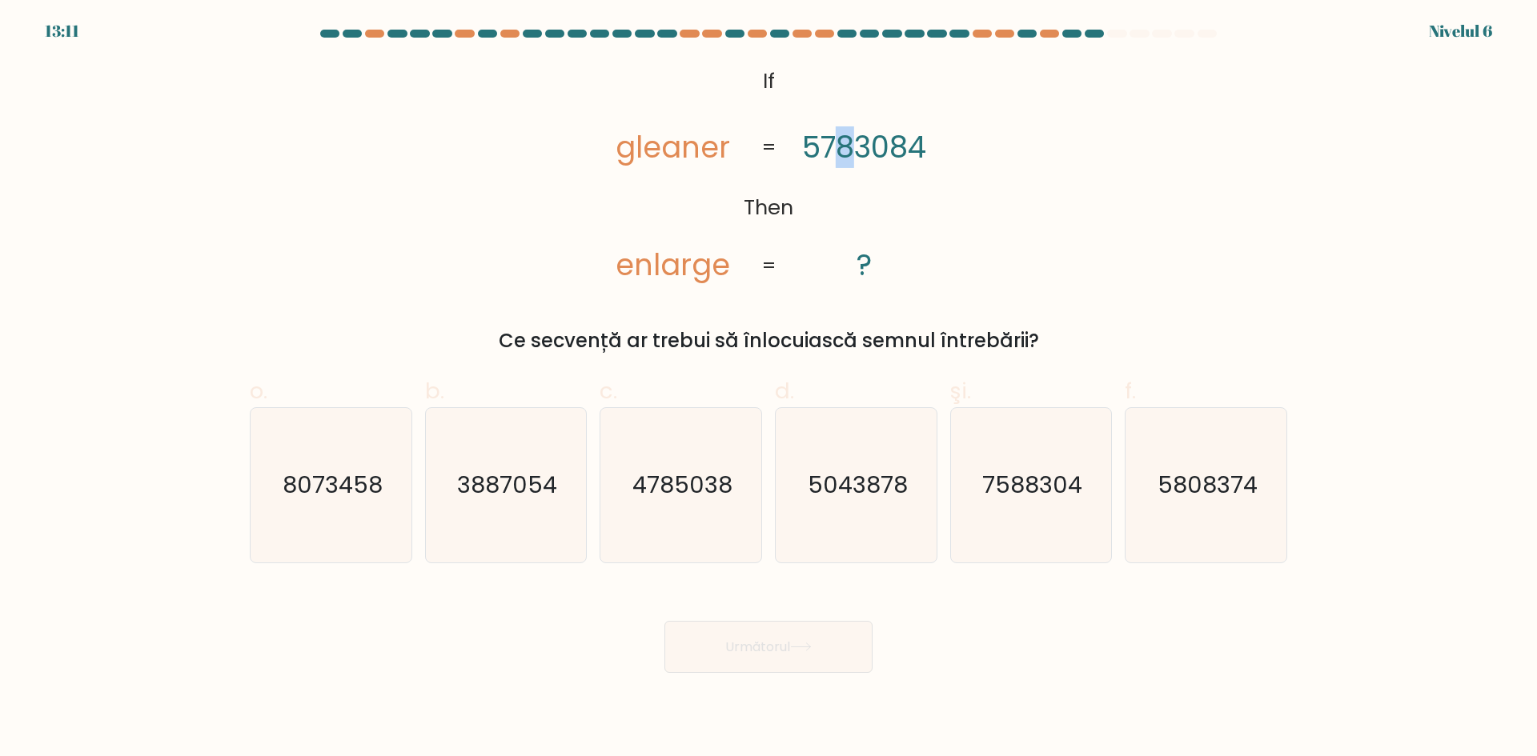
drag, startPoint x: 840, startPoint y: 138, endPoint x: 854, endPoint y: 143, distance: 14.7
click at [854, 143] on tspan "5783084" at bounding box center [864, 147] width 124 height 42
click at [359, 492] on text "8073458" at bounding box center [333, 485] width 100 height 32
click at [768, 389] on input "o. 8073458" at bounding box center [768, 384] width 1 height 10
radio input "true"
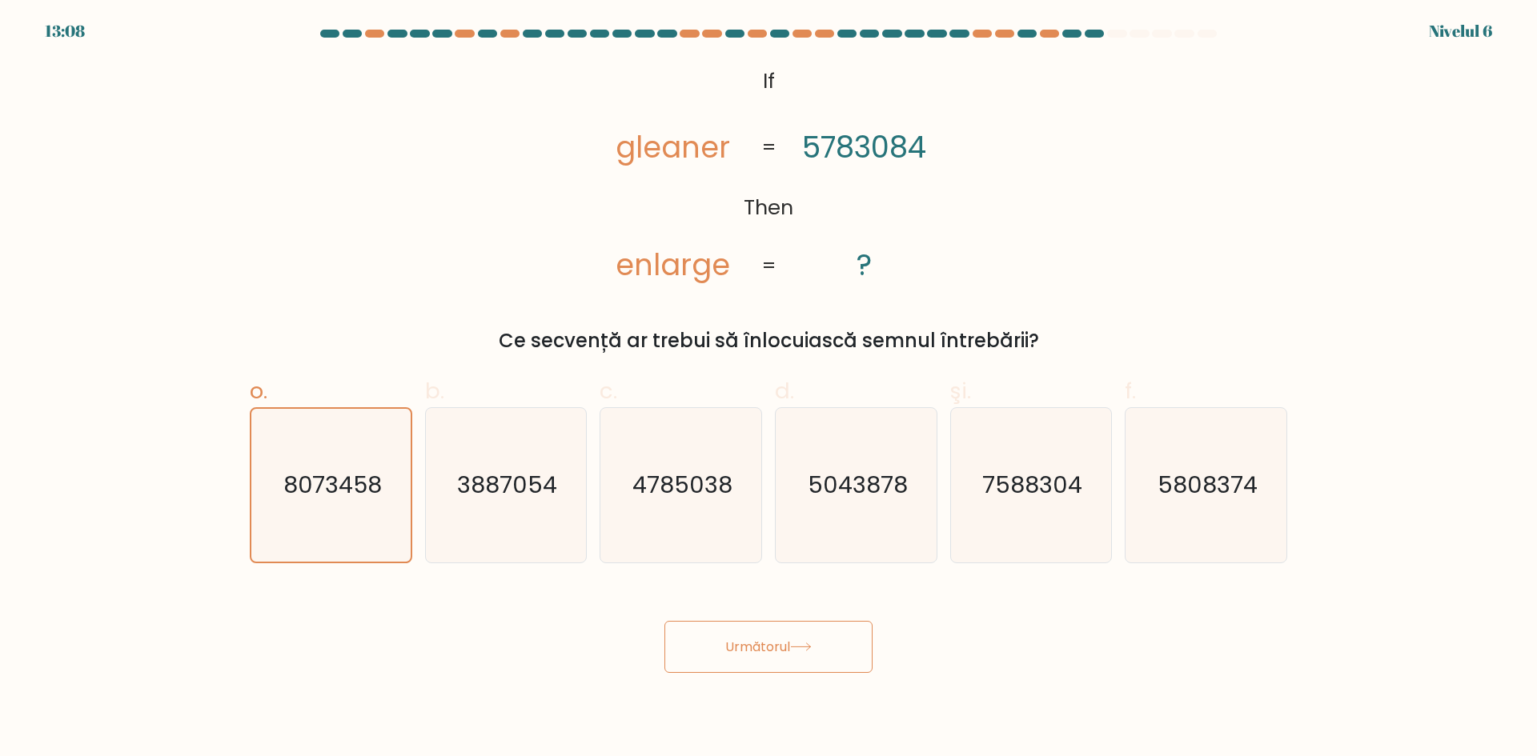
click at [776, 647] on font "Următorul" at bounding box center [757, 647] width 65 height 18
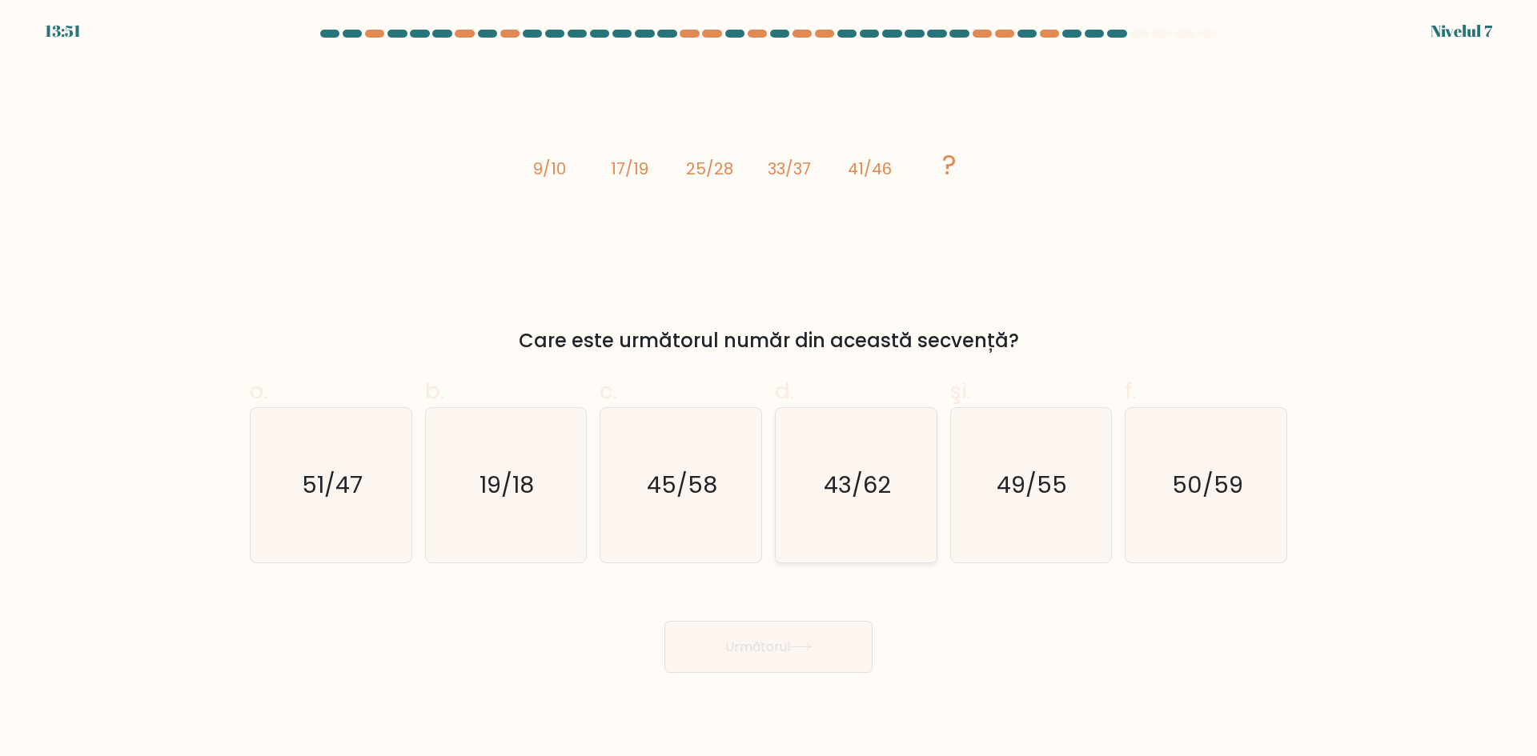
click at [877, 508] on icon "43/62" at bounding box center [856, 485] width 154 height 154
click at [769, 389] on input "d. 43/62" at bounding box center [768, 384] width 1 height 10
radio input "true"
click at [836, 656] on button "Următorul" at bounding box center [768, 647] width 208 height 52
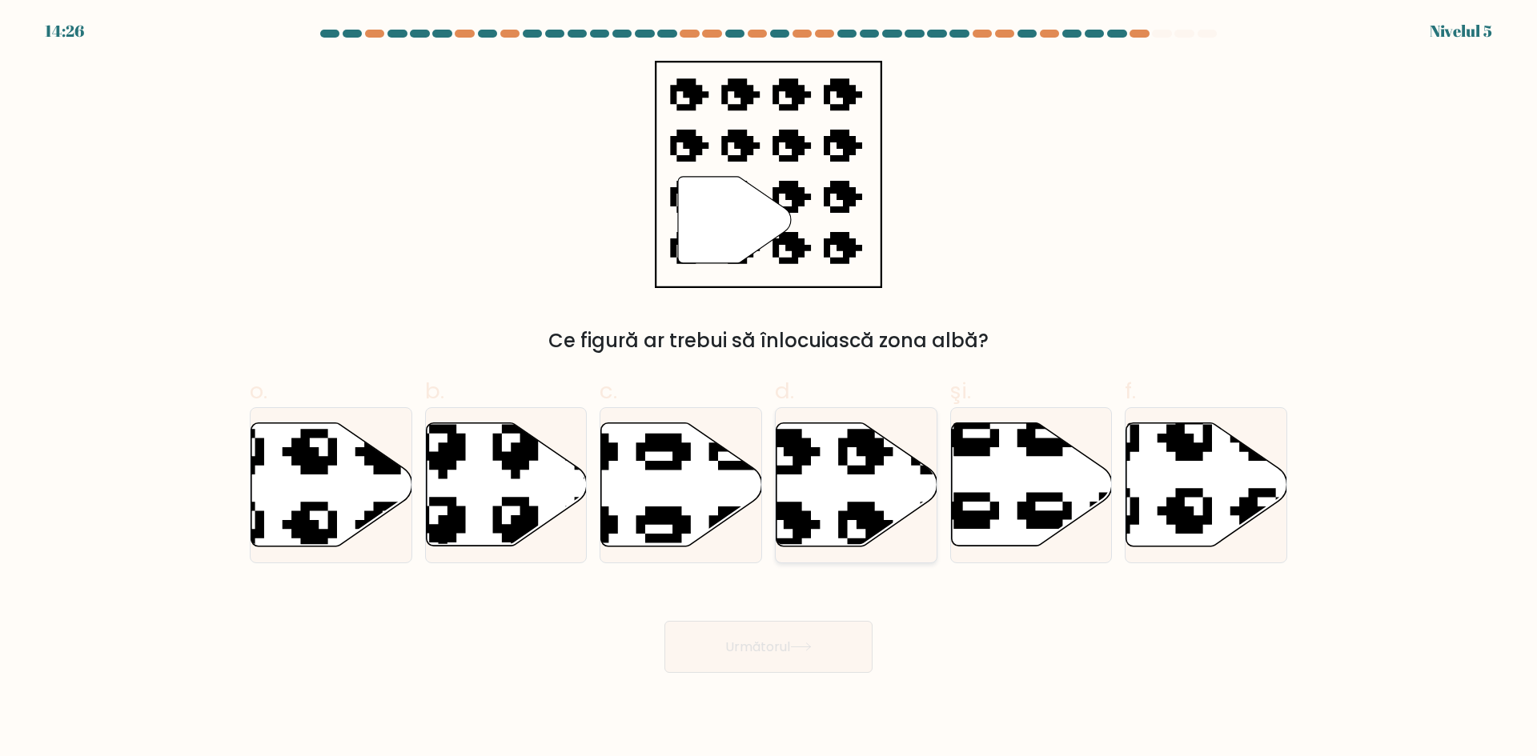
click at [800, 487] on icon at bounding box center [856, 484] width 161 height 123
click at [769, 389] on input "d." at bounding box center [768, 384] width 1 height 10
radio input "true"
click at [791, 663] on button "Următorul" at bounding box center [768, 647] width 208 height 52
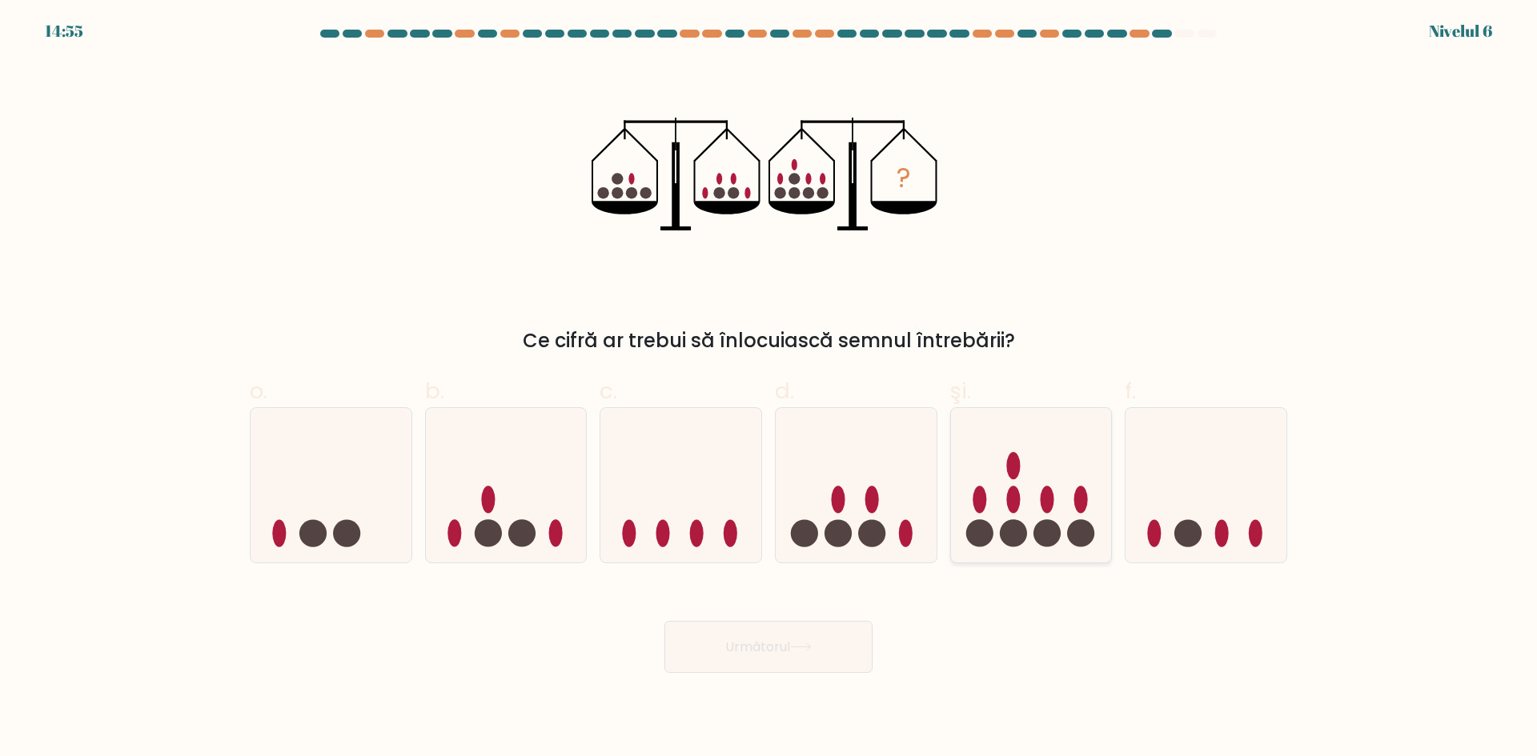
click at [988, 520] on icon at bounding box center [1031, 485] width 161 height 133
click at [769, 389] on input "şi." at bounding box center [768, 384] width 1 height 10
radio input "true"
click at [826, 649] on button "Următorul" at bounding box center [768, 647] width 208 height 52
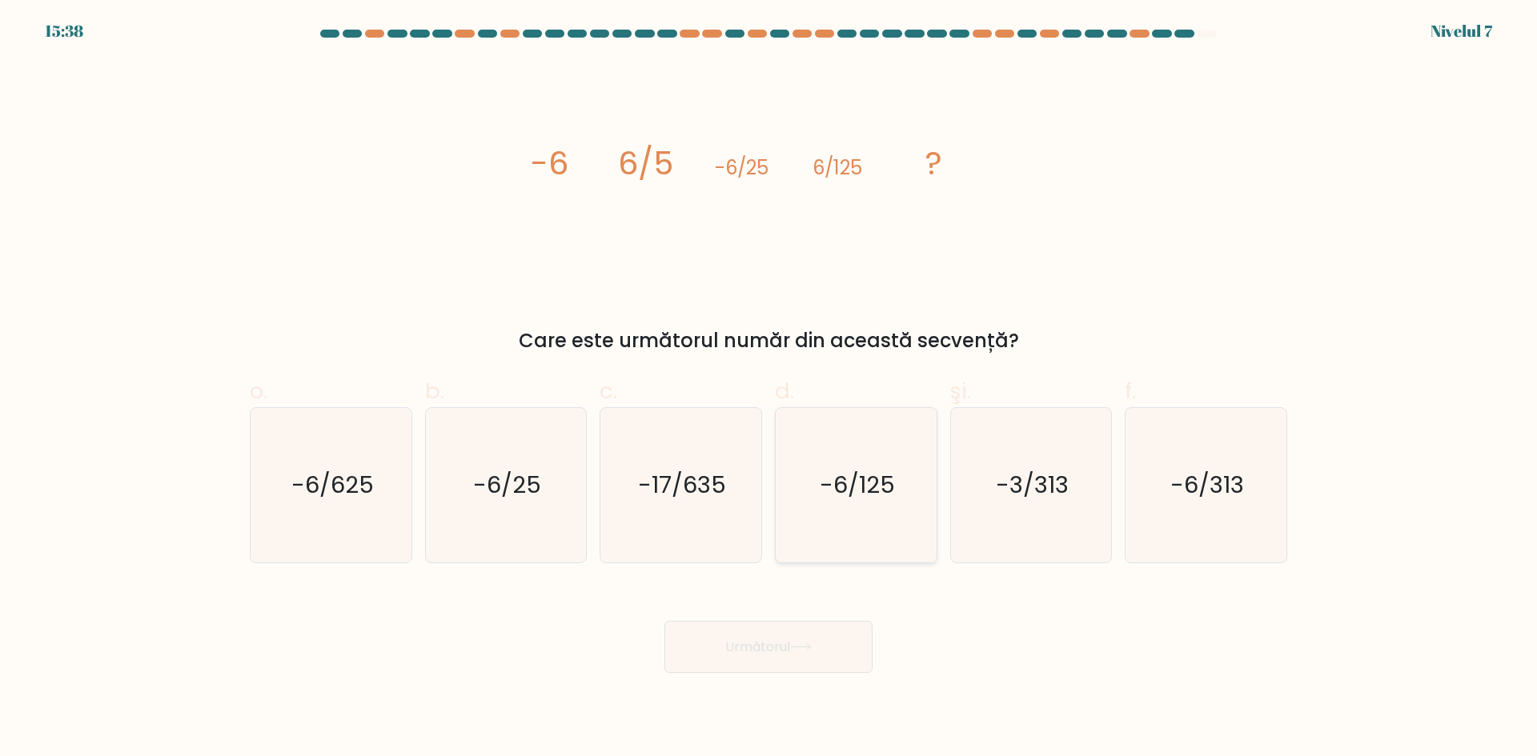
click at [856, 496] on text "-6/125" at bounding box center [857, 485] width 75 height 32
click at [769, 389] on input "d. -6/125" at bounding box center [768, 384] width 1 height 10
radio input "true"
click at [860, 635] on button "Următorul" at bounding box center [768, 647] width 208 height 52
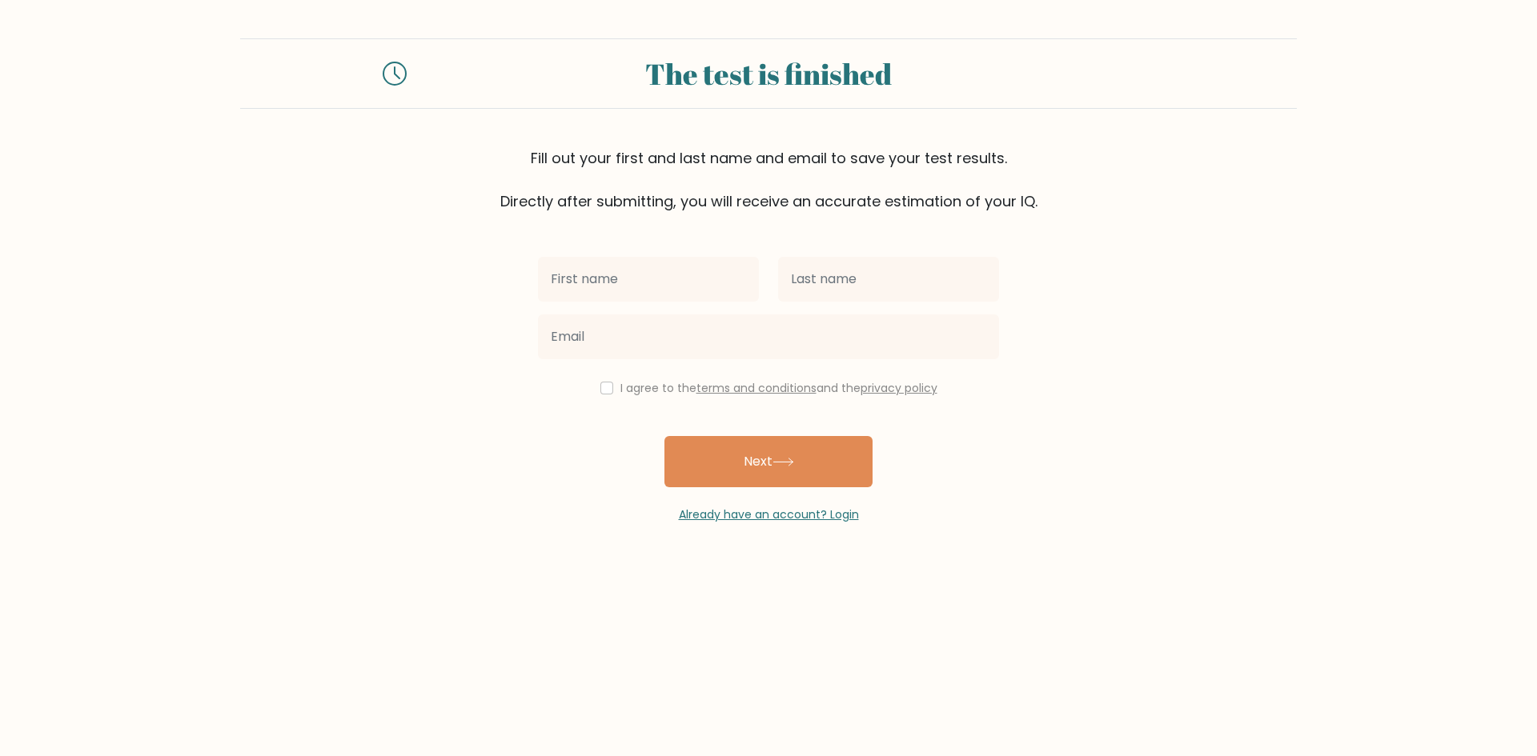
click at [644, 263] on input "text" at bounding box center [648, 279] width 221 height 45
click at [692, 301] on input "text" at bounding box center [648, 279] width 221 height 45
type input "Munteanu"
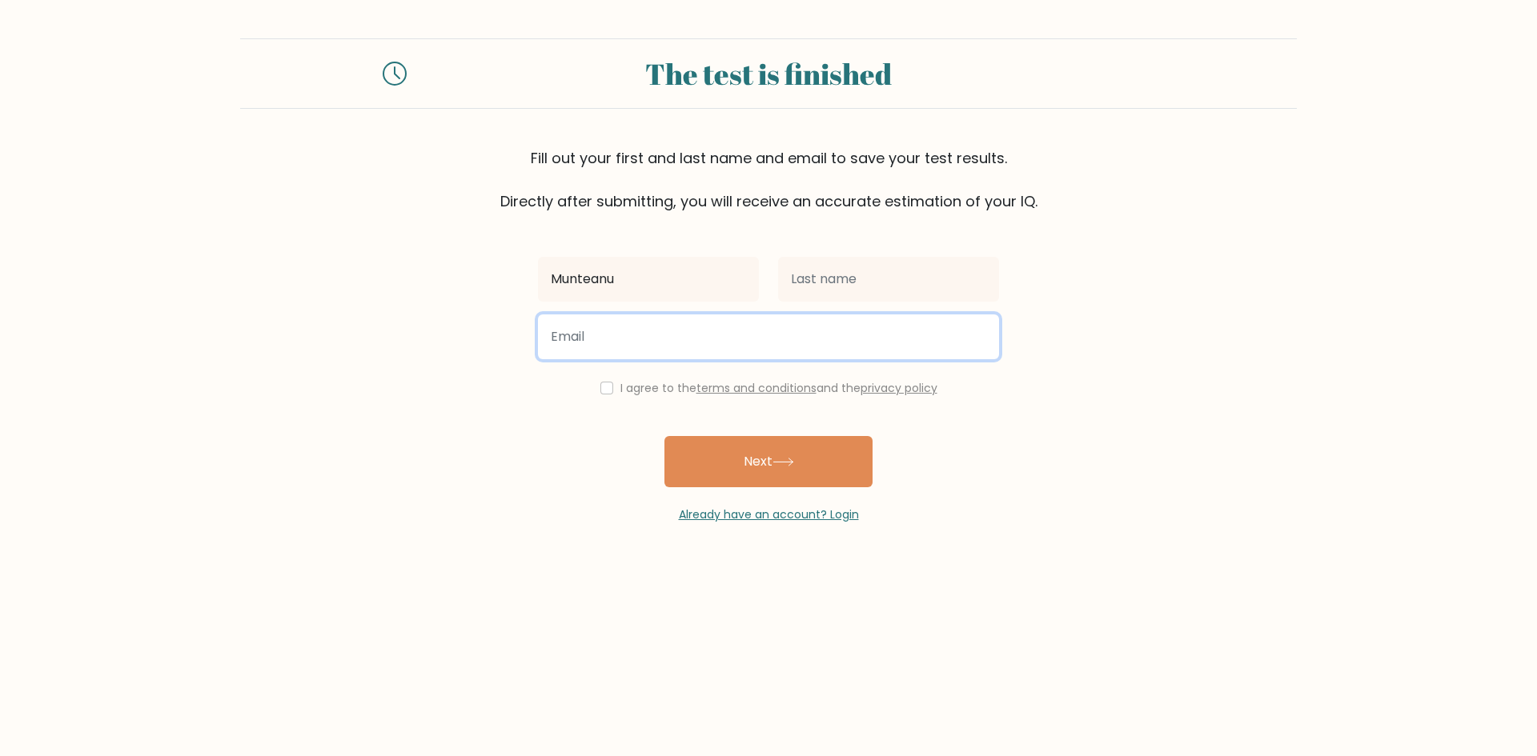
drag, startPoint x: 692, startPoint y: 301, endPoint x: 644, endPoint y: 343, distance: 63.5
click at [644, 343] on input "email" at bounding box center [768, 337] width 461 height 45
type input "mmrm08058@gmail.com"
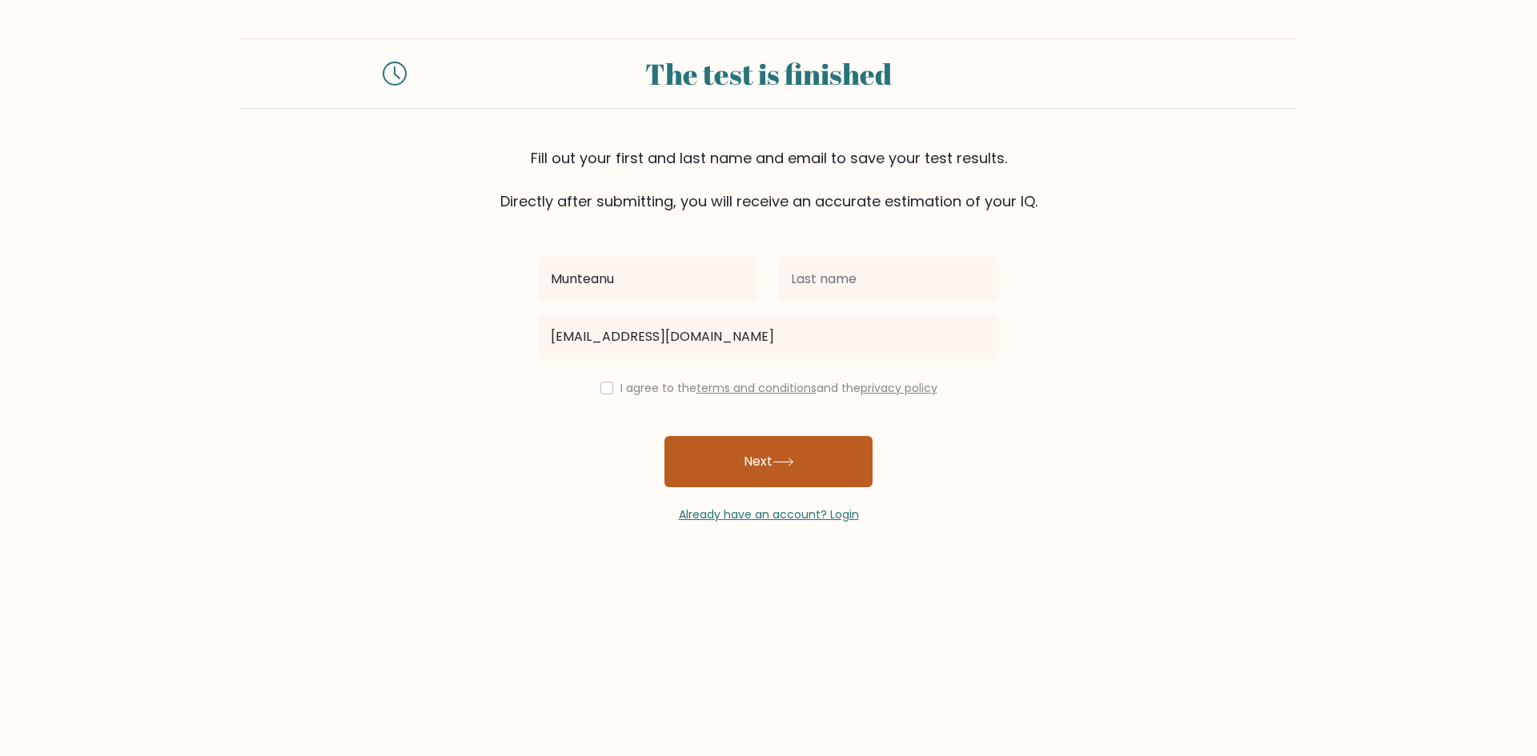
click at [703, 468] on button "Next" at bounding box center [768, 461] width 208 height 51
click at [603, 394] on input "checkbox" at bounding box center [606, 388] width 13 height 13
checkbox input "true"
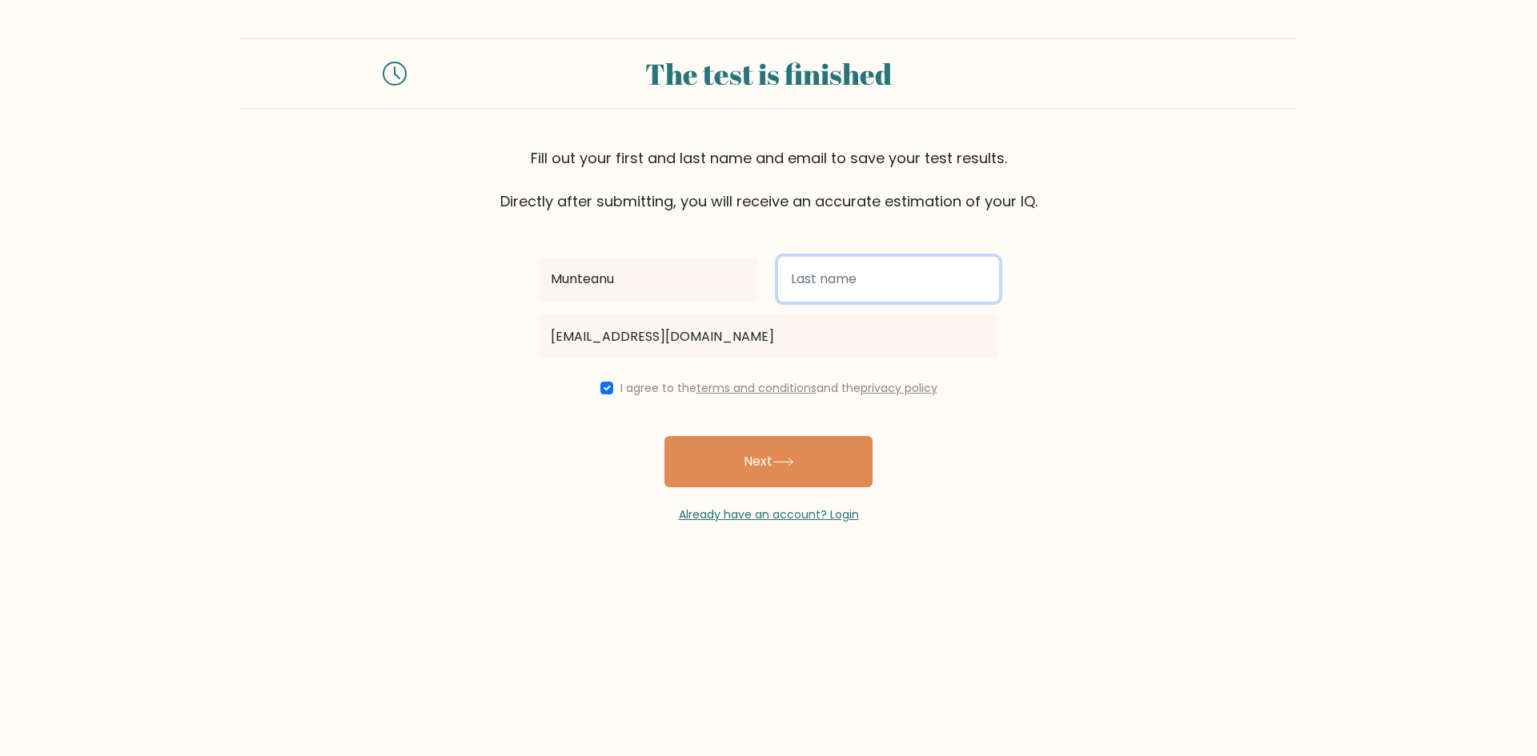
click at [823, 280] on input "text" at bounding box center [888, 279] width 221 height 45
type input "marcu"
click at [664, 436] on button "Next" at bounding box center [768, 461] width 208 height 51
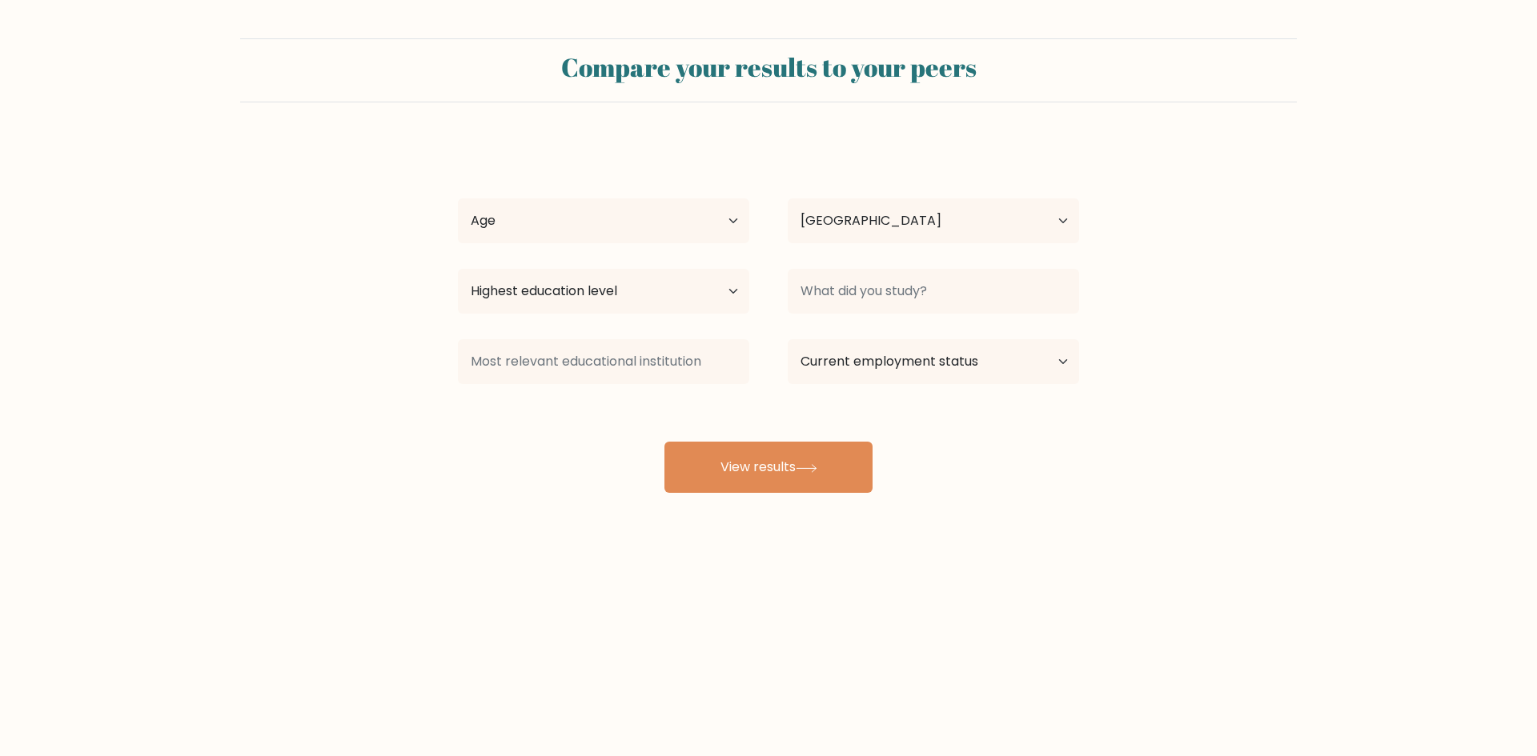
select select "RO"
click at [751, 468] on button "View results" at bounding box center [768, 467] width 208 height 51
click at [688, 200] on select "Age Under 18 years old 18-24 years old 25-34 years old 35-44 years old 45-54 ye…" at bounding box center [603, 220] width 291 height 45
select select "25_34"
click at [458, 198] on select "Age Under 18 years old 18-24 years old 25-34 years old 35-44 years old 45-54 ye…" at bounding box center [603, 220] width 291 height 45
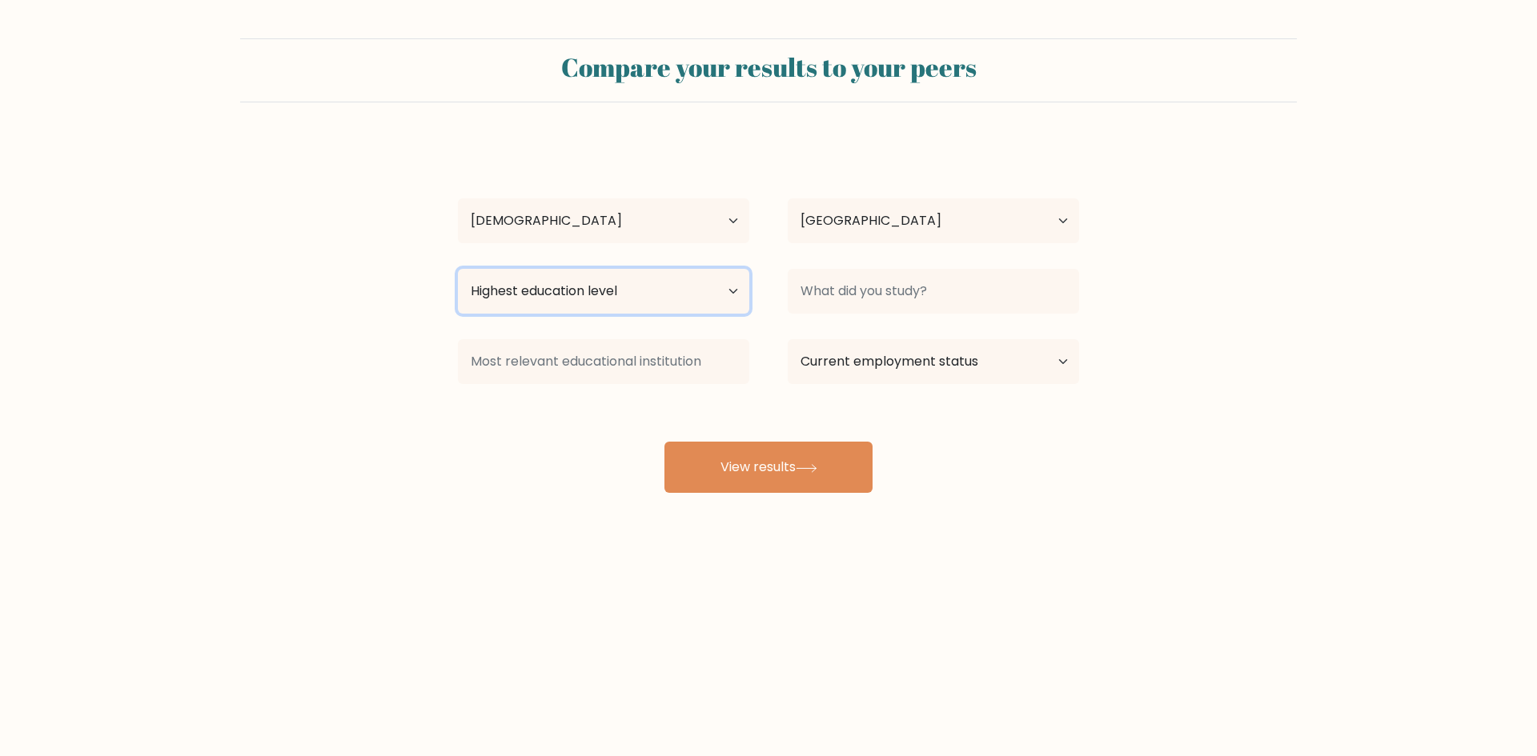
click at [657, 288] on select "Highest education level No schooling Primary Lower Secondary Upper Secondary Oc…" at bounding box center [603, 291] width 291 height 45
select select "no_schooling"
click at [458, 269] on select "Highest education level No schooling Primary Lower Secondary Upper Secondary Oc…" at bounding box center [603, 291] width 291 height 45
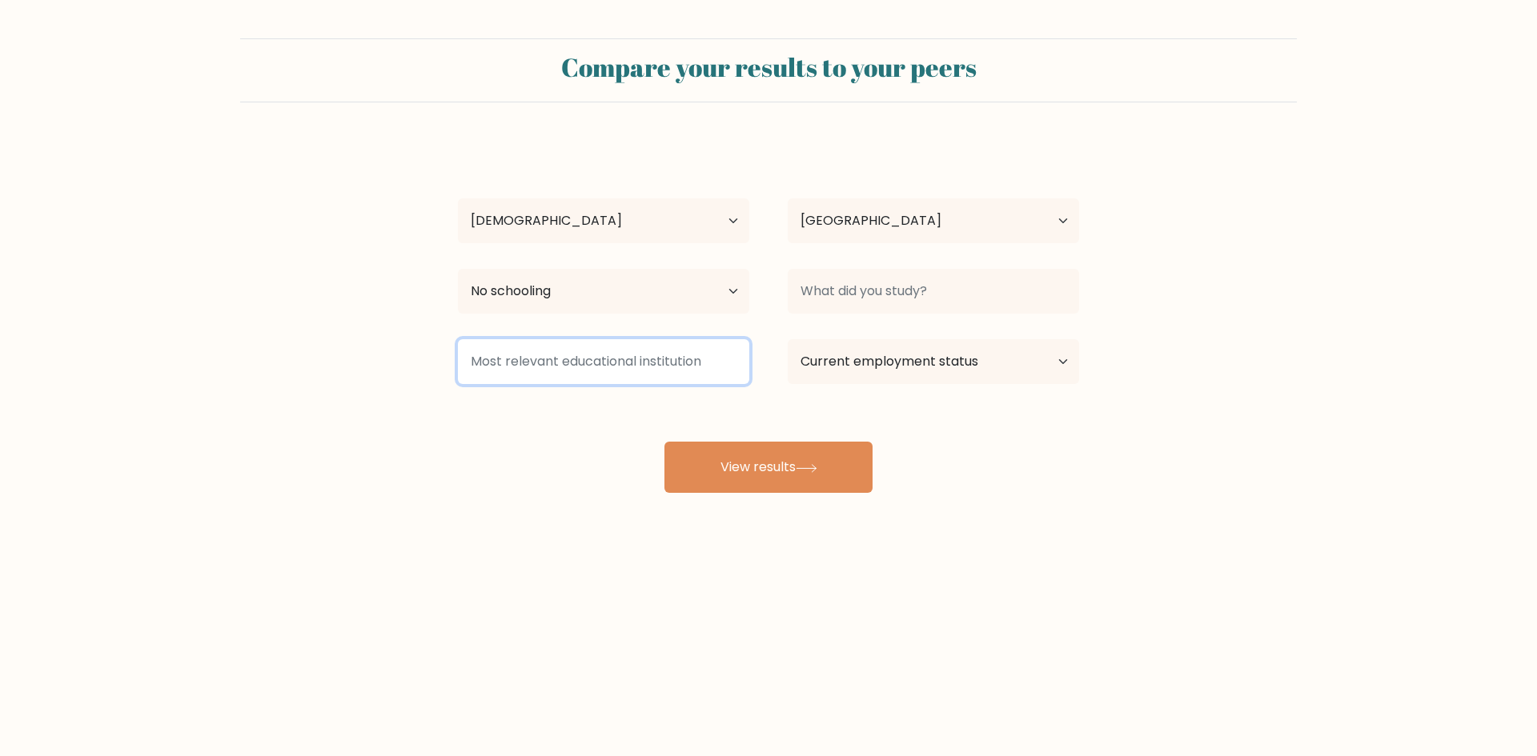
click at [636, 355] on input at bounding box center [603, 361] width 291 height 45
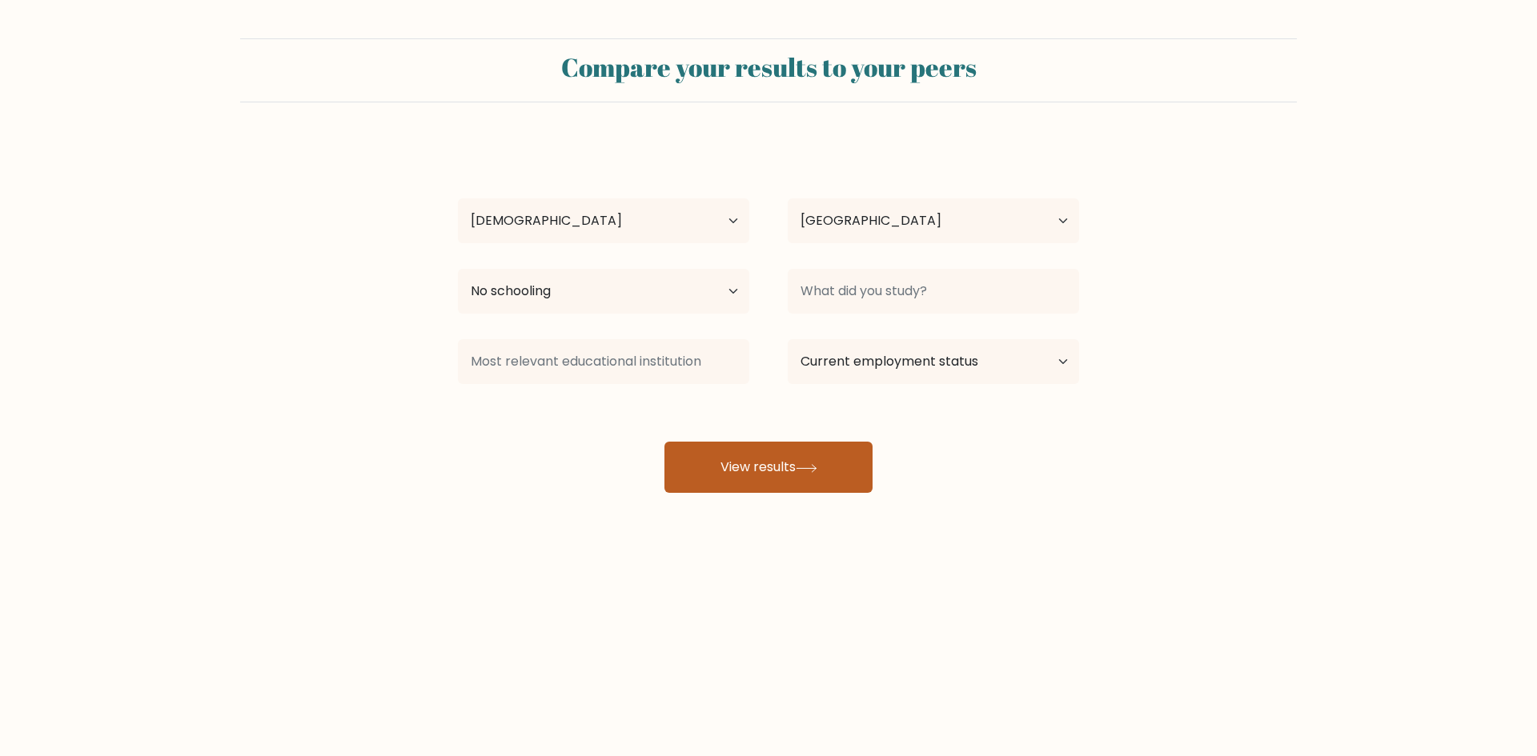
click at [772, 491] on button "View results" at bounding box center [768, 467] width 208 height 51
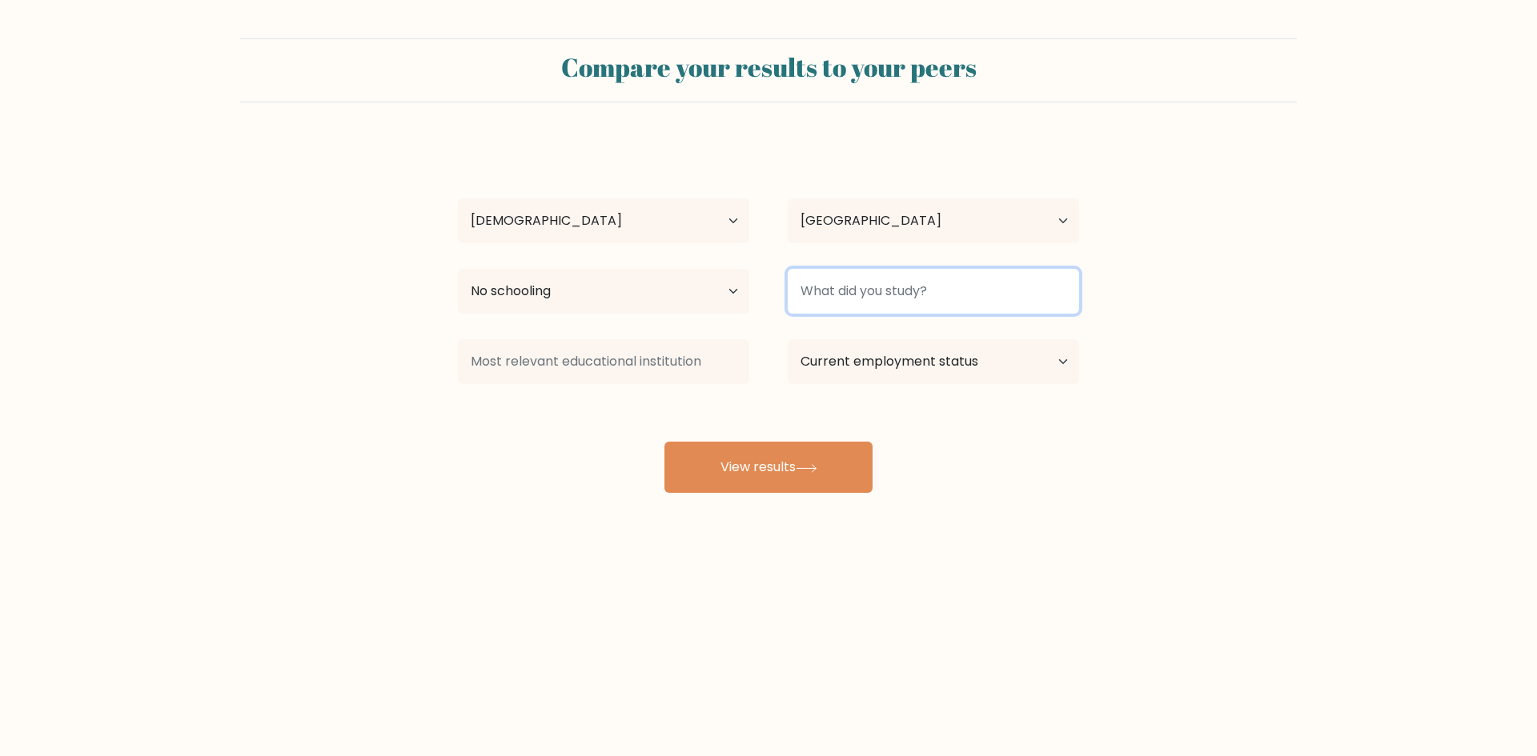
click at [852, 281] on input at bounding box center [933, 291] width 291 height 45
type input "nothing"
click at [664, 442] on button "View results" at bounding box center [768, 467] width 208 height 51
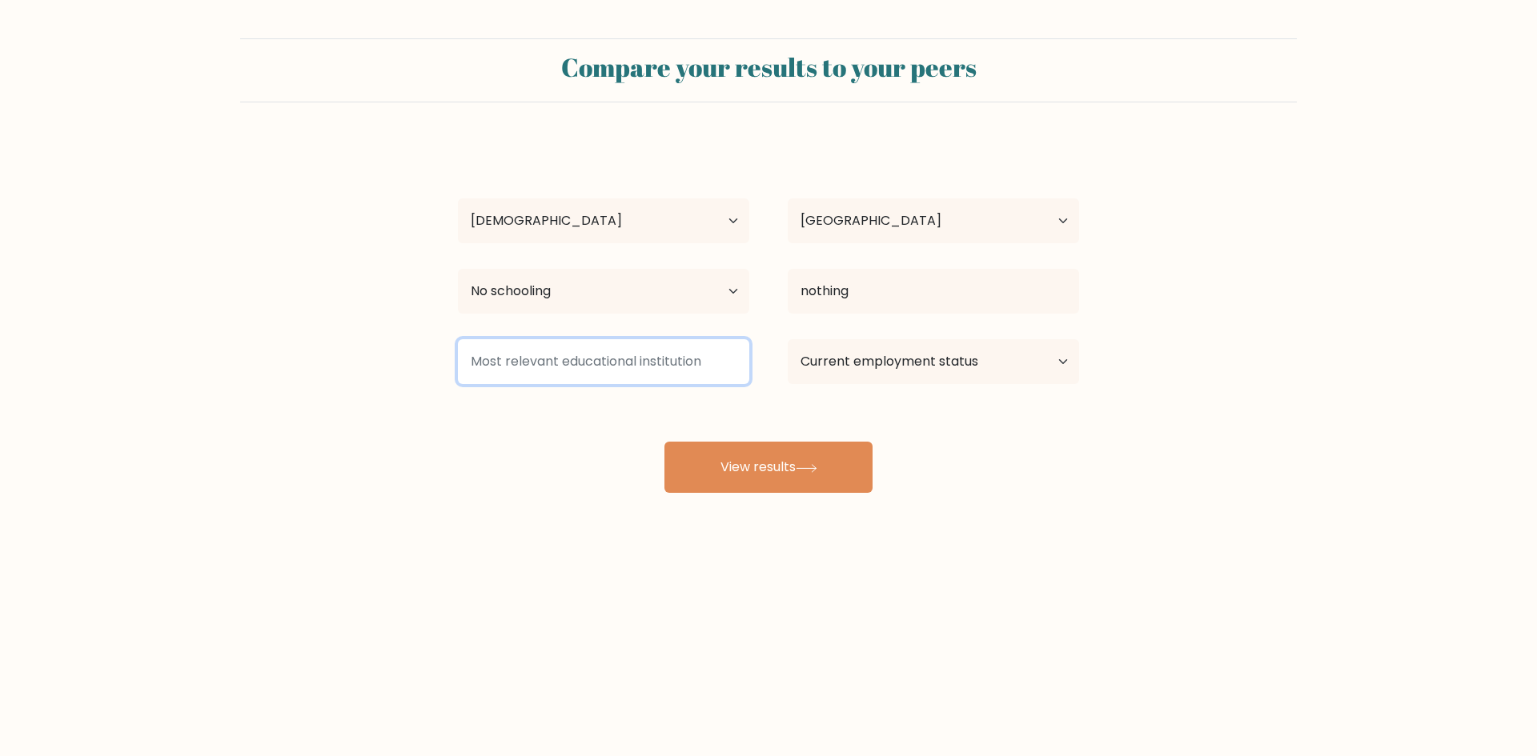
click at [588, 367] on input at bounding box center [603, 361] width 291 height 45
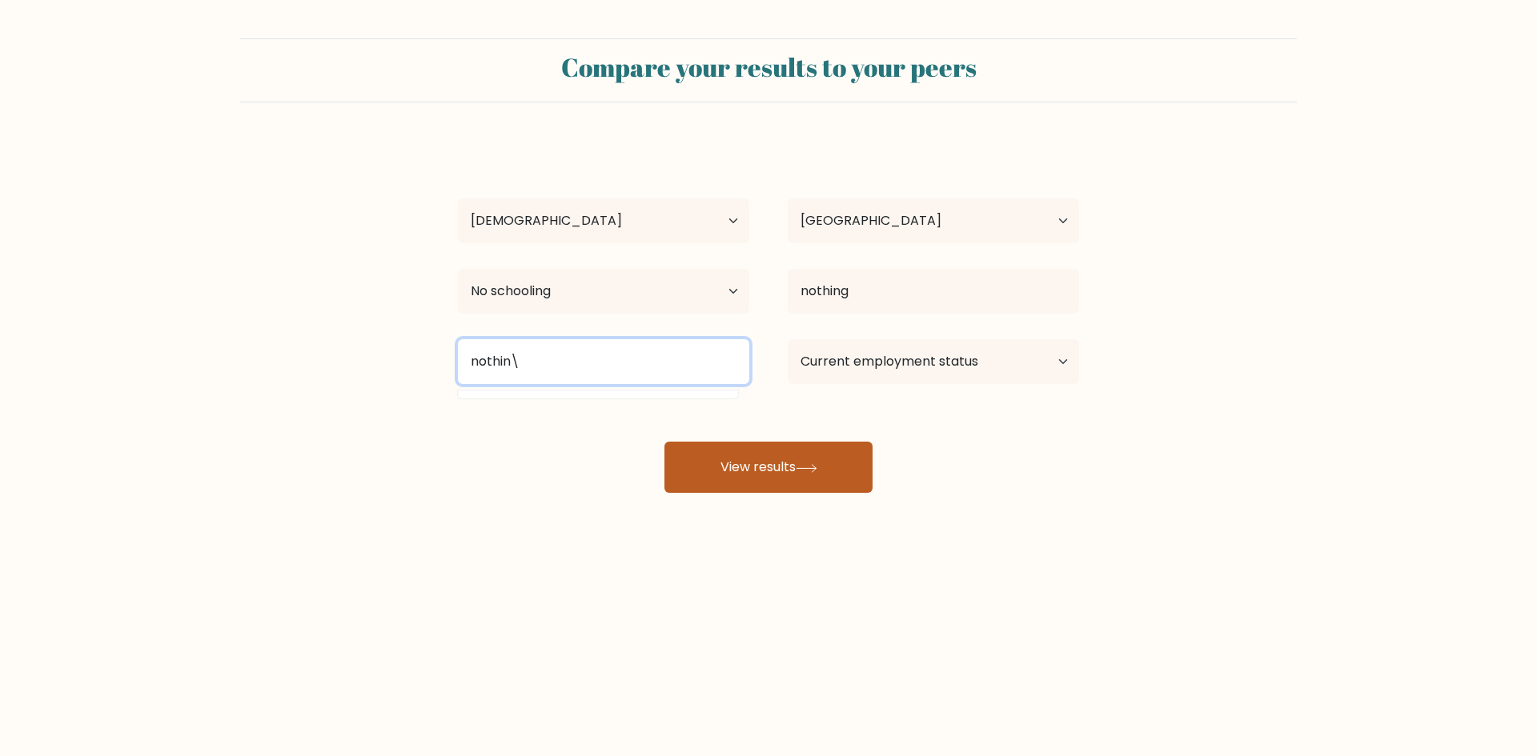
type input "nothin\"
click at [772, 473] on button "View results" at bounding box center [768, 467] width 208 height 51
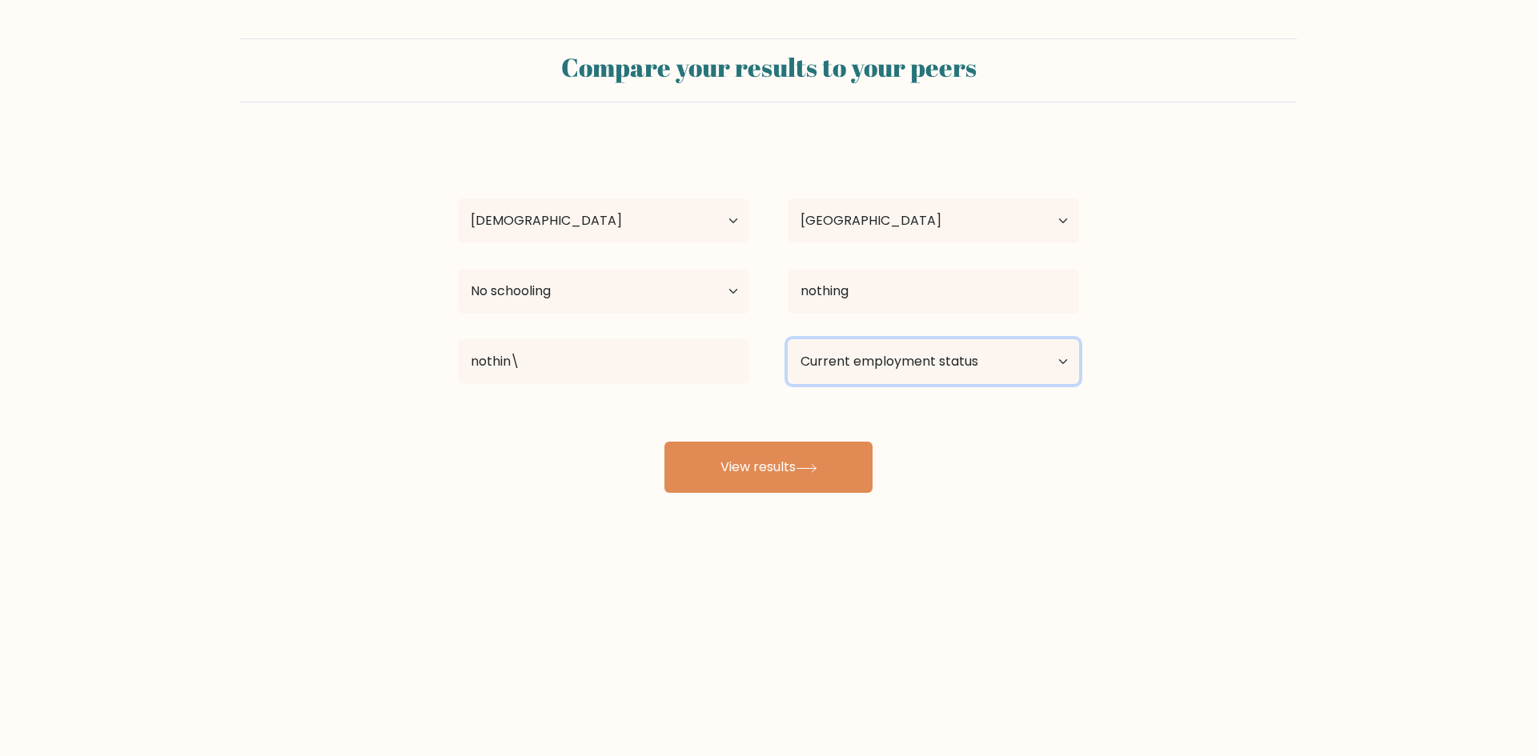
click at [888, 356] on select "Current employment status Employed Student Retired Other / prefer not to answer" at bounding box center [933, 361] width 291 height 45
select select "other"
click at [788, 339] on select "Current employment status Employed Student Retired Other / prefer not to answer" at bounding box center [933, 361] width 291 height 45
click at [752, 476] on button "View results" at bounding box center [768, 467] width 208 height 51
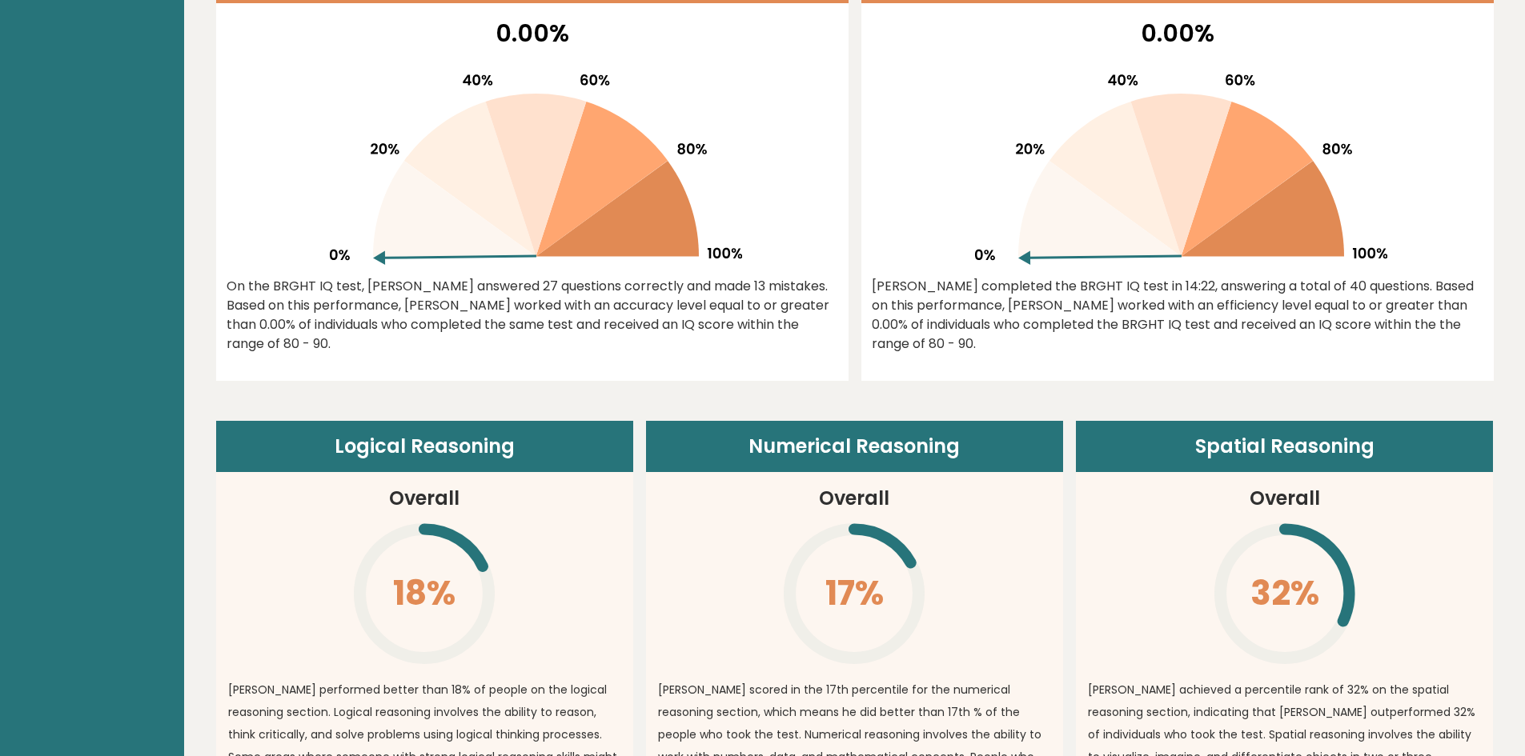
scroll to position [960, 0]
